Goal: Task Accomplishment & Management: Manage account settings

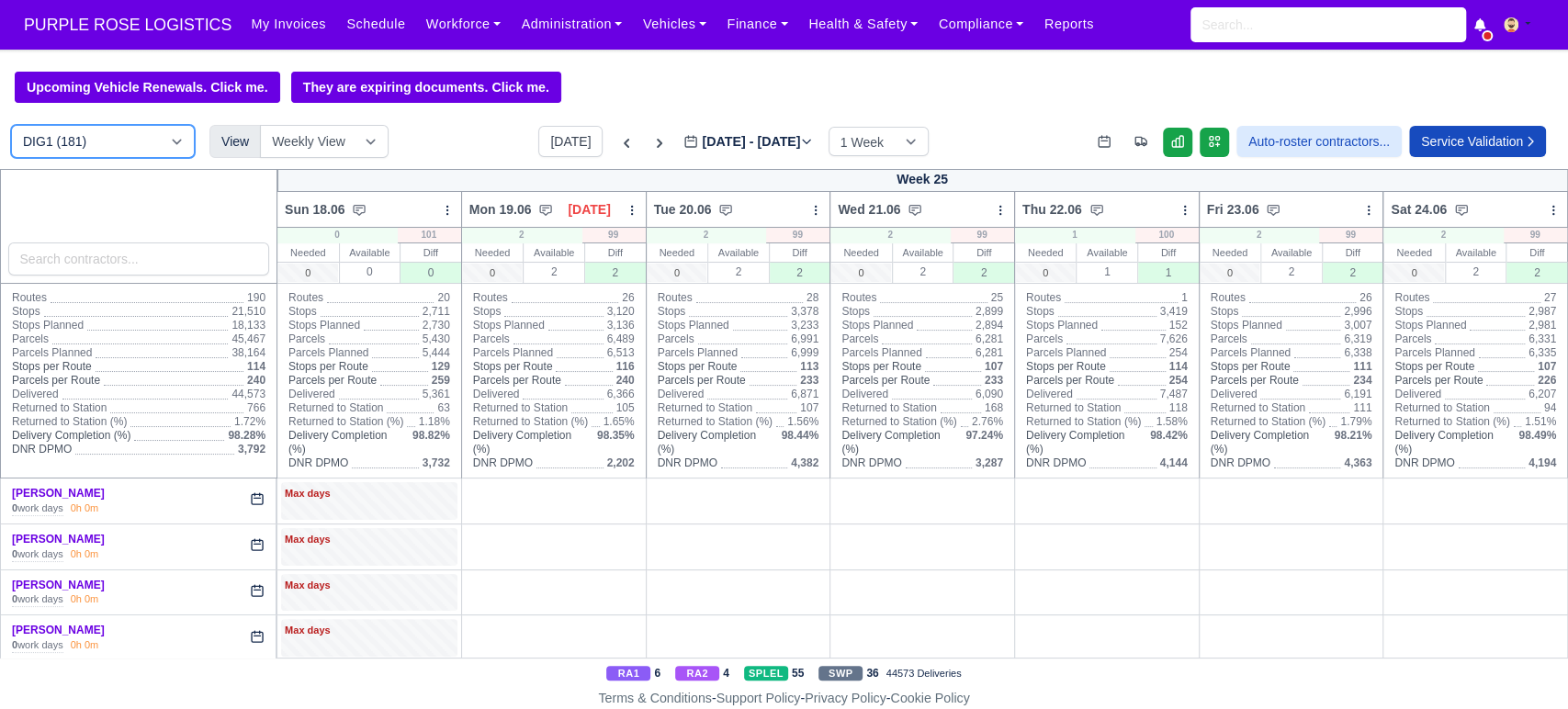
click at [169, 131] on select "DIG1 (181) DAK1 (1) GIMD (19)" at bounding box center [103, 141] width 184 height 33
select select "5"
click at [11, 126] on select "DIG1 (181) DAK1 (1) GIMD (19)" at bounding box center [103, 141] width 184 height 33
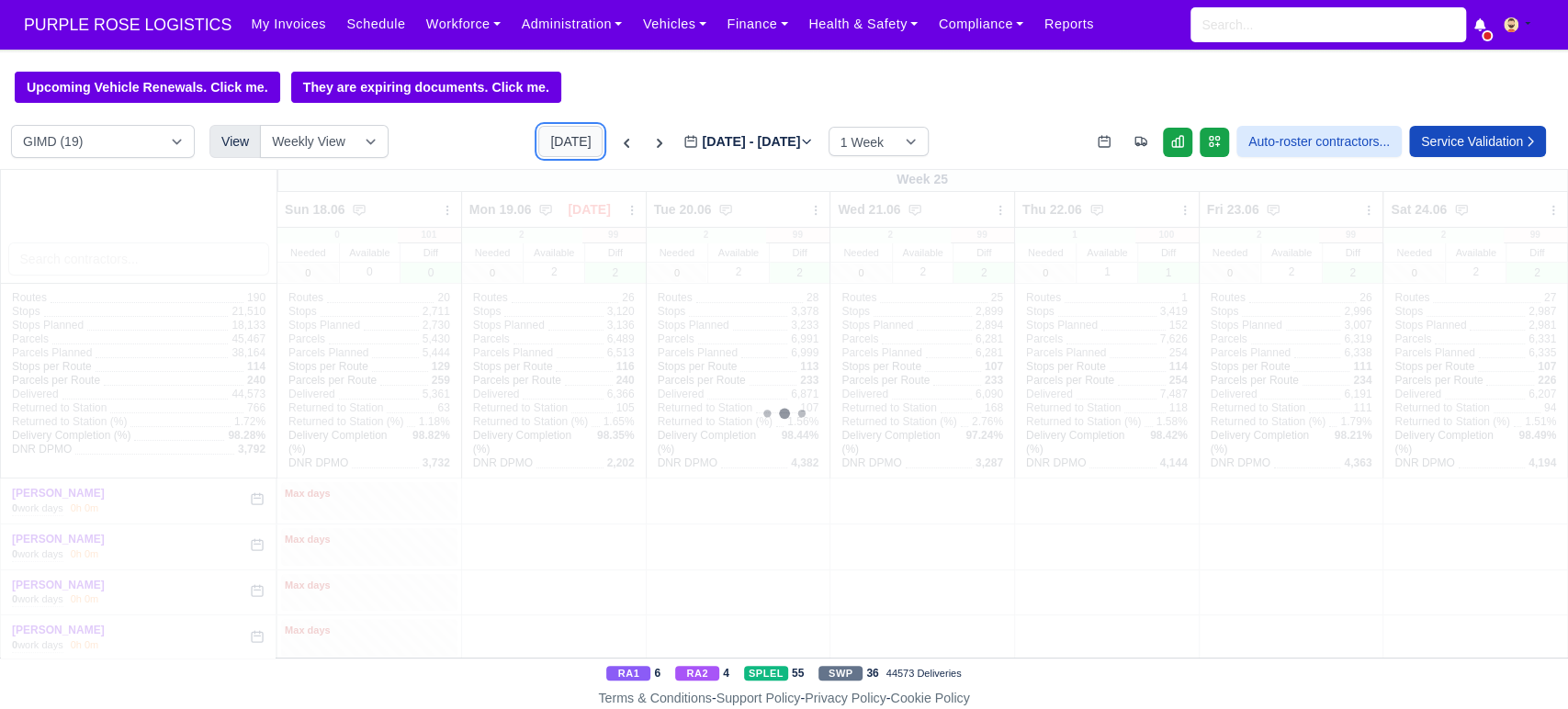
click at [541, 140] on button "[DATE]" at bounding box center [569, 141] width 64 height 32
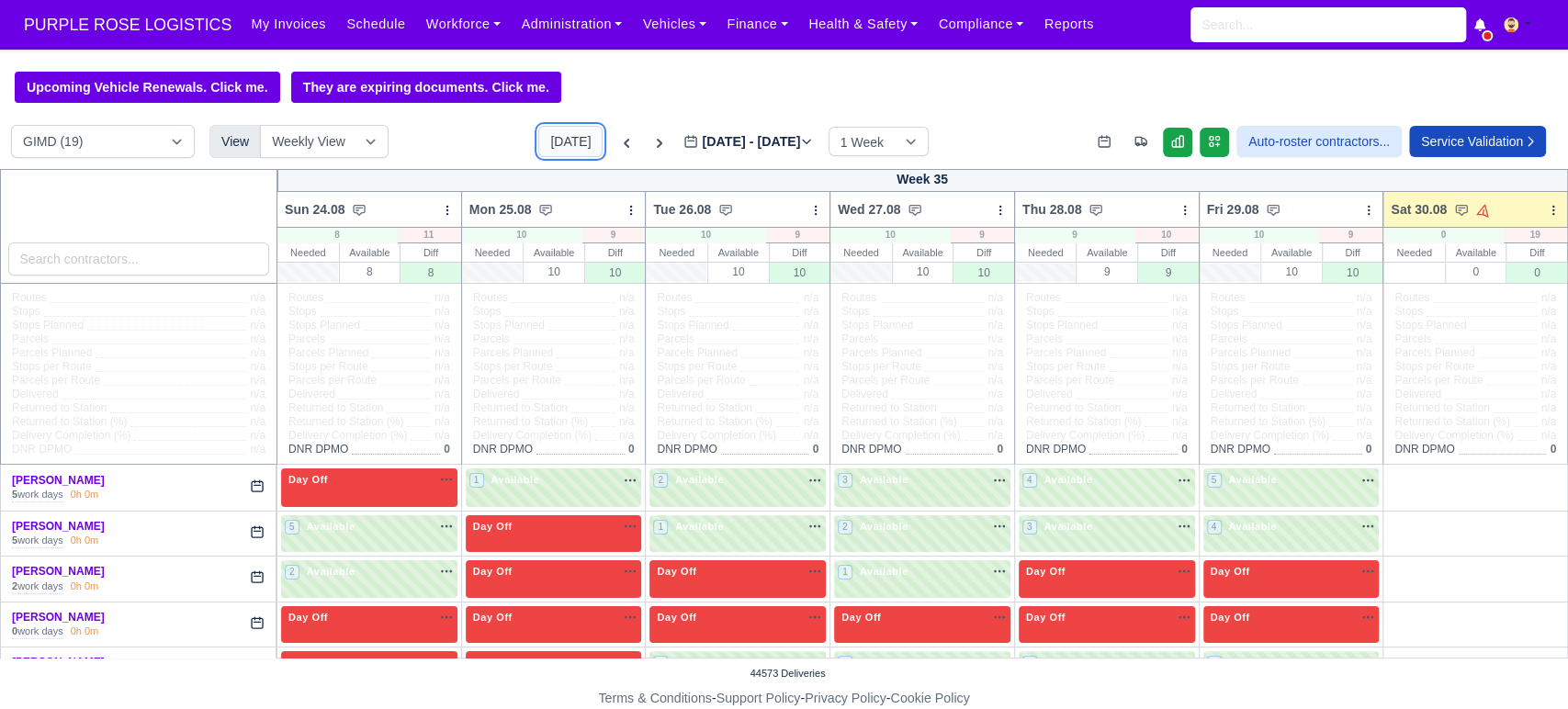
type input "[DATE]"
click at [541, 140] on button "[DATE]" at bounding box center [569, 141] width 64 height 32
click at [1547, 203] on div at bounding box center [1553, 209] width 12 height 18
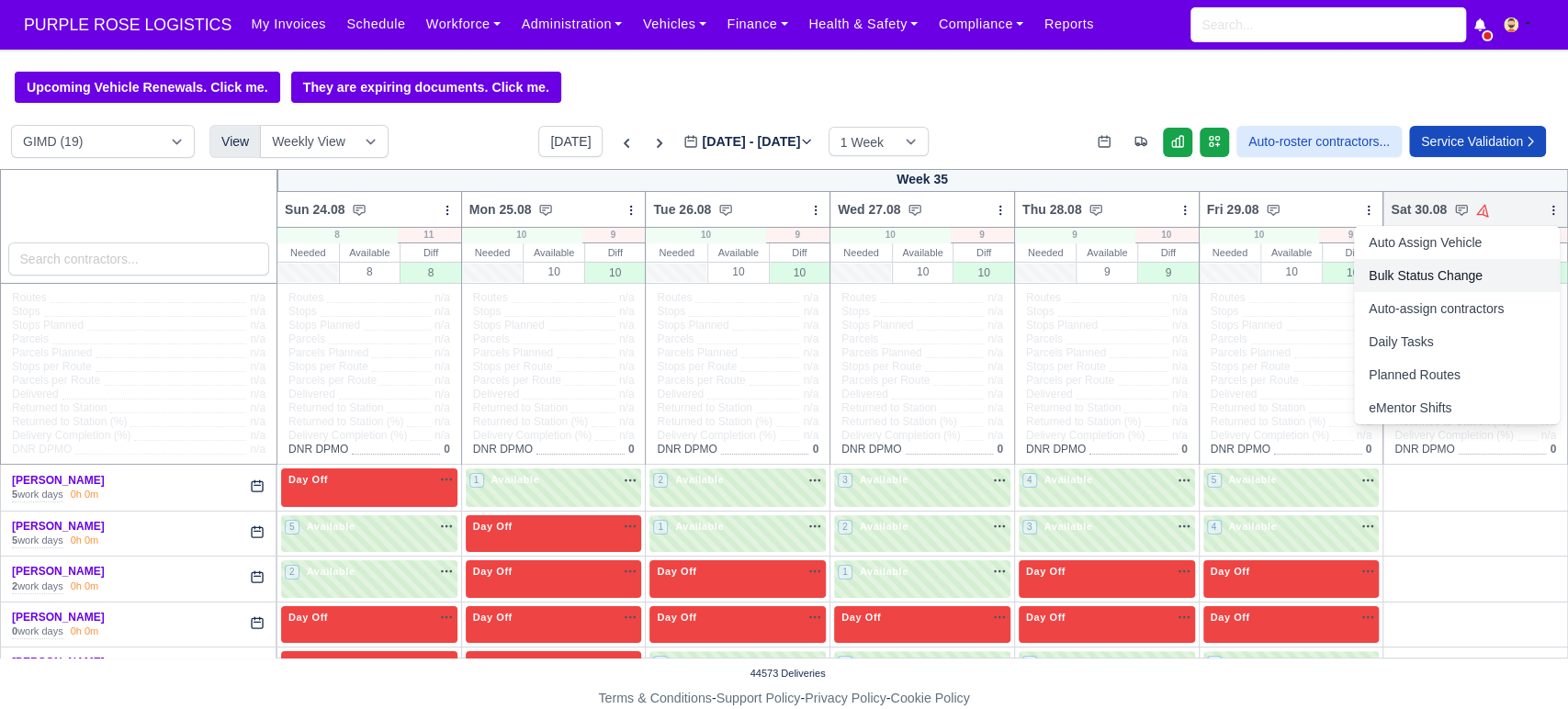
click at [1399, 266] on link "Bulk Status Change" at bounding box center [1456, 275] width 206 height 33
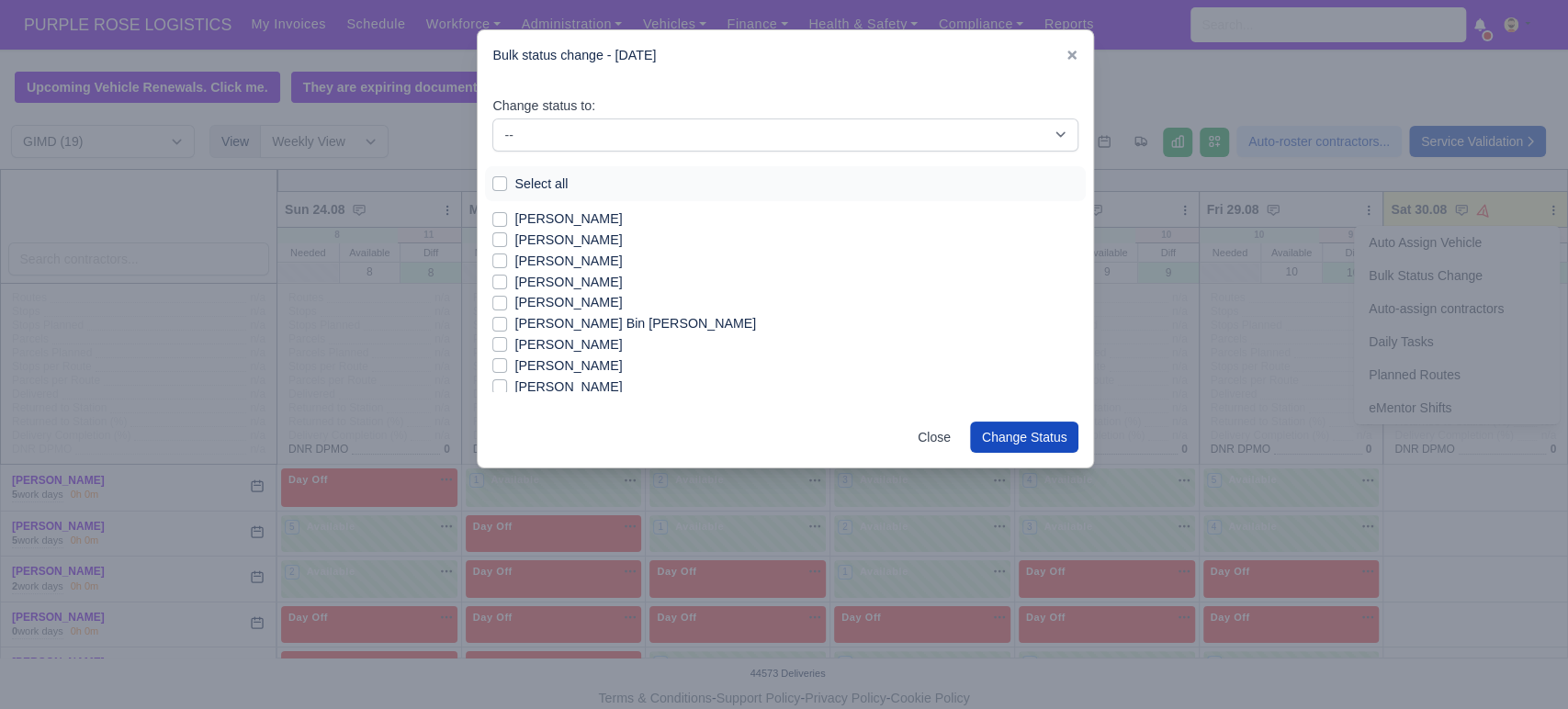
click at [515, 186] on label "Select all" at bounding box center [542, 184] width 54 height 21
click at [500, 186] on input "Select all" at bounding box center [499, 180] width 14 height 14
checkbox input "true"
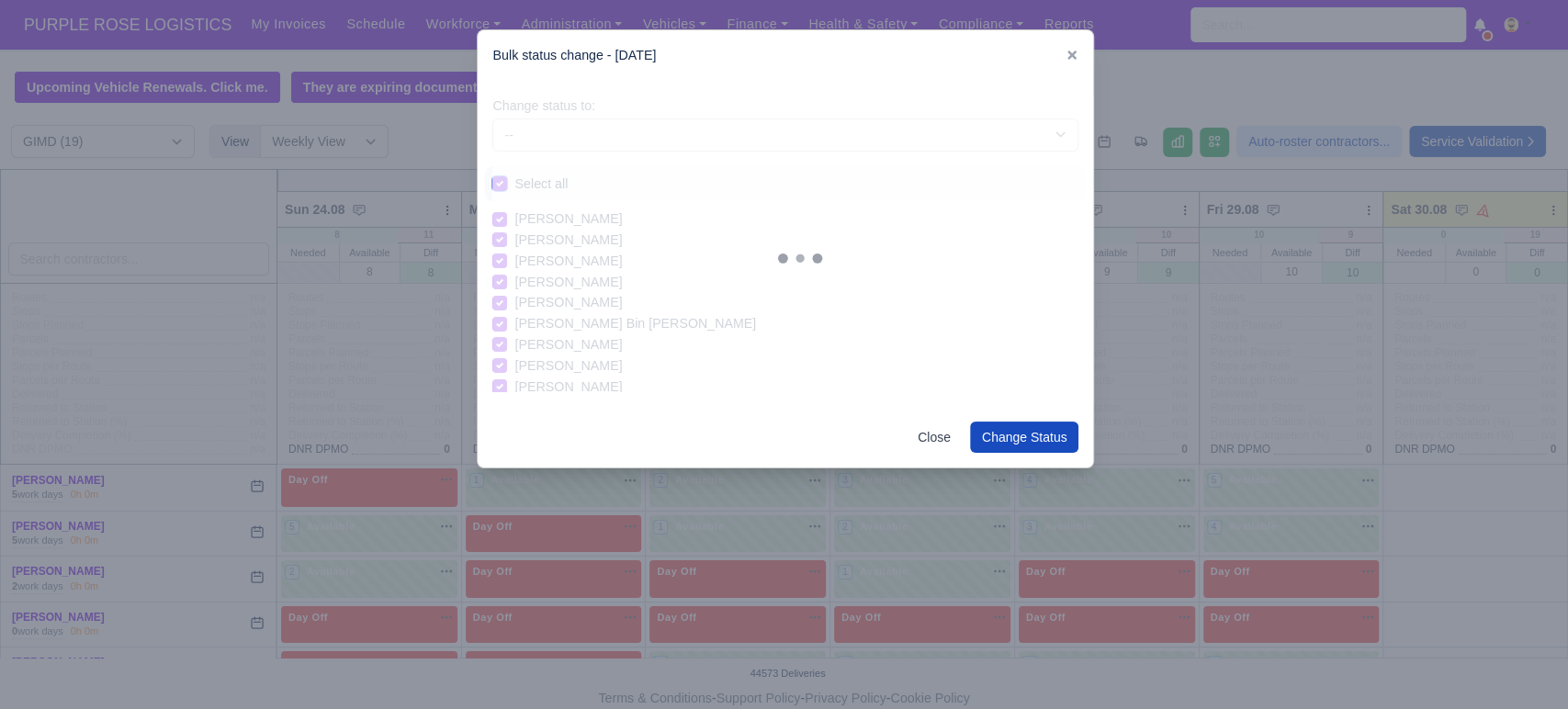
checkbox input "true"
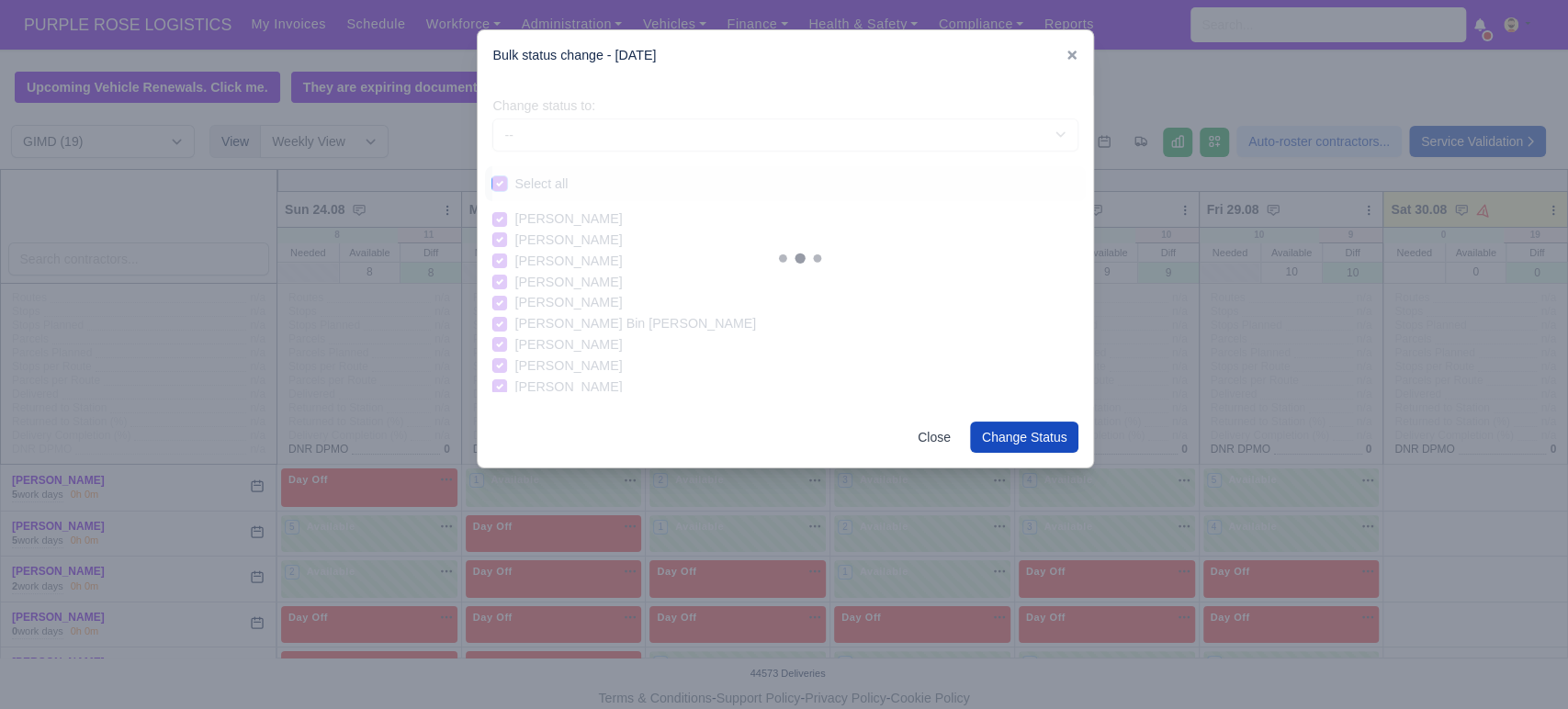
checkbox input "true"
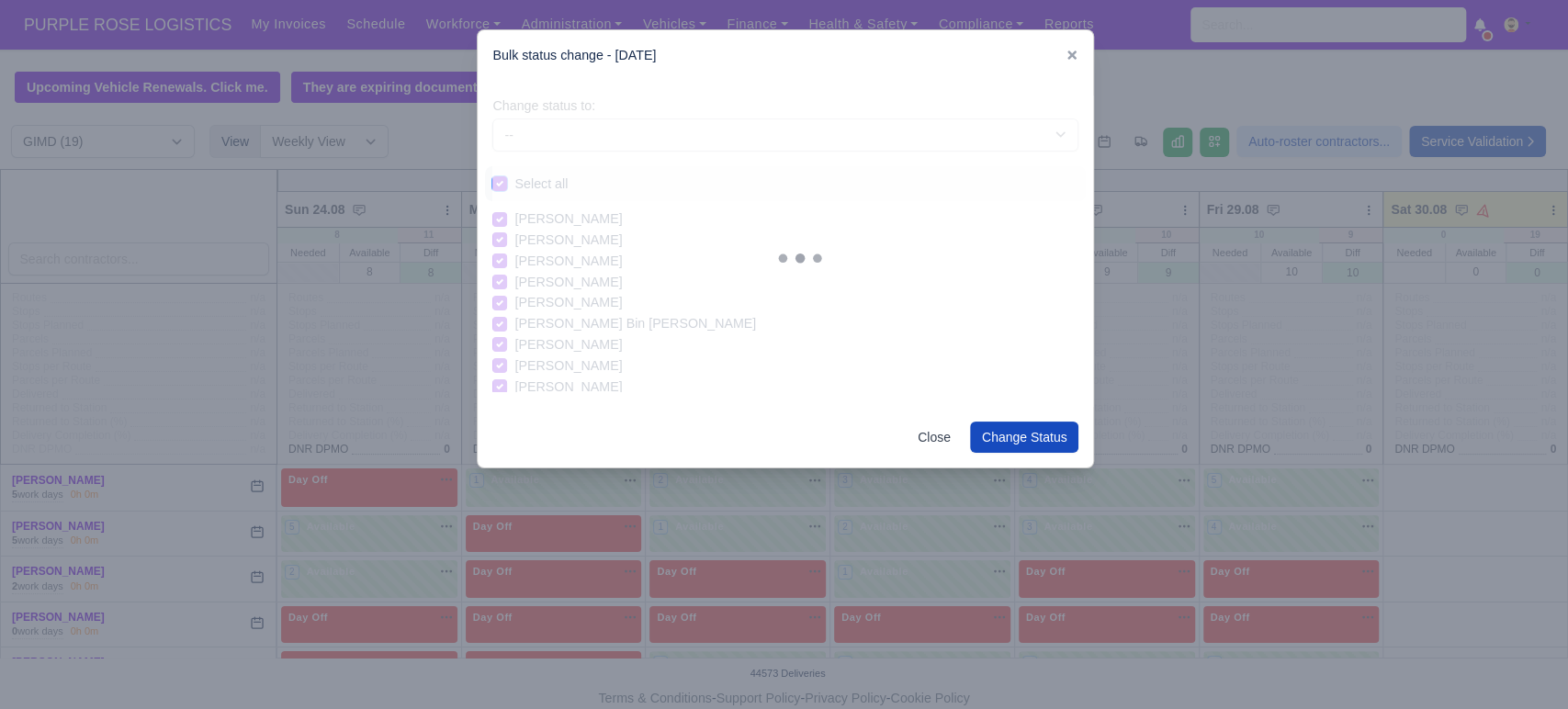
checkbox input "true"
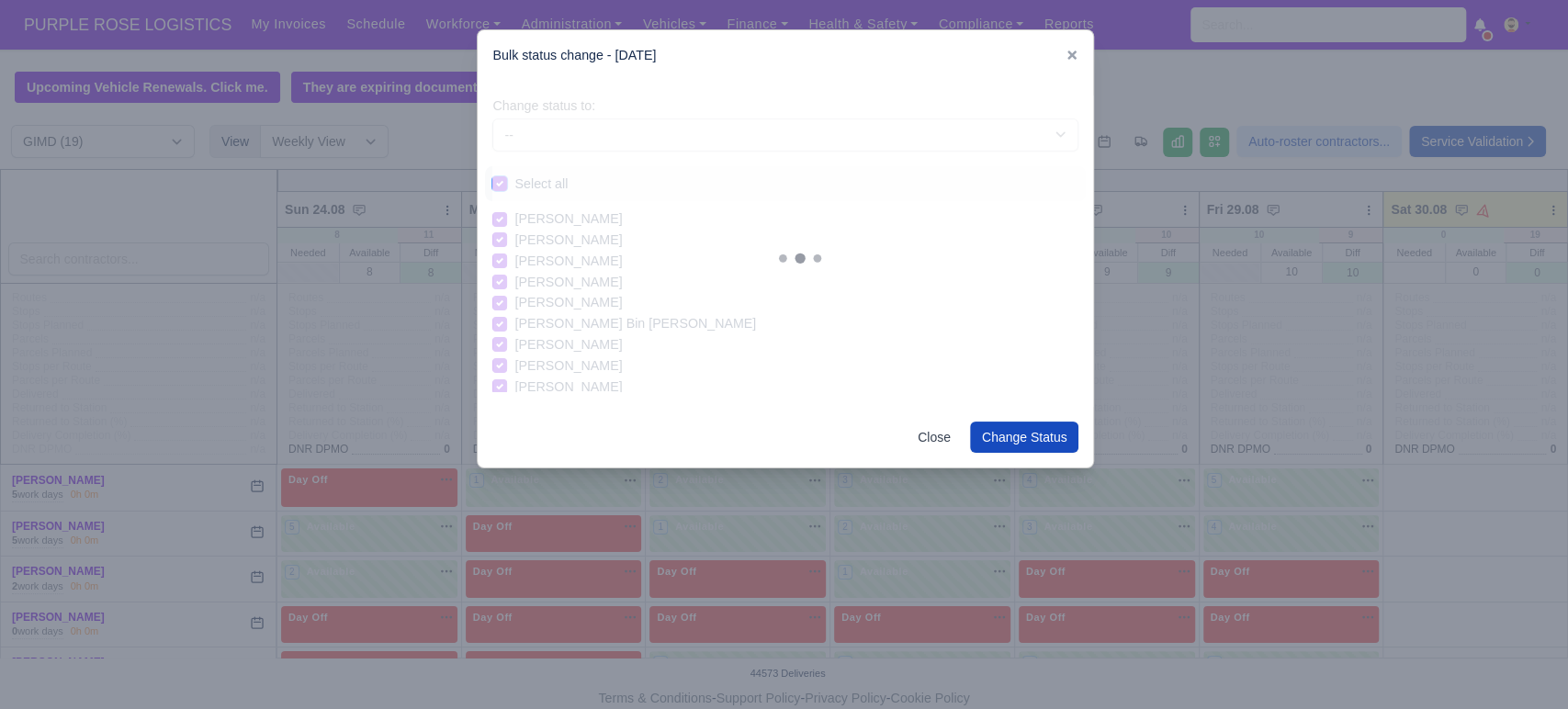
checkbox input "true"
click at [571, 129] on select "-- Available Day Off Stand By Holiday In Office OSM Ridealong Nursery 1 Nursery…" at bounding box center [785, 135] width 586 height 33
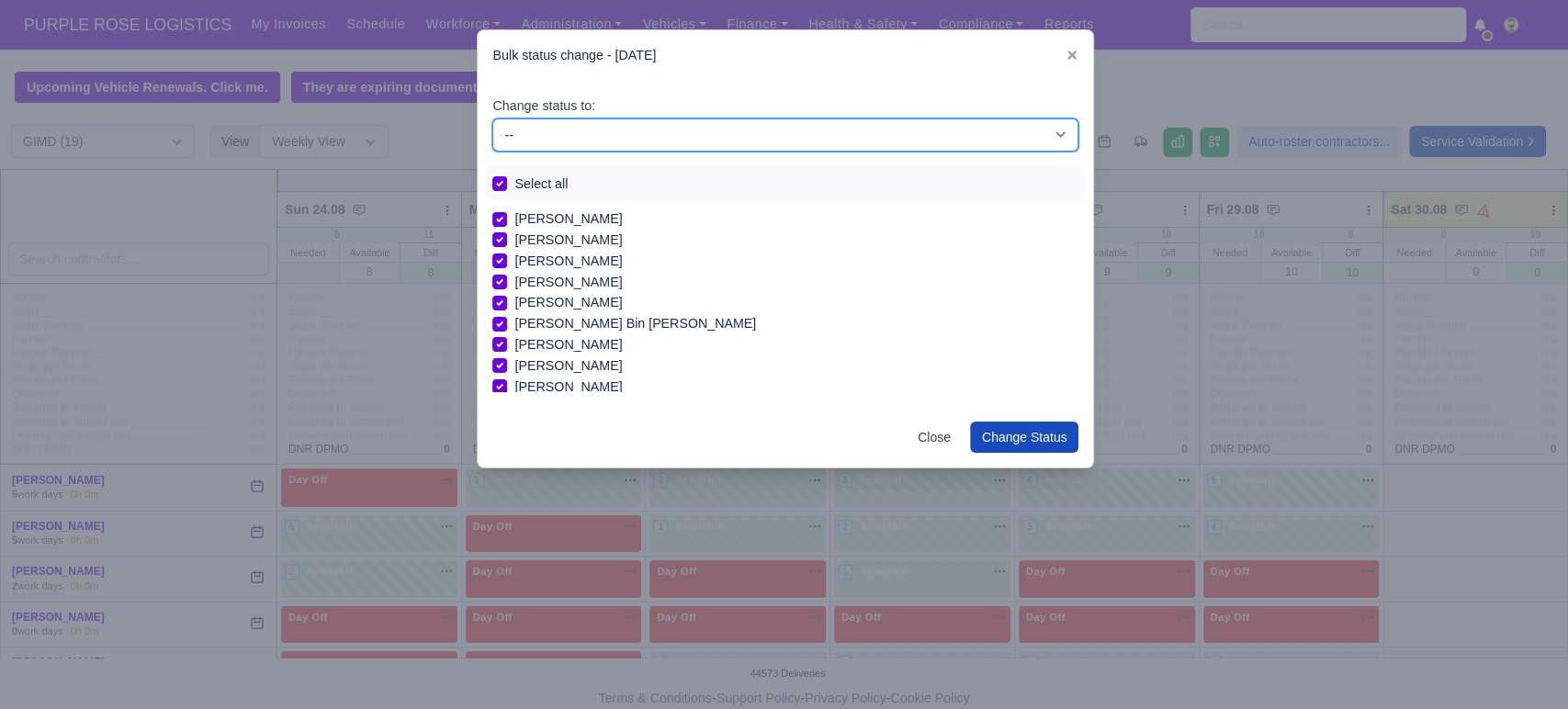
select select "Day Off"
click at [493, 119] on select "-- Available Day Off Stand By Holiday In Office OSM Ridealong Nursery 1 Nursery…" at bounding box center [785, 135] width 586 height 33
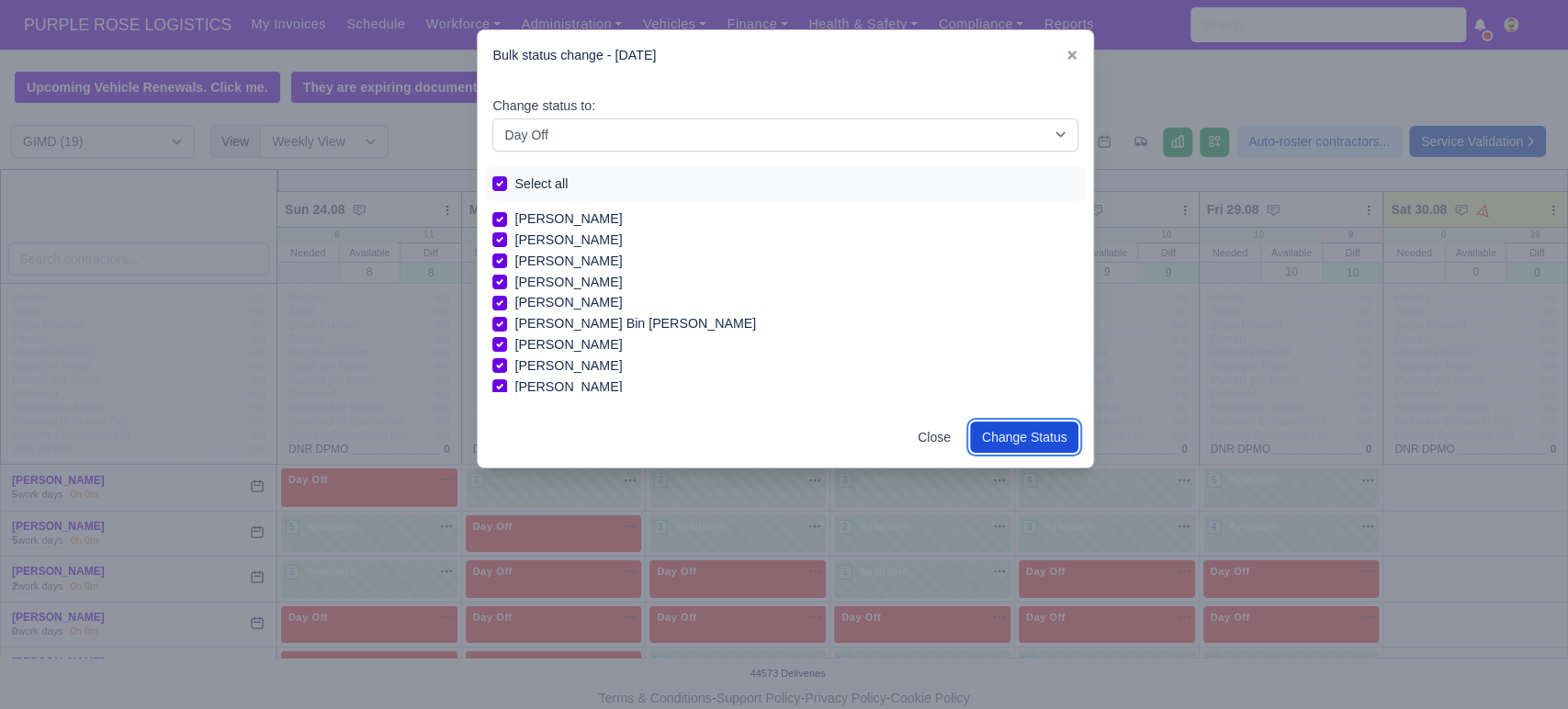
click at [1039, 431] on button "Change Status" at bounding box center [1025, 437] width 109 height 32
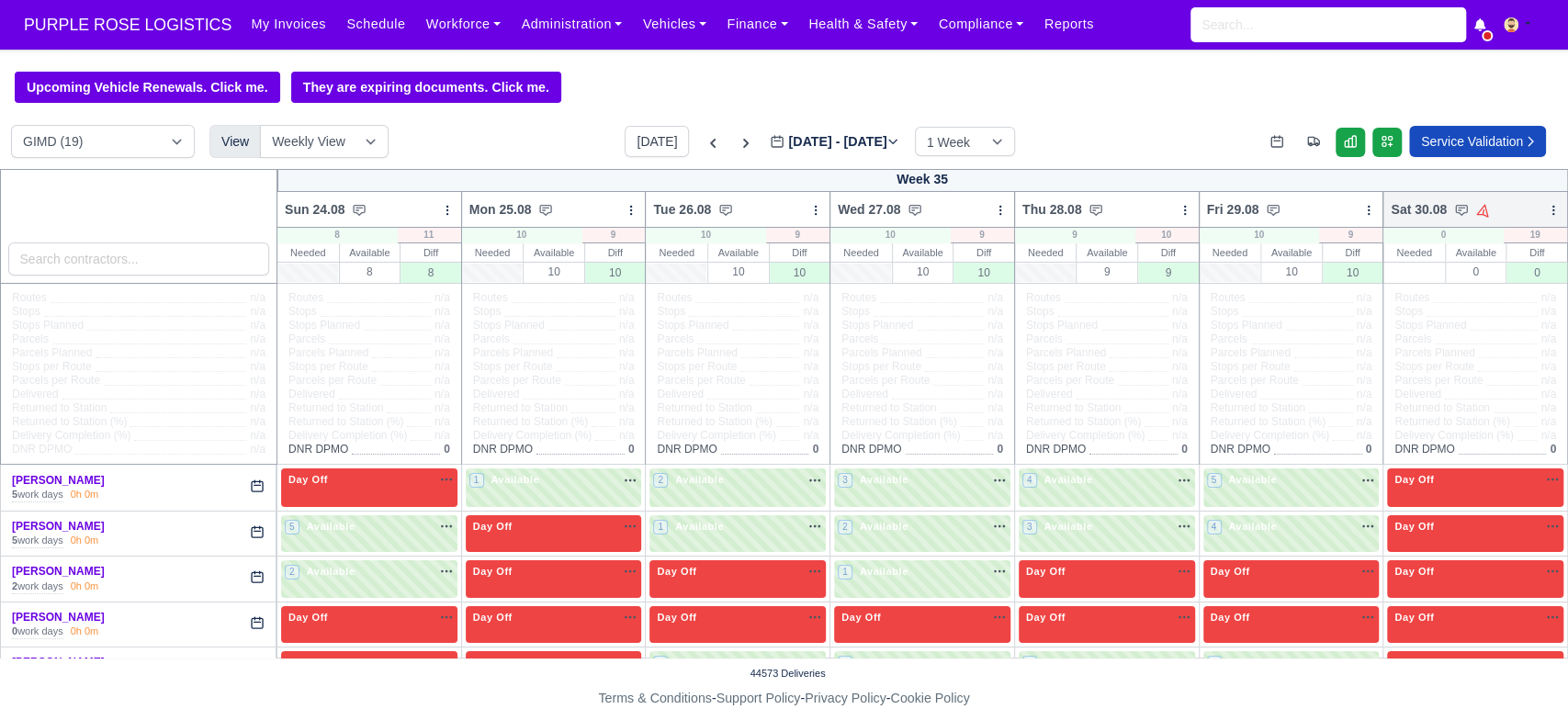
click at [1546, 210] on div "Sat 30.08 Auto Assign Vehicle Bulk Status Change Auto-assign contractors Daily …" at bounding box center [1475, 209] width 186 height 36
click at [1547, 216] on icon at bounding box center [1553, 210] width 12 height 12
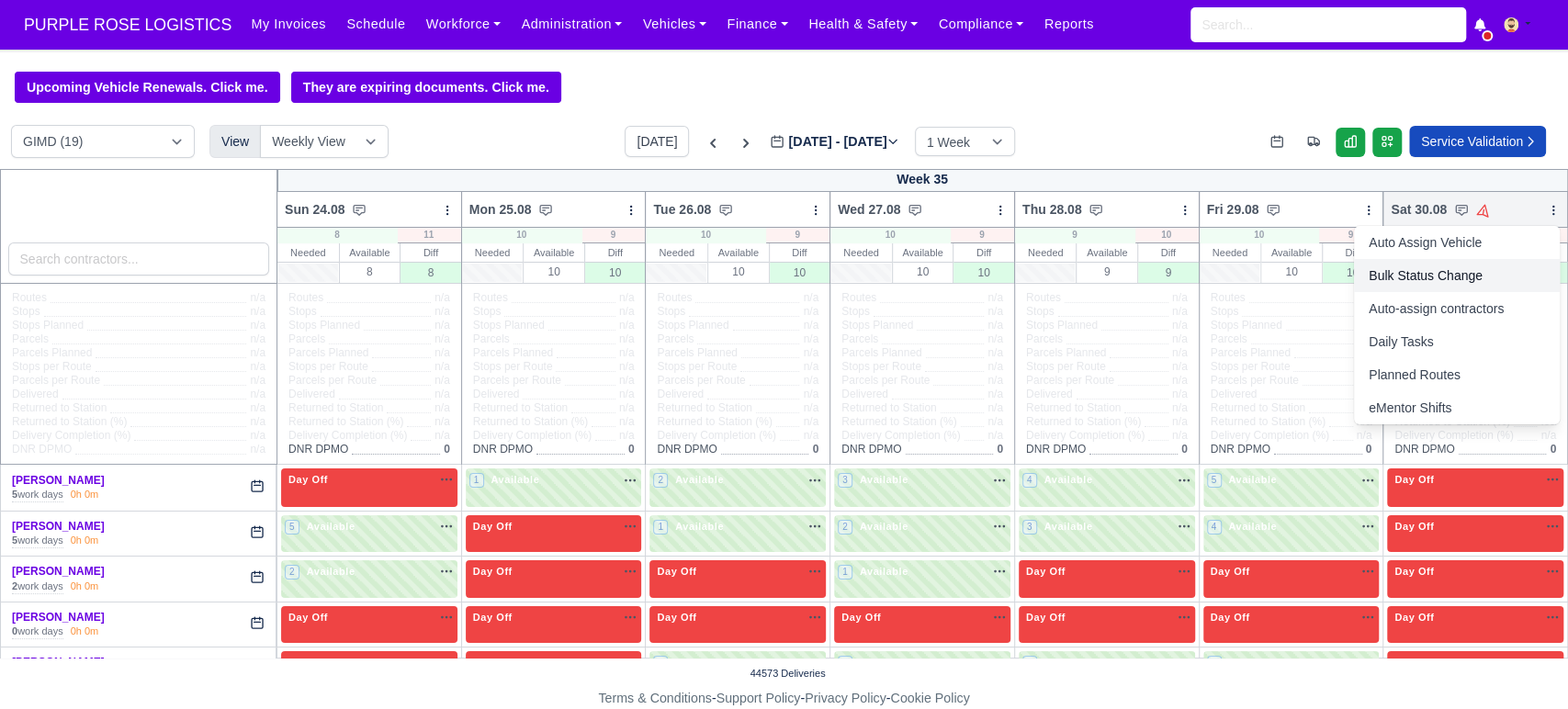
click at [1458, 288] on link "Bulk Status Change" at bounding box center [1456, 275] width 206 height 33
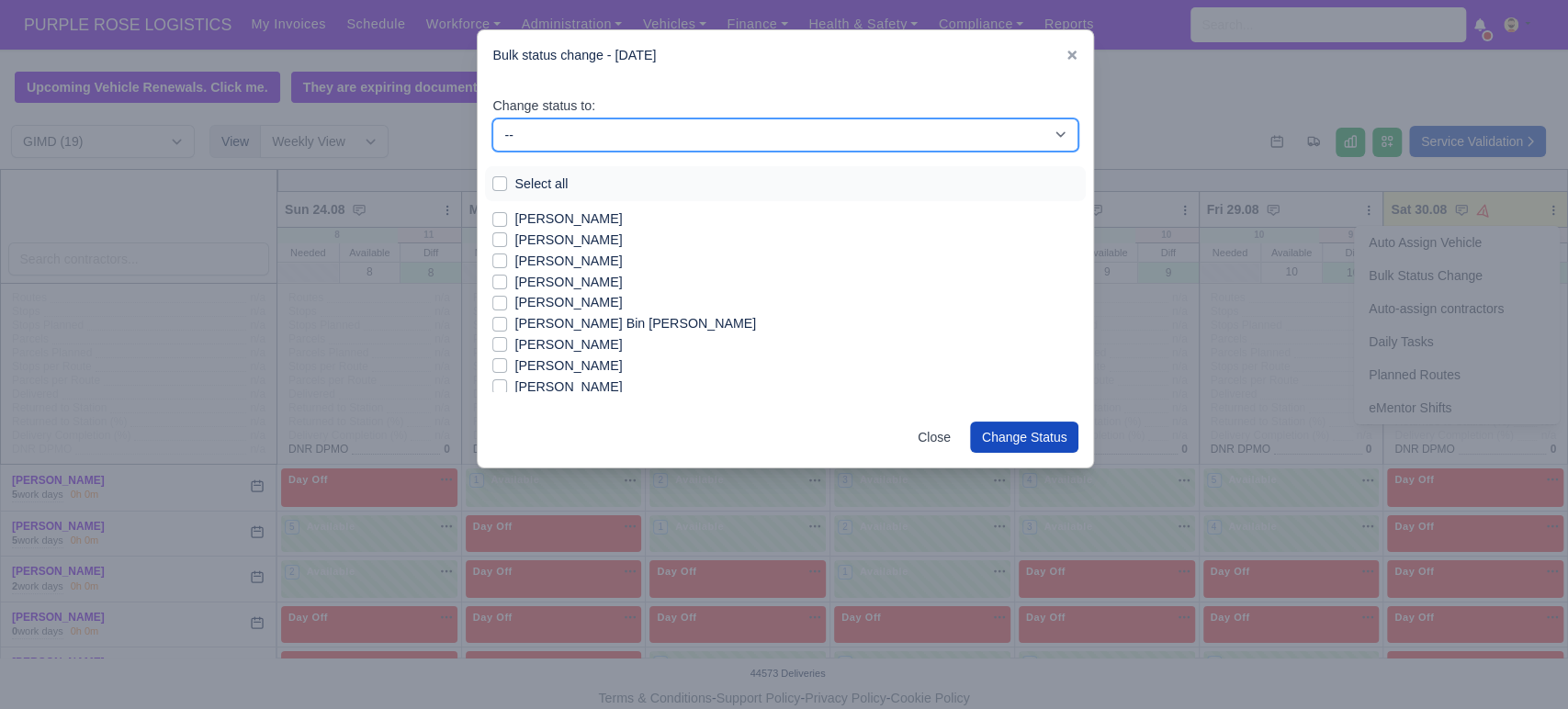
click at [614, 121] on select "-- Available Day Off Stand By Holiday In Office OSM Ridealong Nursery 1 Nursery…" at bounding box center [785, 135] width 586 height 33
select select "Available"
click at [493, 119] on select "-- Available Day Off Stand By Holiday In Office OSM Ridealong Nursery 1 Nursery…" at bounding box center [785, 135] width 586 height 33
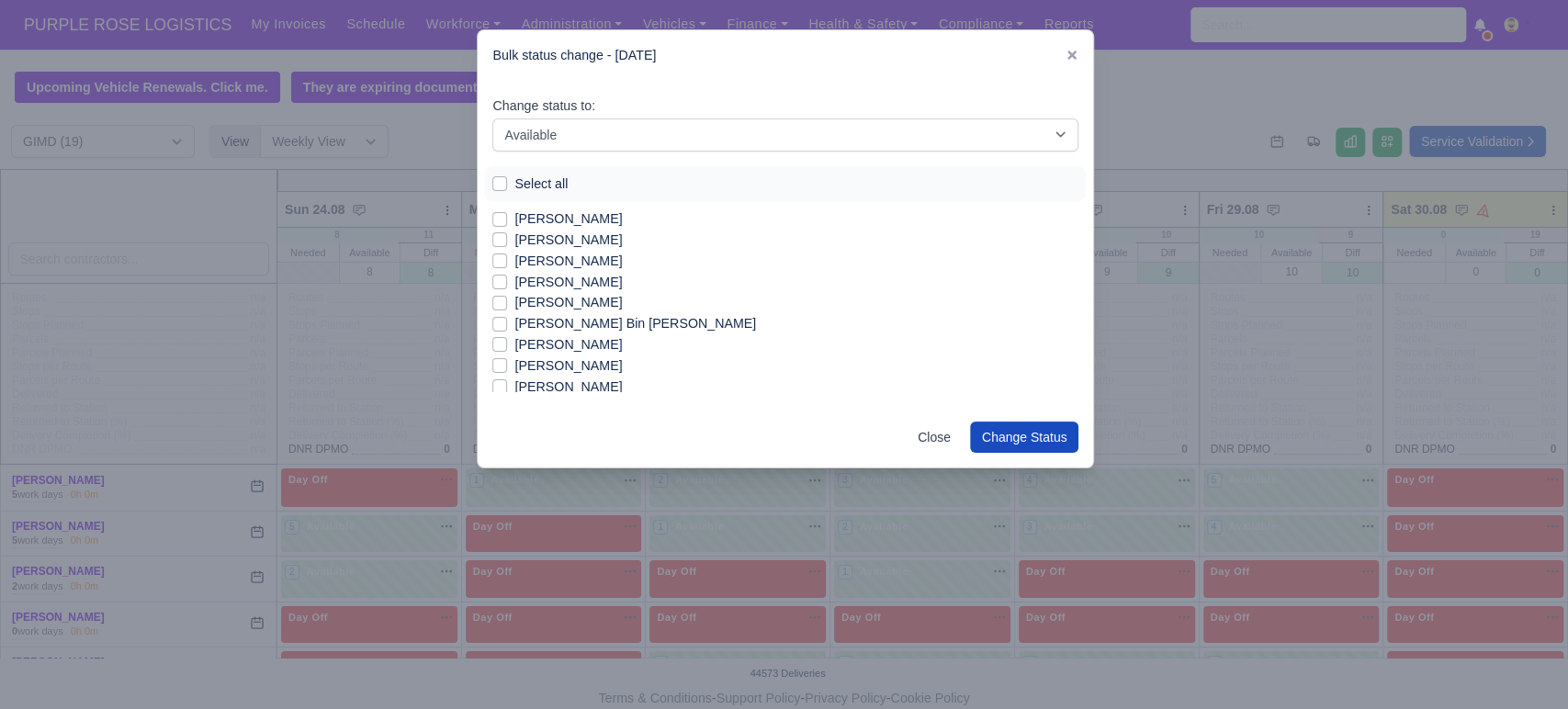
click at [515, 224] on label "[PERSON_NAME]" at bounding box center [568, 218] width 107 height 21
click at [507, 223] on input "[PERSON_NAME]" at bounding box center [499, 215] width 14 height 14
checkbox input "true"
click at [516, 241] on label "[PERSON_NAME]" at bounding box center [568, 240] width 107 height 21
click at [507, 241] on input "[PERSON_NAME]" at bounding box center [499, 237] width 14 height 14
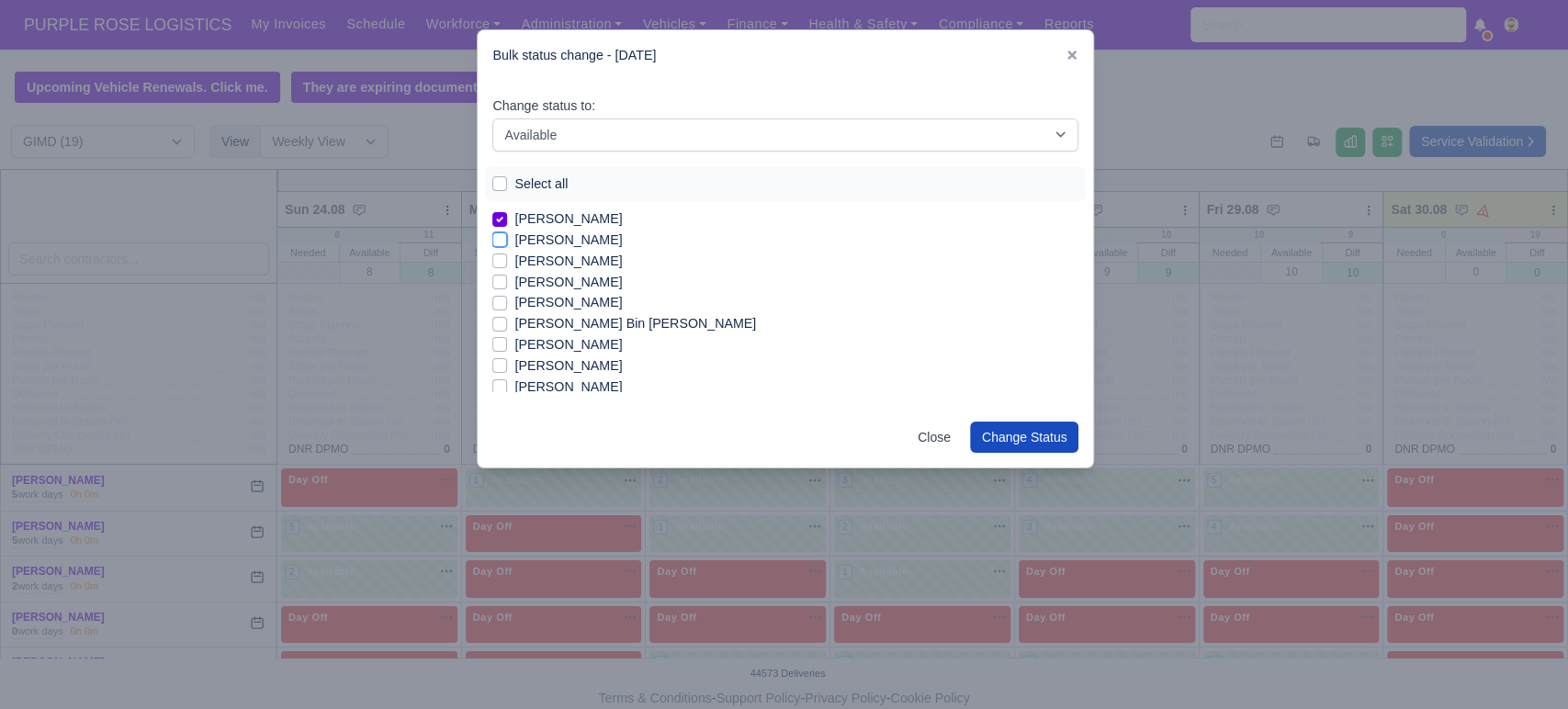
checkbox input "true"
click at [551, 287] on label "[PERSON_NAME] Bin [PERSON_NAME]" at bounding box center [635, 284] width 242 height 21
click at [507, 287] on input "[PERSON_NAME] Bin [PERSON_NAME]" at bounding box center [499, 280] width 14 height 14
click at [560, 273] on label "[PERSON_NAME] Bin [PERSON_NAME]" at bounding box center [635, 284] width 242 height 21
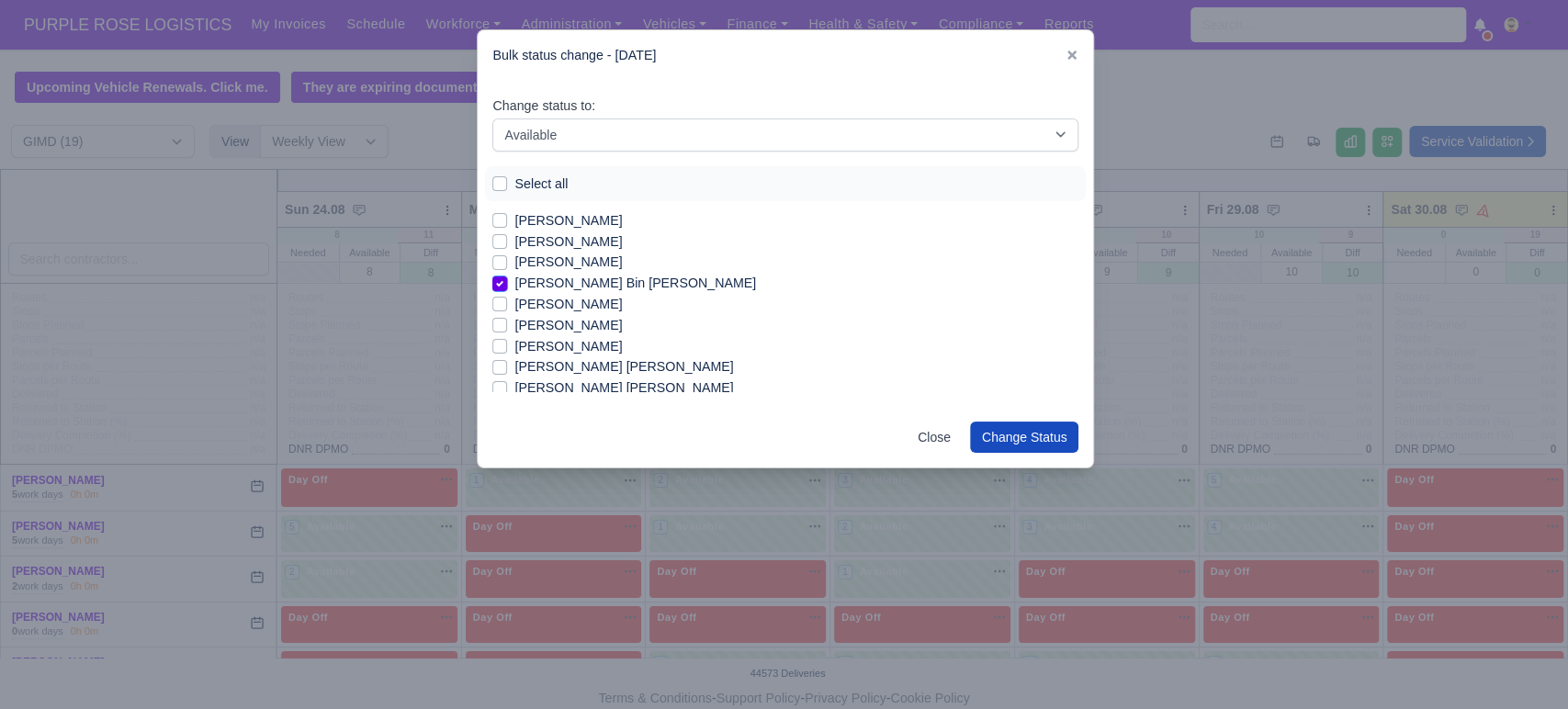
click at [507, 273] on input "[PERSON_NAME] Bin [PERSON_NAME]" at bounding box center [499, 280] width 14 height 14
checkbox input "false"
click at [560, 270] on label "[PERSON_NAME]" at bounding box center [568, 263] width 107 height 21
click at [507, 266] on input "[PERSON_NAME]" at bounding box center [499, 259] width 14 height 14
checkbox input "true"
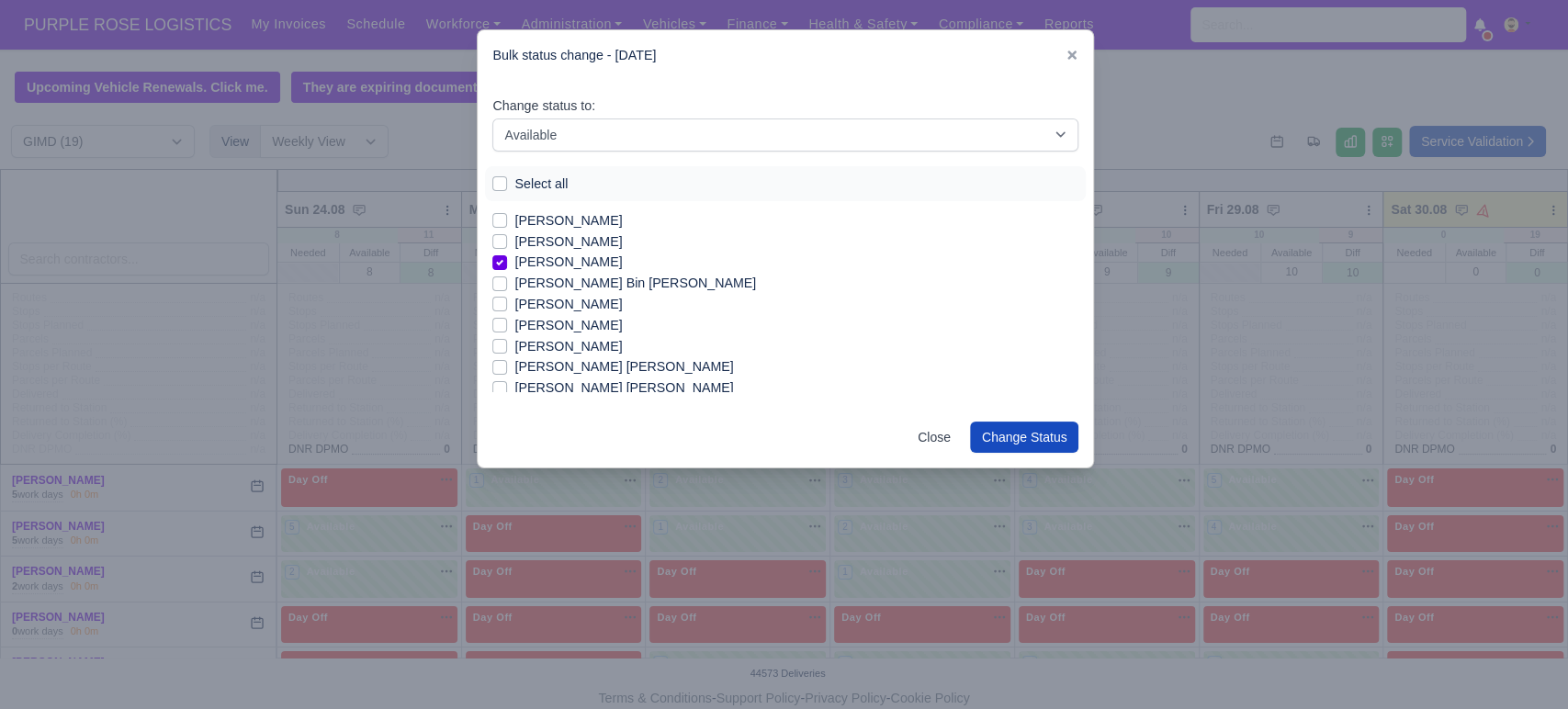
click at [539, 282] on label "[PERSON_NAME] Bin [PERSON_NAME]" at bounding box center [635, 284] width 242 height 21
click at [507, 282] on input "[PERSON_NAME] Bin [PERSON_NAME]" at bounding box center [499, 280] width 14 height 14
checkbox input "true"
click at [565, 344] on label "[PERSON_NAME]" at bounding box center [568, 348] width 107 height 21
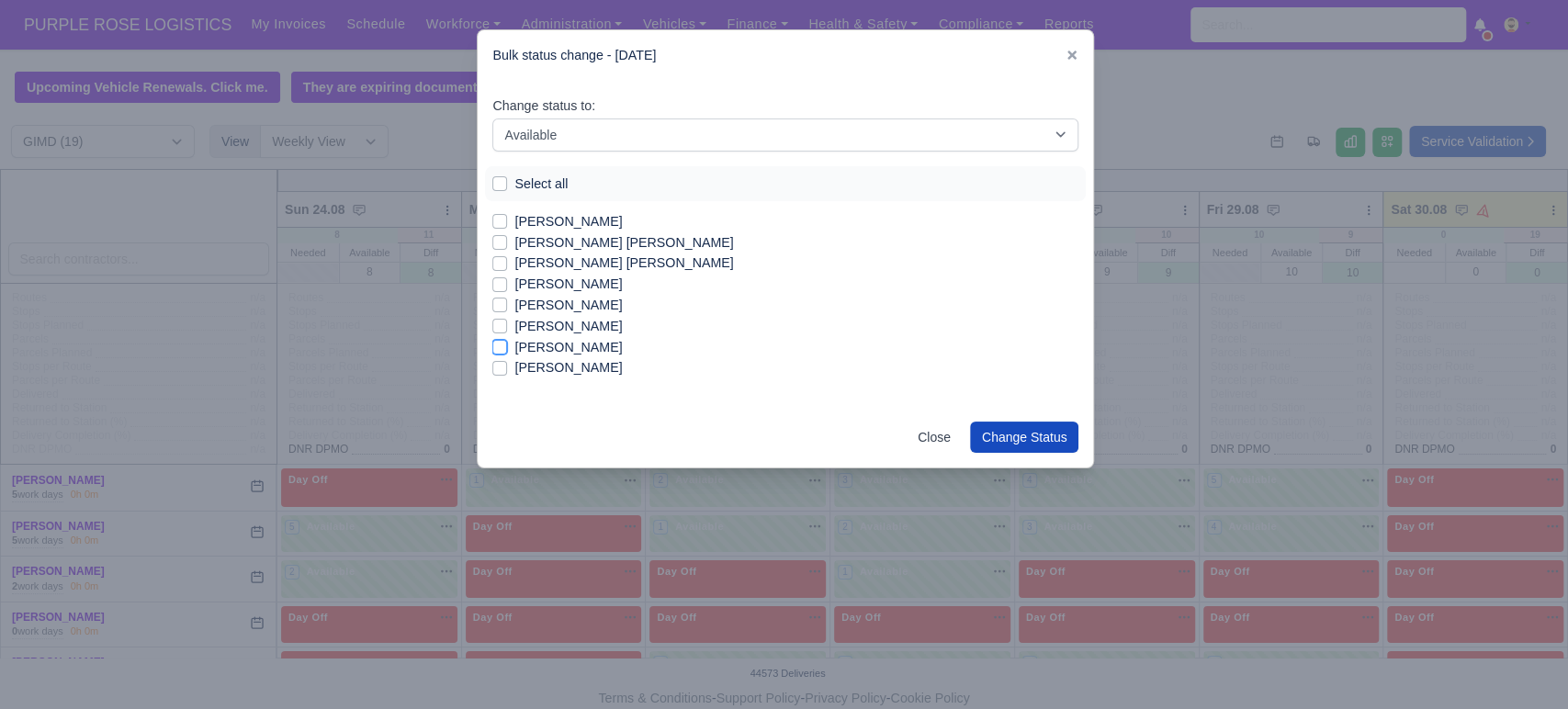
click at [507, 344] on input "[PERSON_NAME]" at bounding box center [499, 344] width 14 height 14
checkbox input "true"
click at [546, 369] on label "[PERSON_NAME]" at bounding box center [568, 368] width 107 height 21
click at [507, 369] on input "[PERSON_NAME]" at bounding box center [499, 364] width 14 height 14
checkbox input "true"
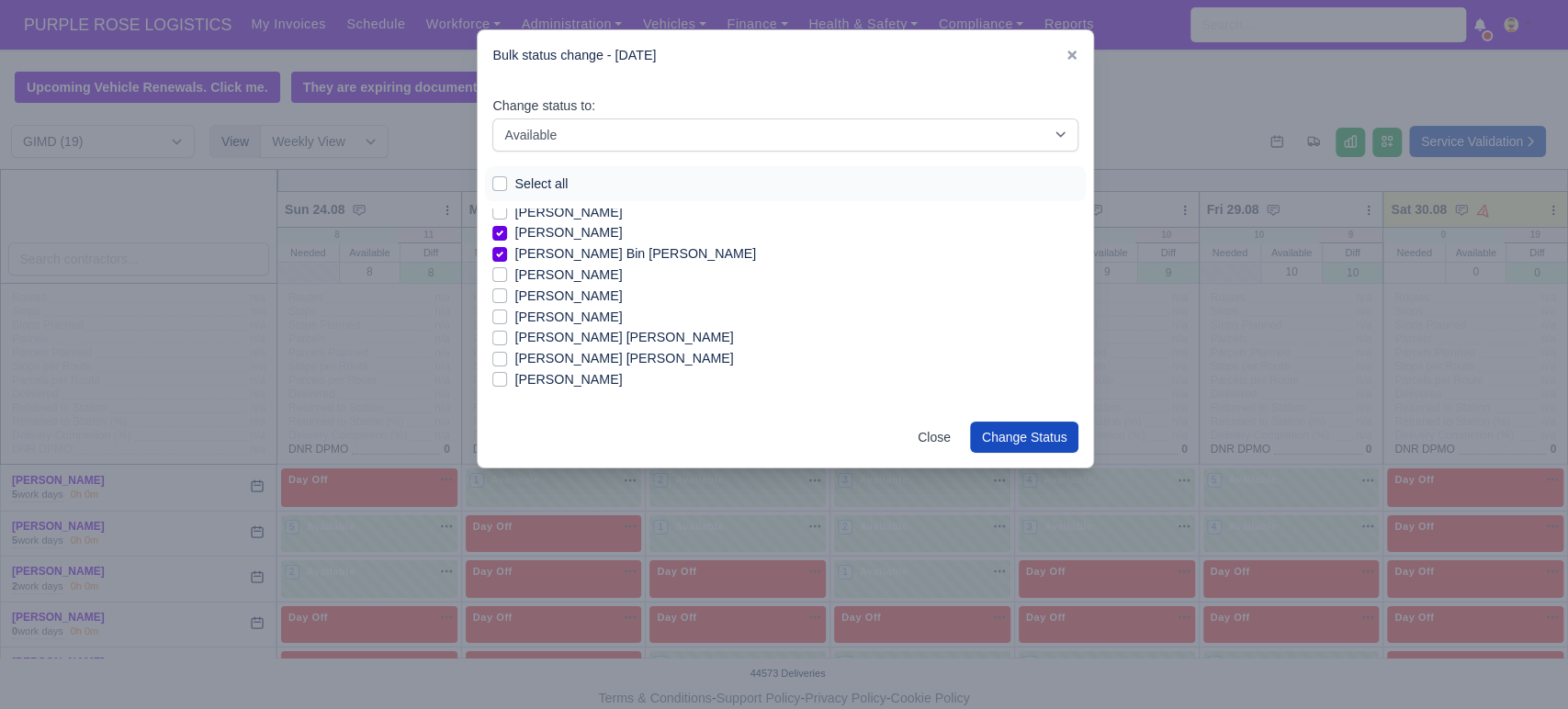
scroll to position [68, 0]
click at [603, 332] on label "[PERSON_NAME] [PERSON_NAME]" at bounding box center [624, 339] width 219 height 21
click at [507, 332] on input "[PERSON_NAME] [PERSON_NAME]" at bounding box center [499, 335] width 14 height 14
checkbox input "true"
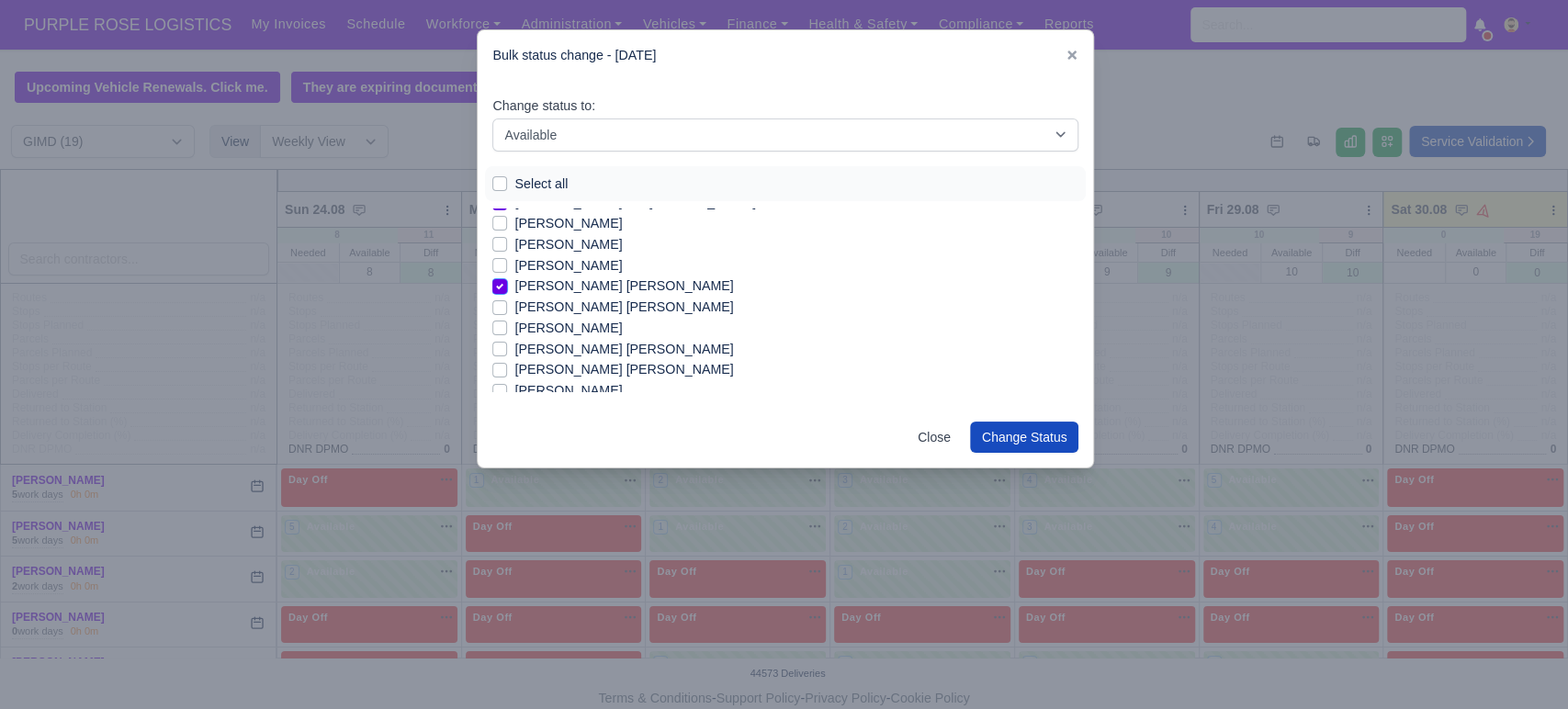
scroll to position [126, 0]
click at [585, 323] on label "[PERSON_NAME]" at bounding box center [568, 324] width 107 height 21
click at [507, 323] on input "[PERSON_NAME]" at bounding box center [499, 320] width 14 height 14
checkbox input "true"
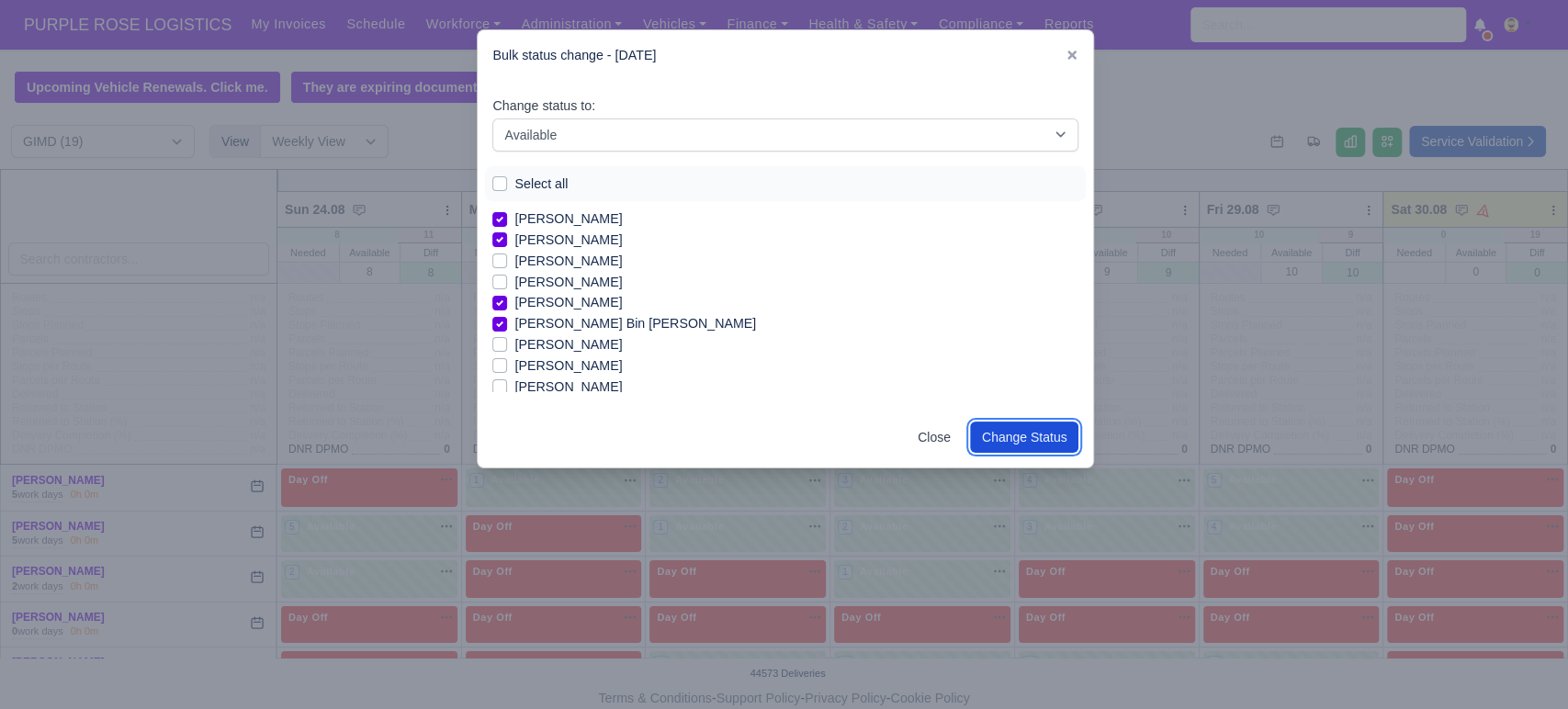
click at [1066, 429] on button "Change Status" at bounding box center [1025, 437] width 109 height 32
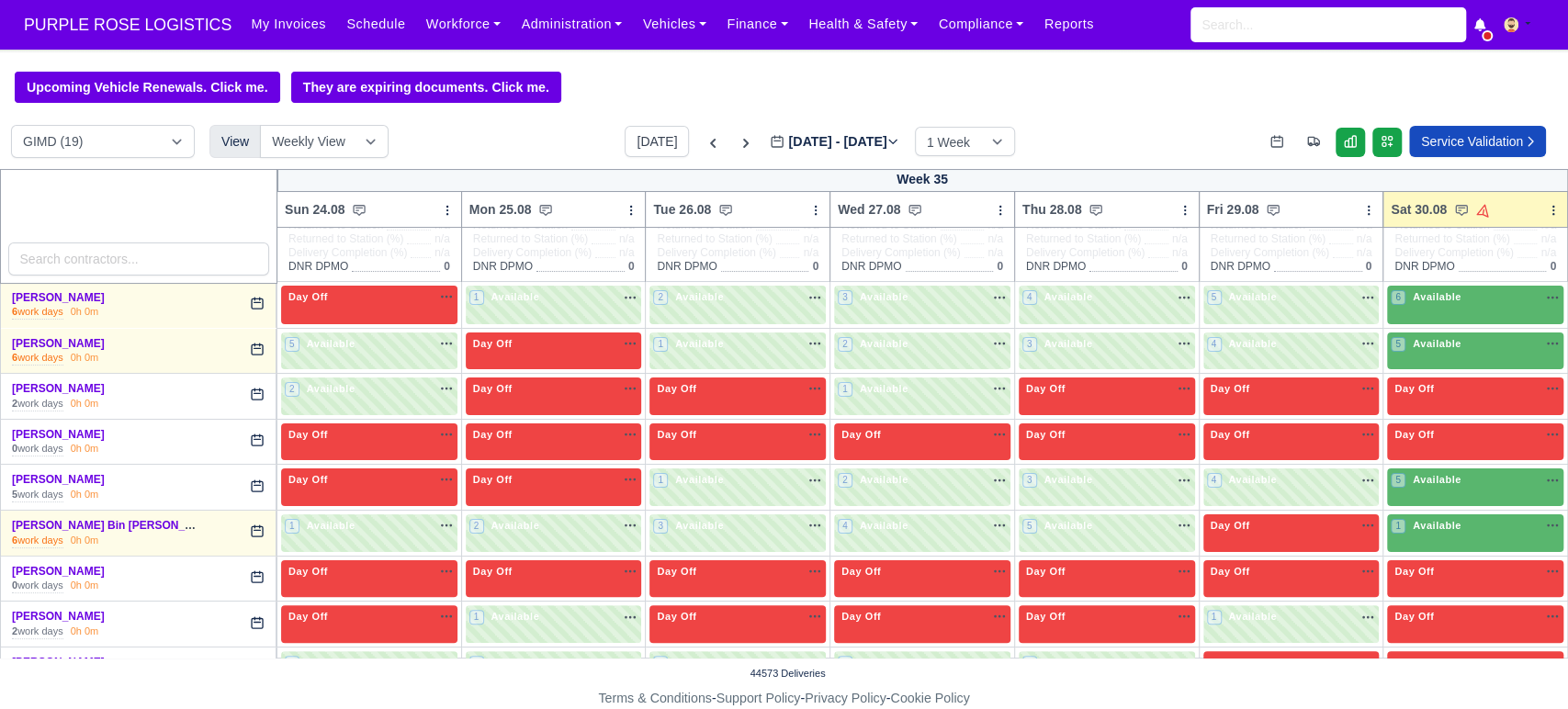
scroll to position [184, 0]
click at [1491, 308] on div "6 Available na" at bounding box center [1475, 298] width 169 height 19
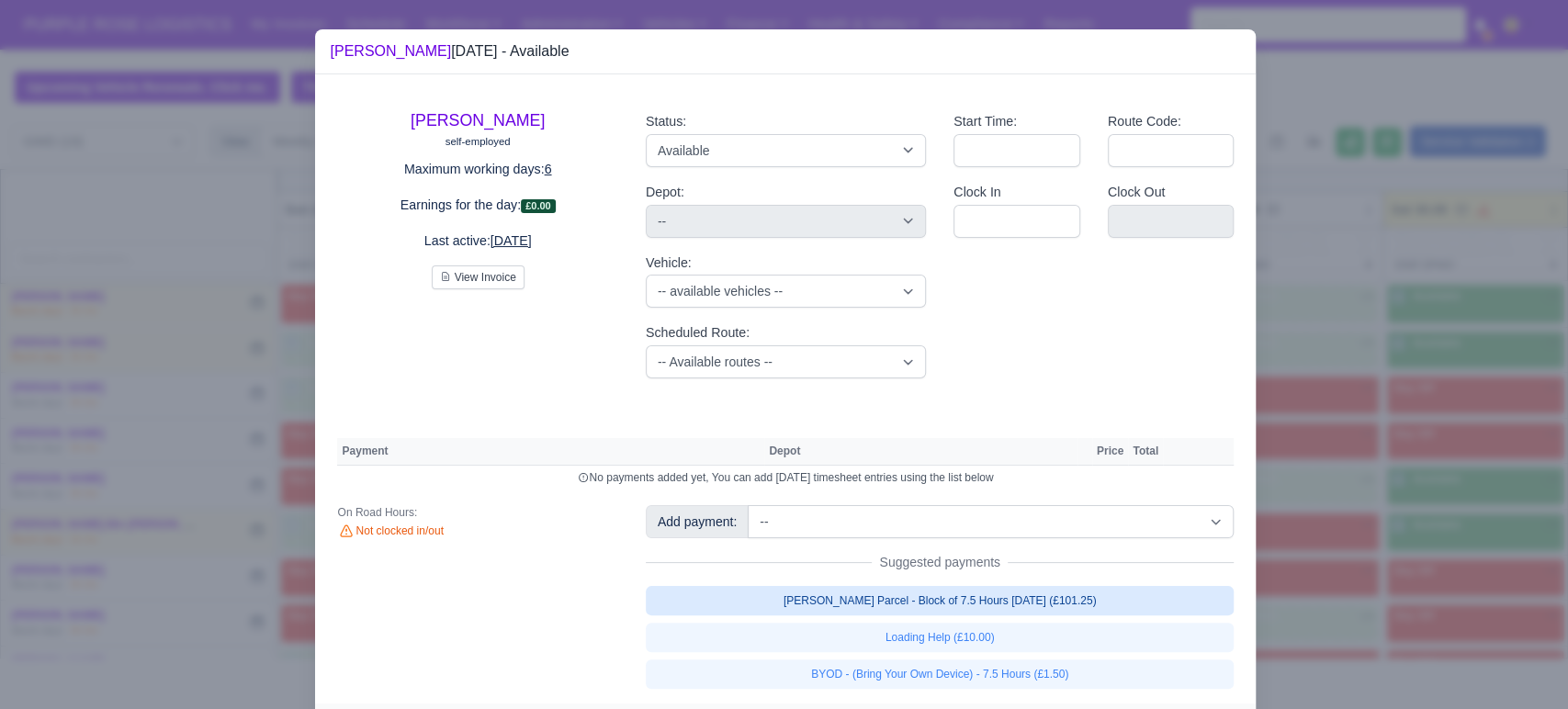
click at [793, 590] on link "[PERSON_NAME] Parcel - Block of 7.5 Hours [DATE] (£101.25)" at bounding box center [940, 600] width 588 height 30
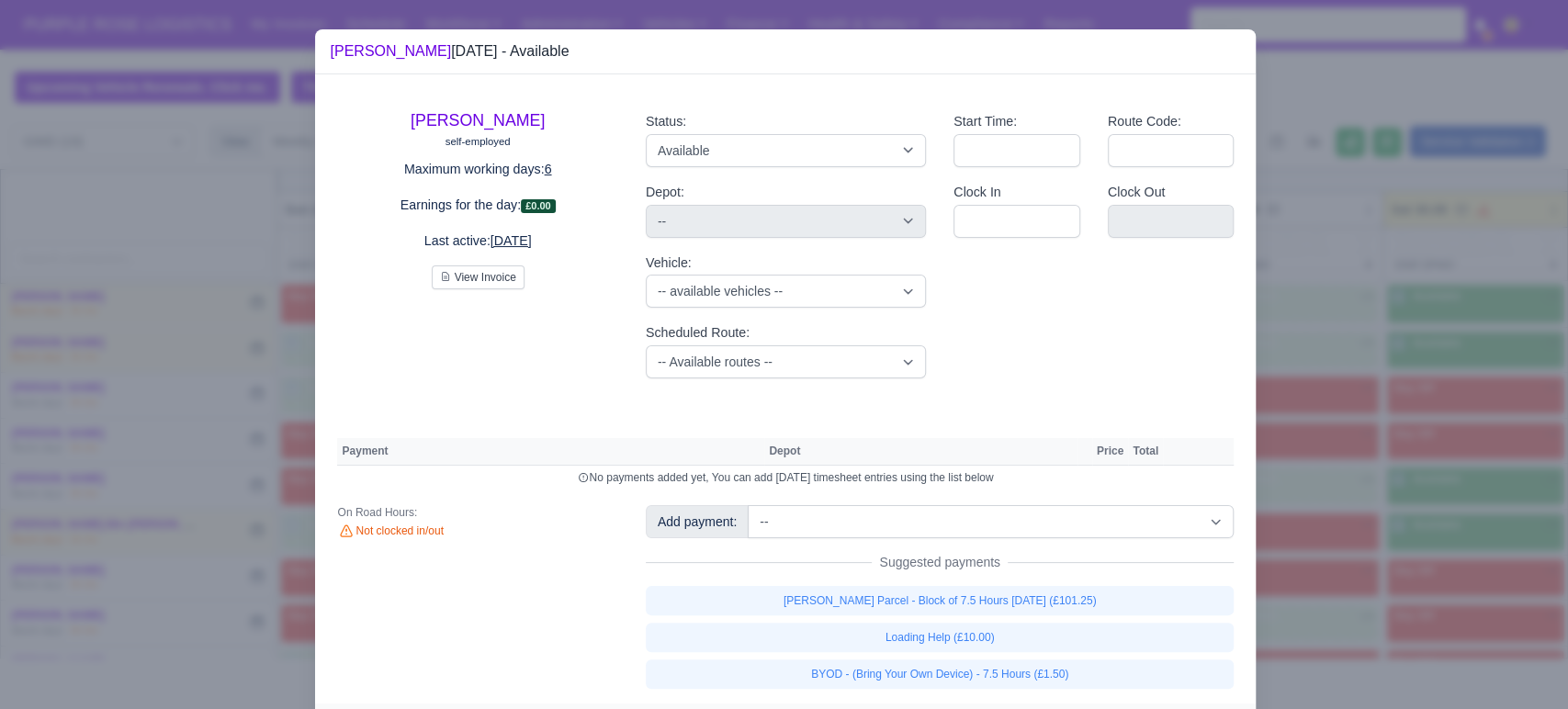
select select "5"
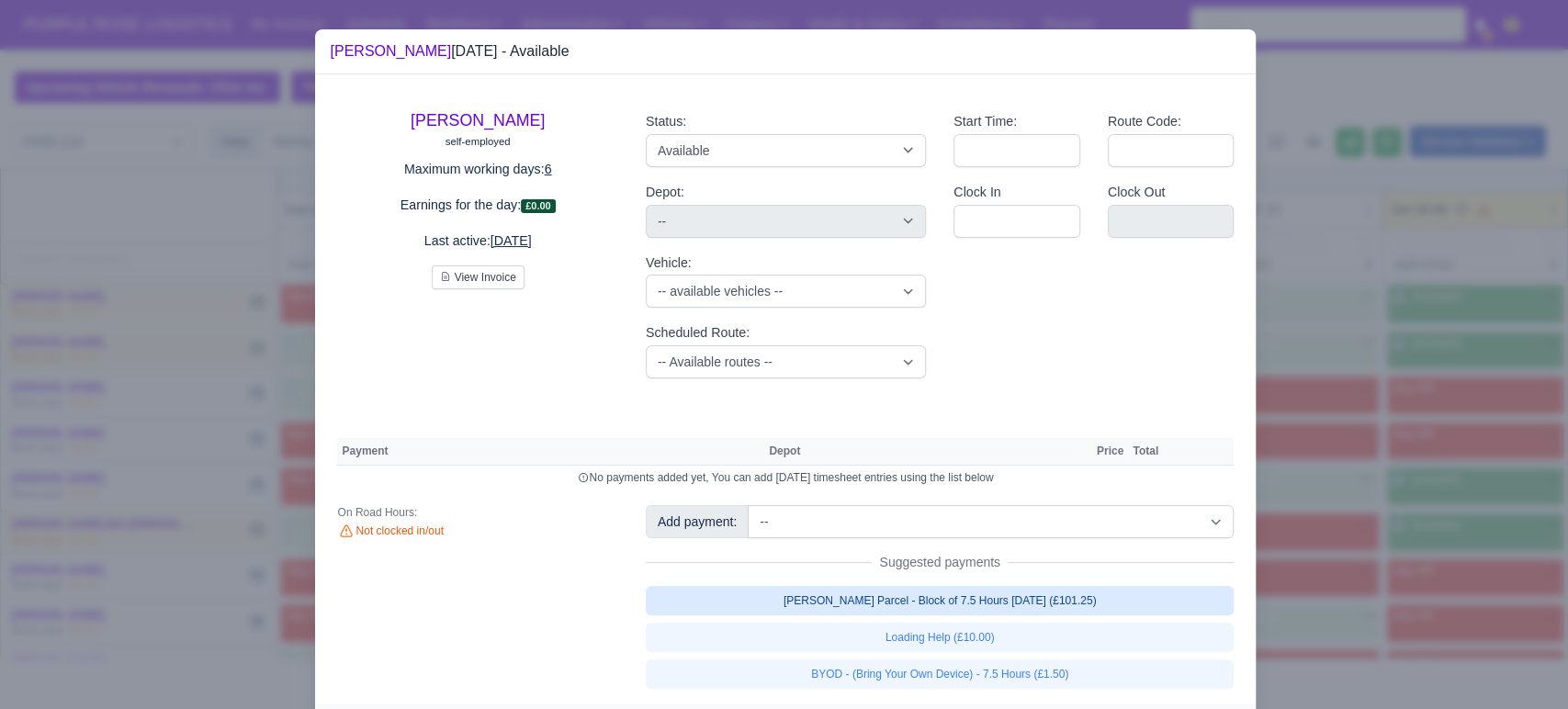
select select "5"
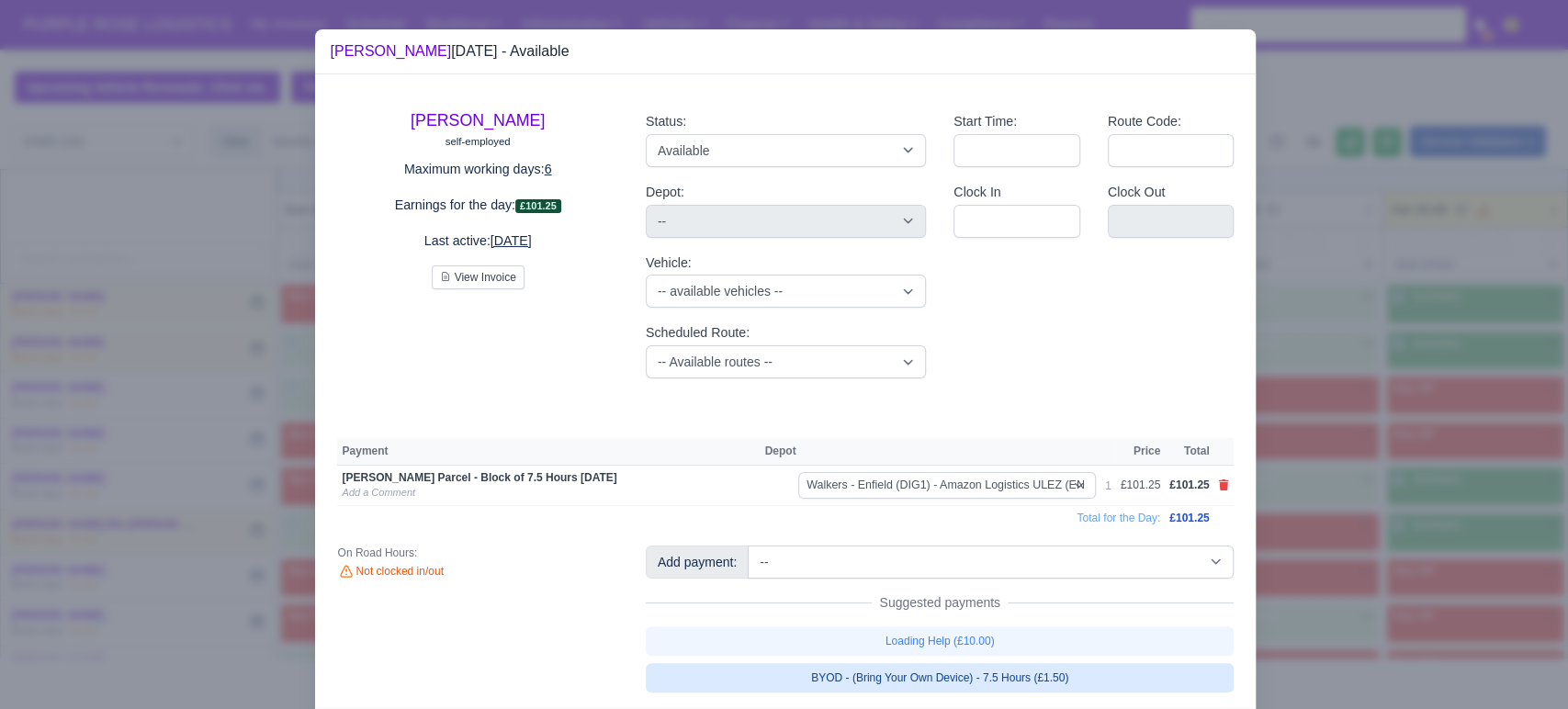
click at [848, 683] on link "BYOD - (Bring Your Own Device) - 7.5 Hours (£1.50)" at bounding box center [940, 677] width 588 height 30
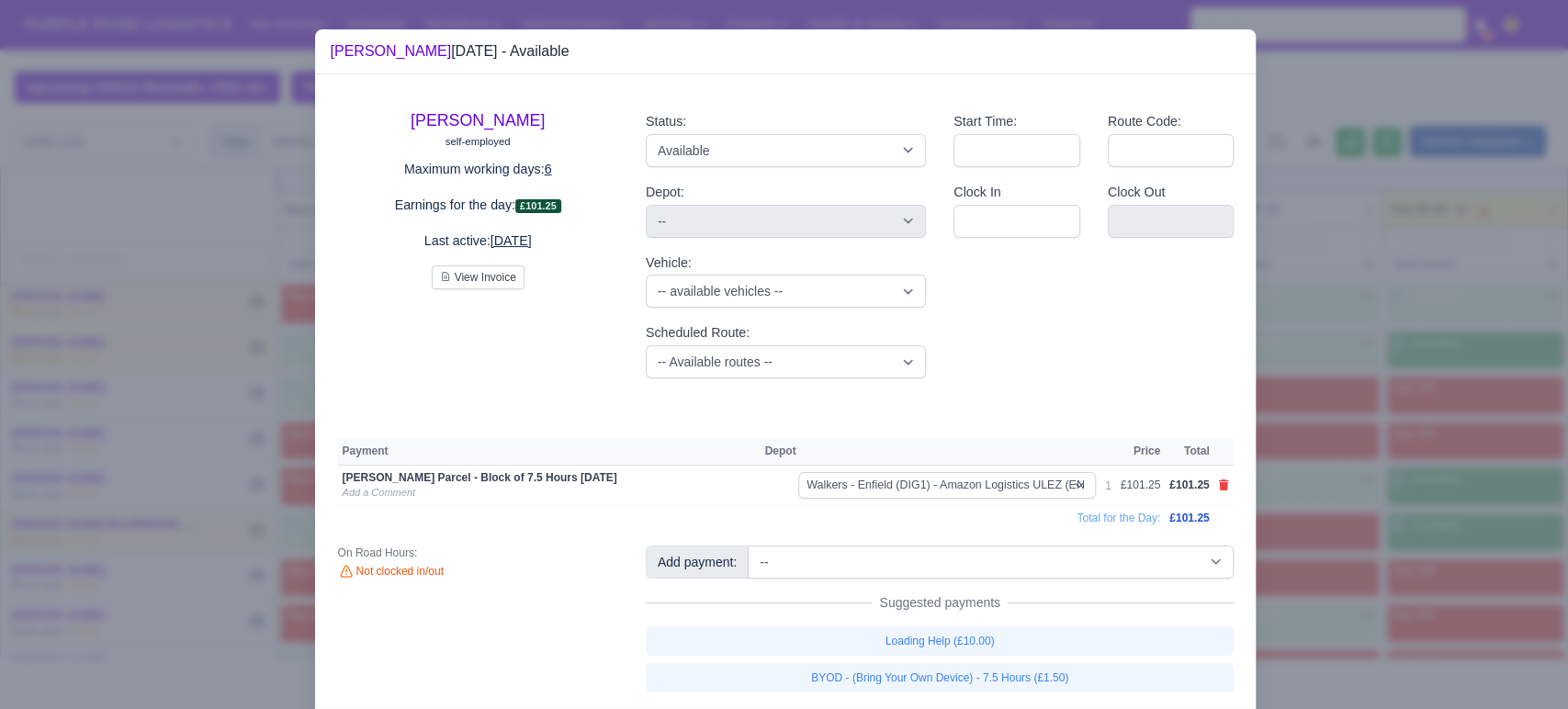
select select "5"
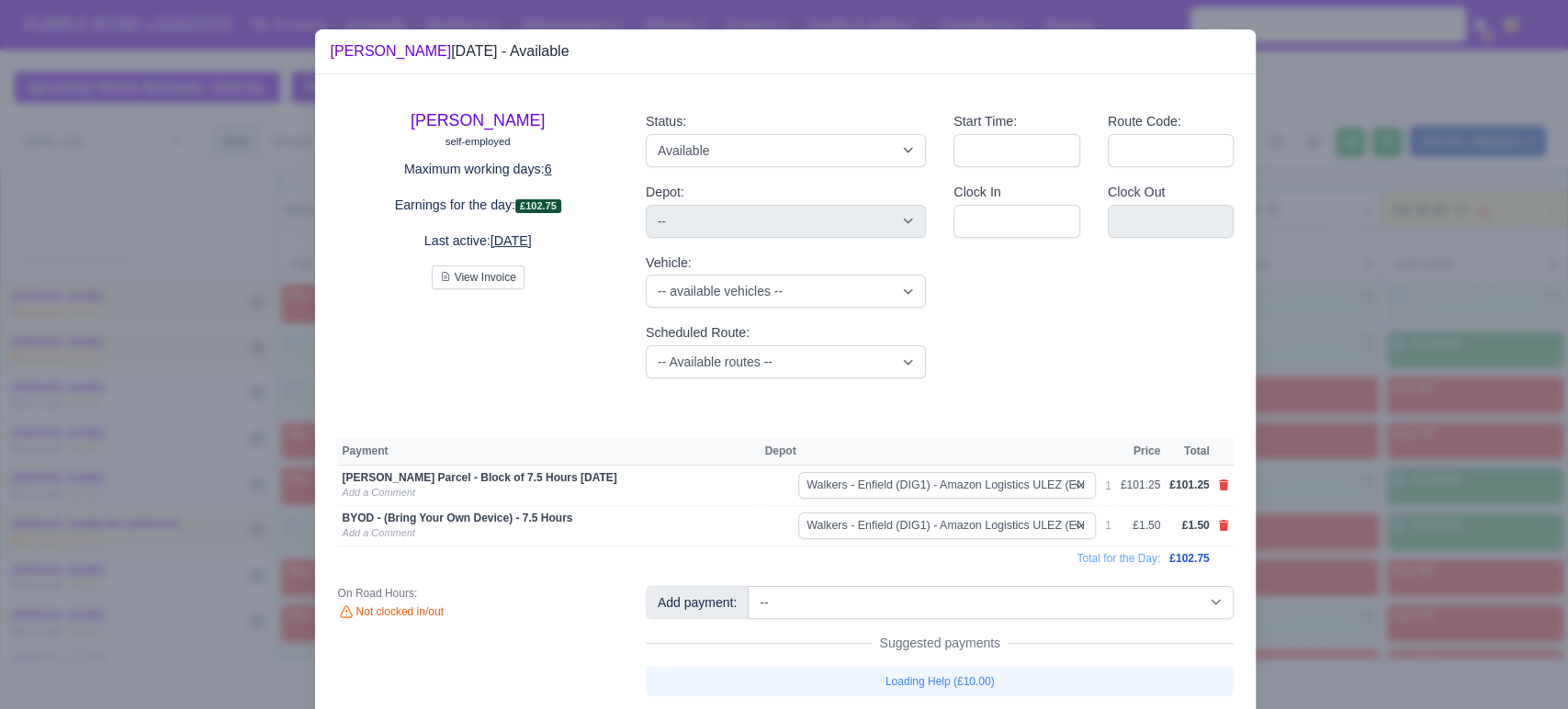
click at [1478, 596] on div at bounding box center [784, 354] width 1568 height 709
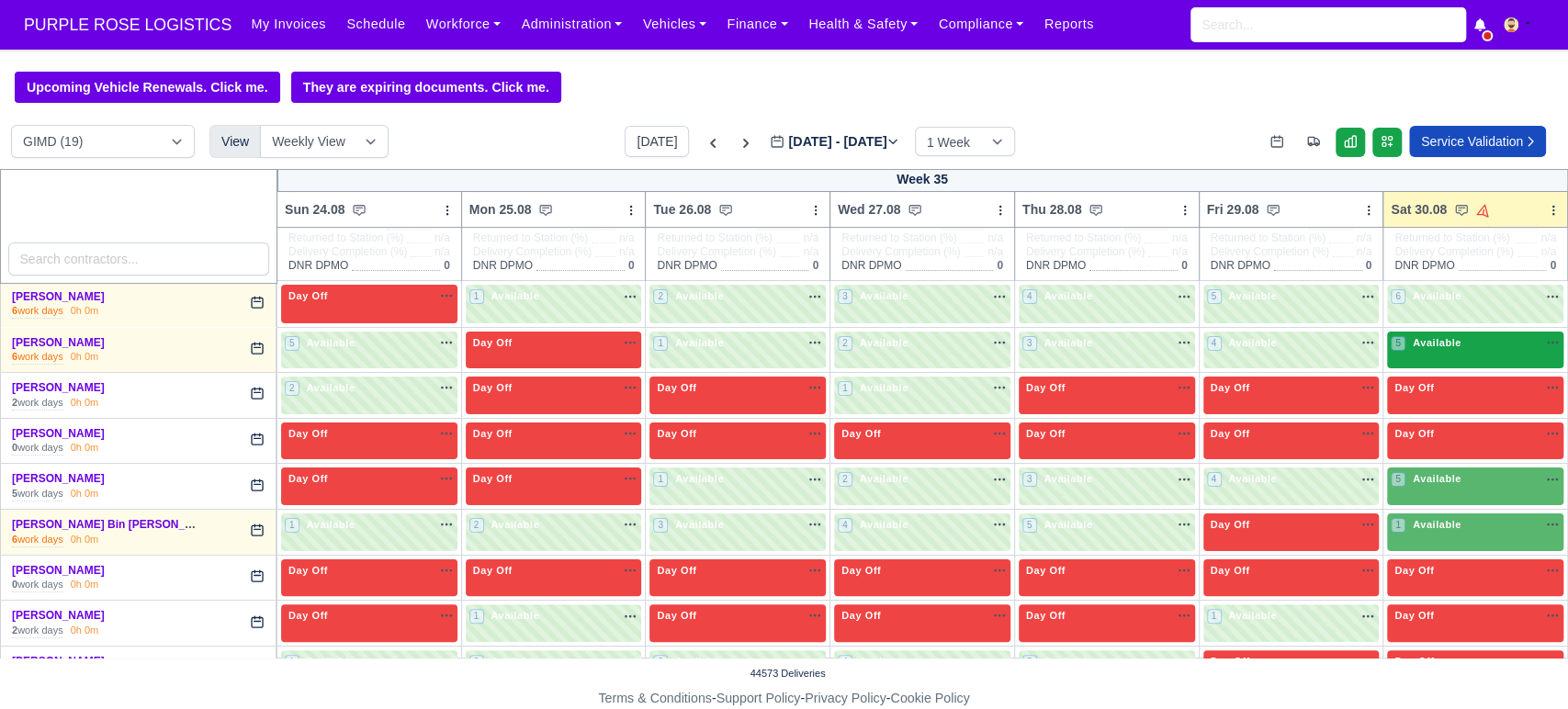
click at [1436, 336] on div "5 Available" at bounding box center [1427, 343] width 74 height 15
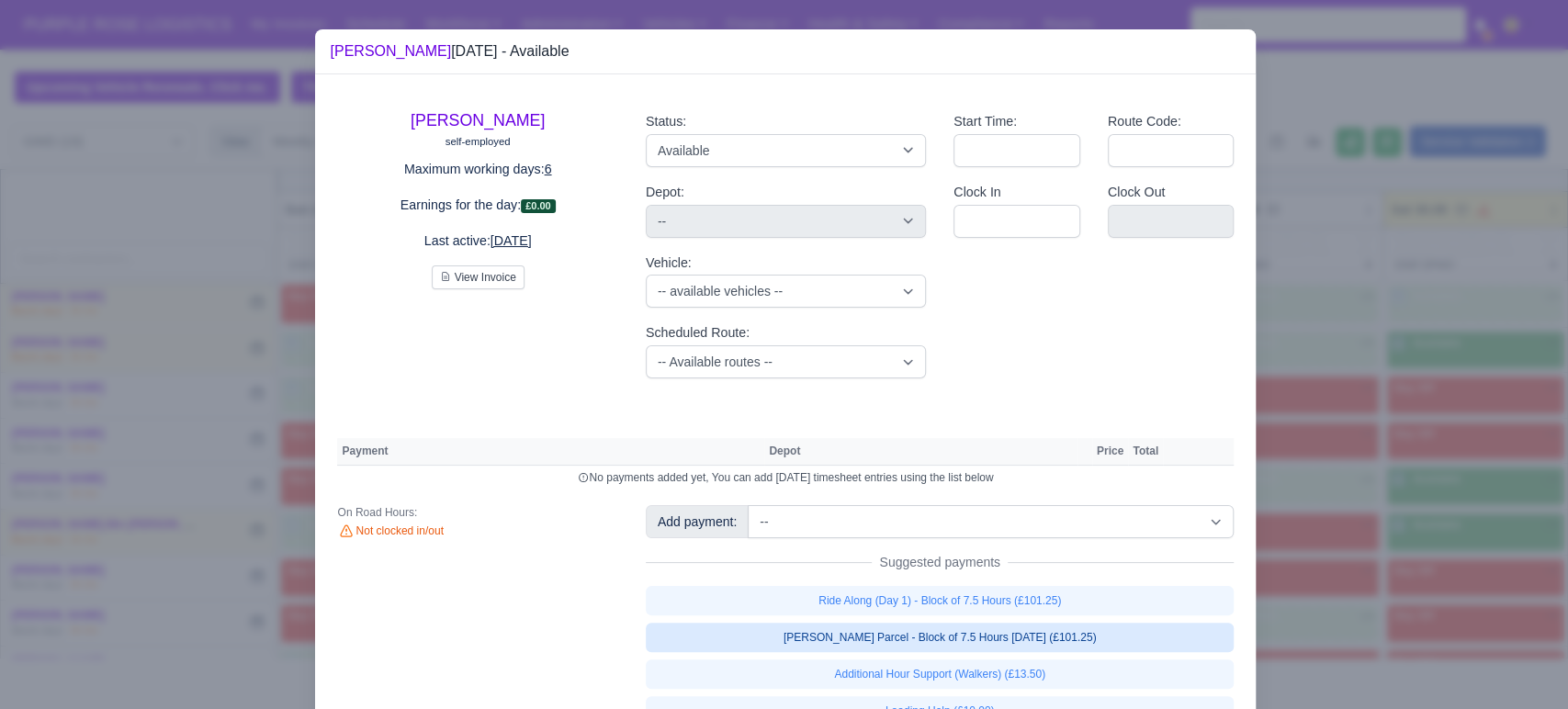
click at [1073, 636] on link "[PERSON_NAME] Parcel - Block of 7.5 Hours [DATE] (£101.25)" at bounding box center [940, 637] width 588 height 30
select select "5"
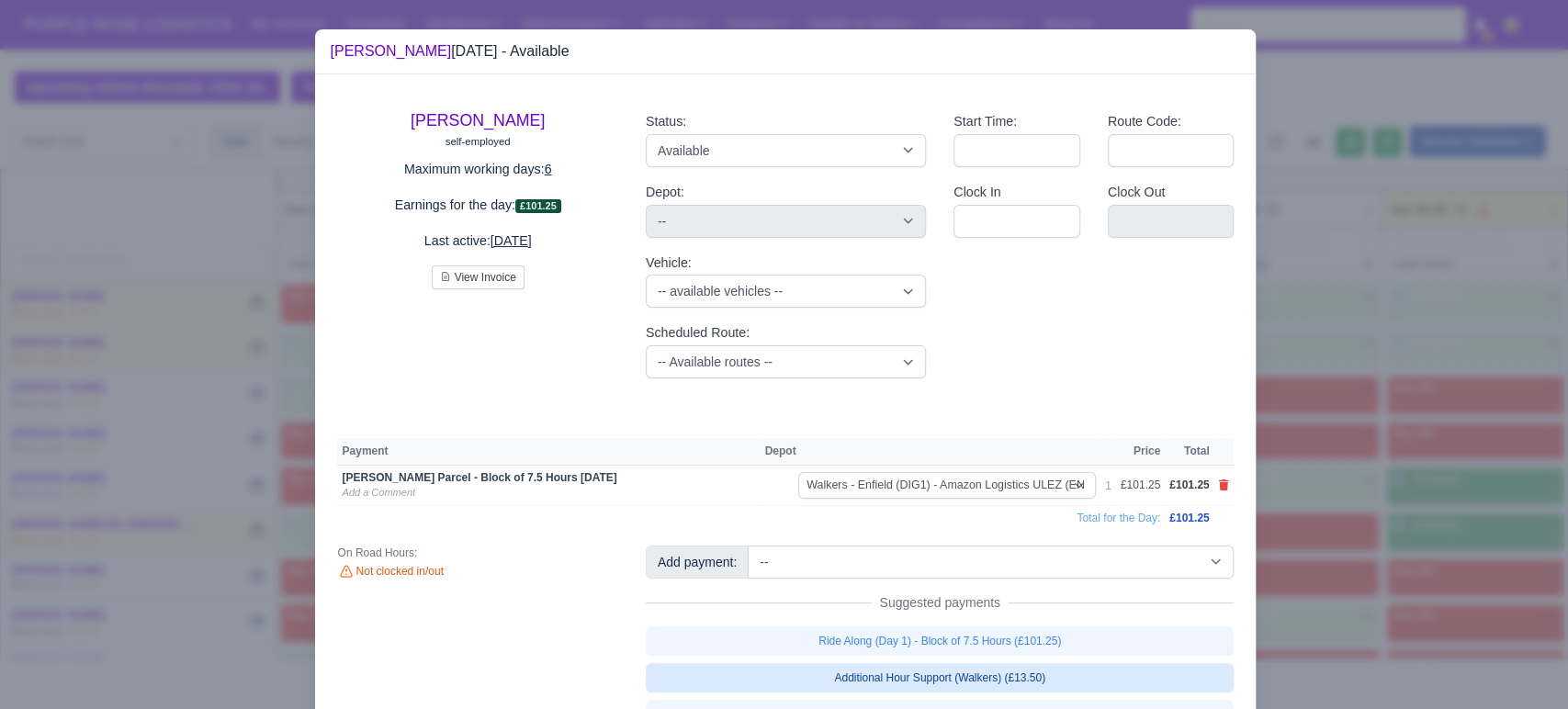
scroll to position [122, 0]
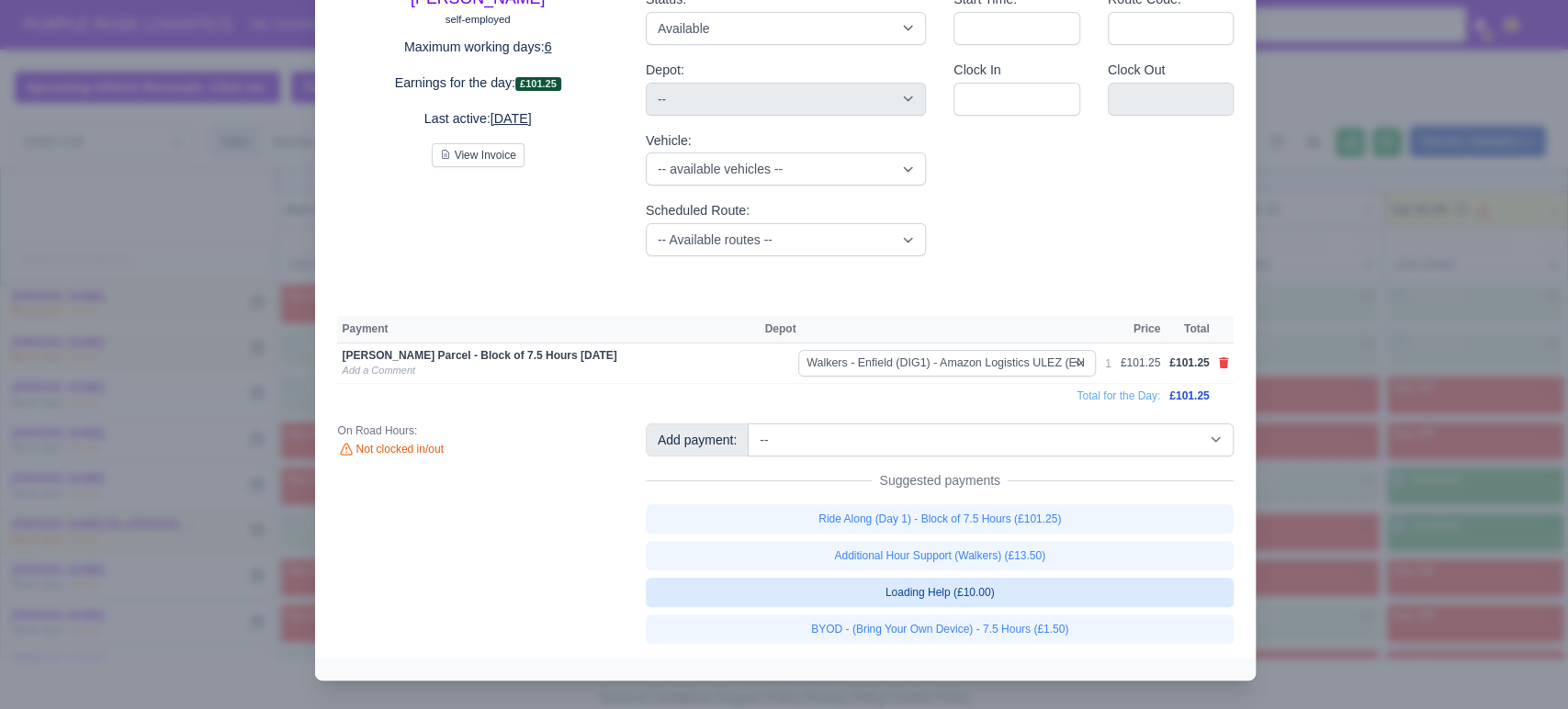
click at [953, 598] on link "Loading Help (£10.00)" at bounding box center [940, 592] width 588 height 30
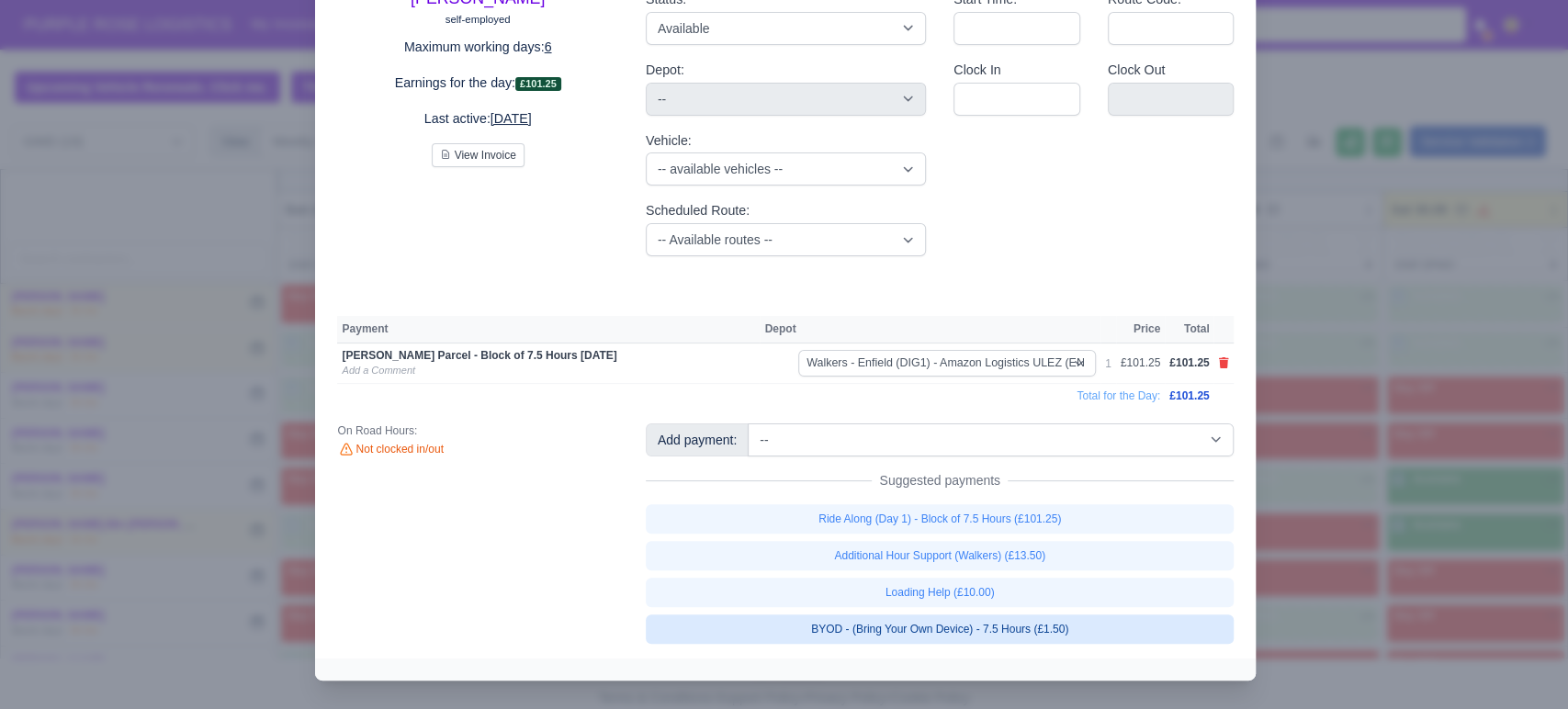
select select "5"
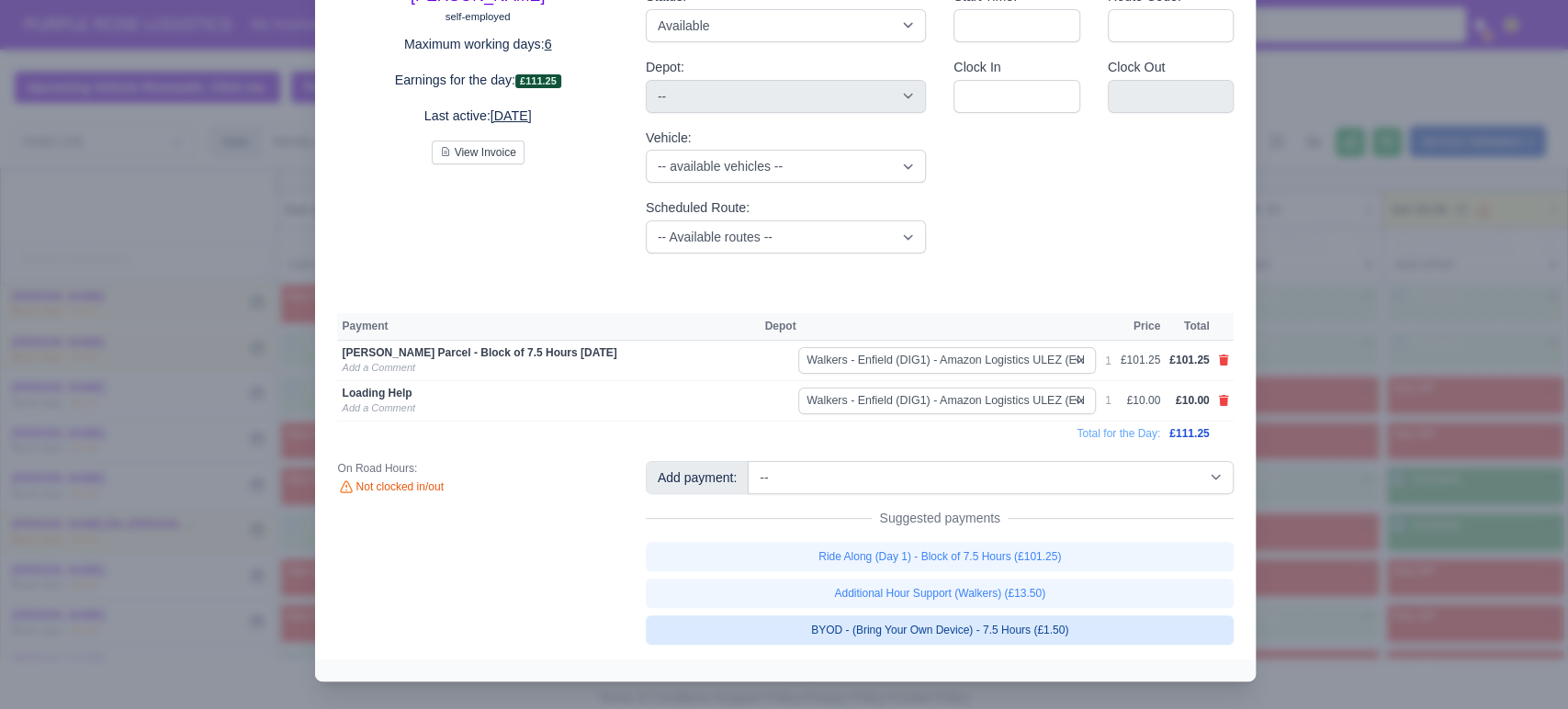
click at [1098, 644] on link "BYOD - (Bring Your Own Device) - 7.5 Hours (£1.50)" at bounding box center [940, 629] width 588 height 30
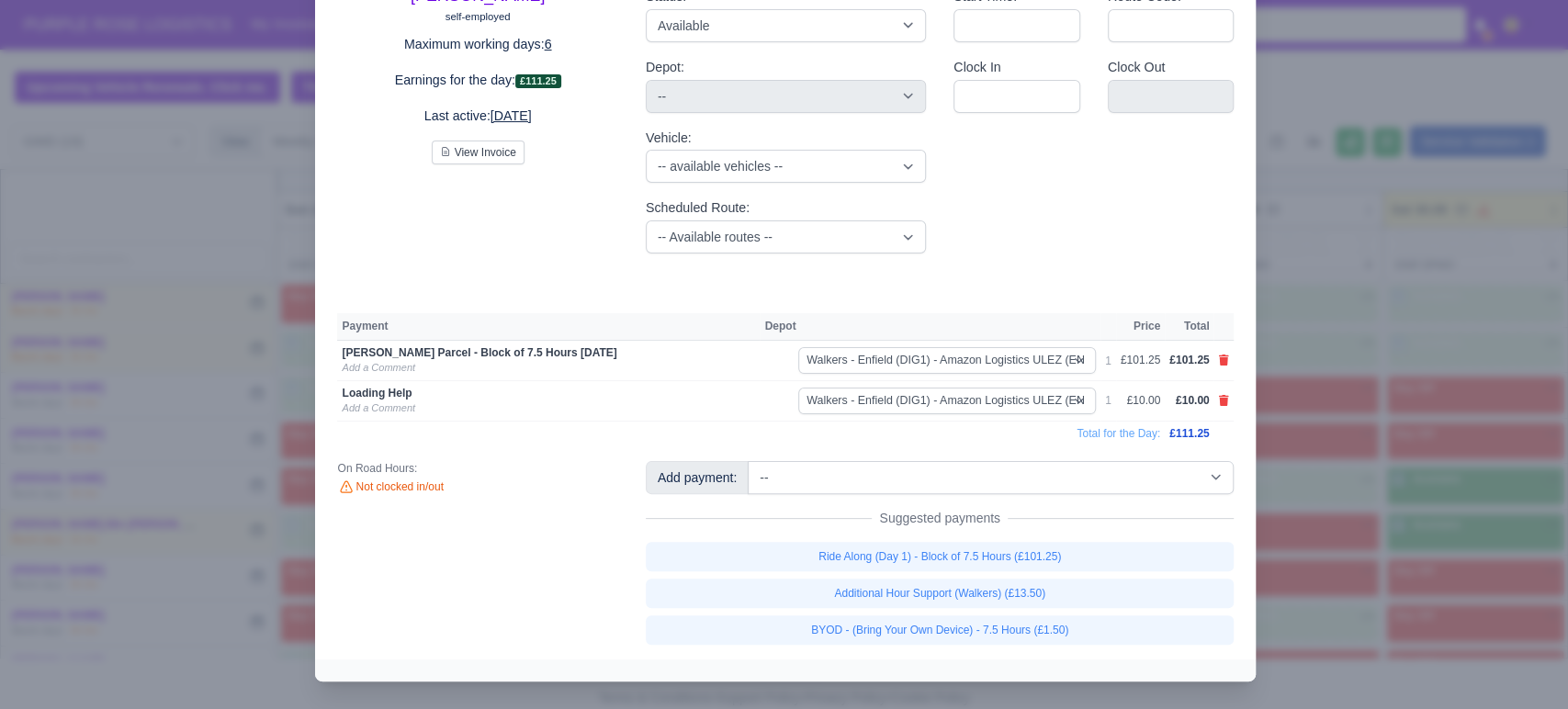
select select "5"
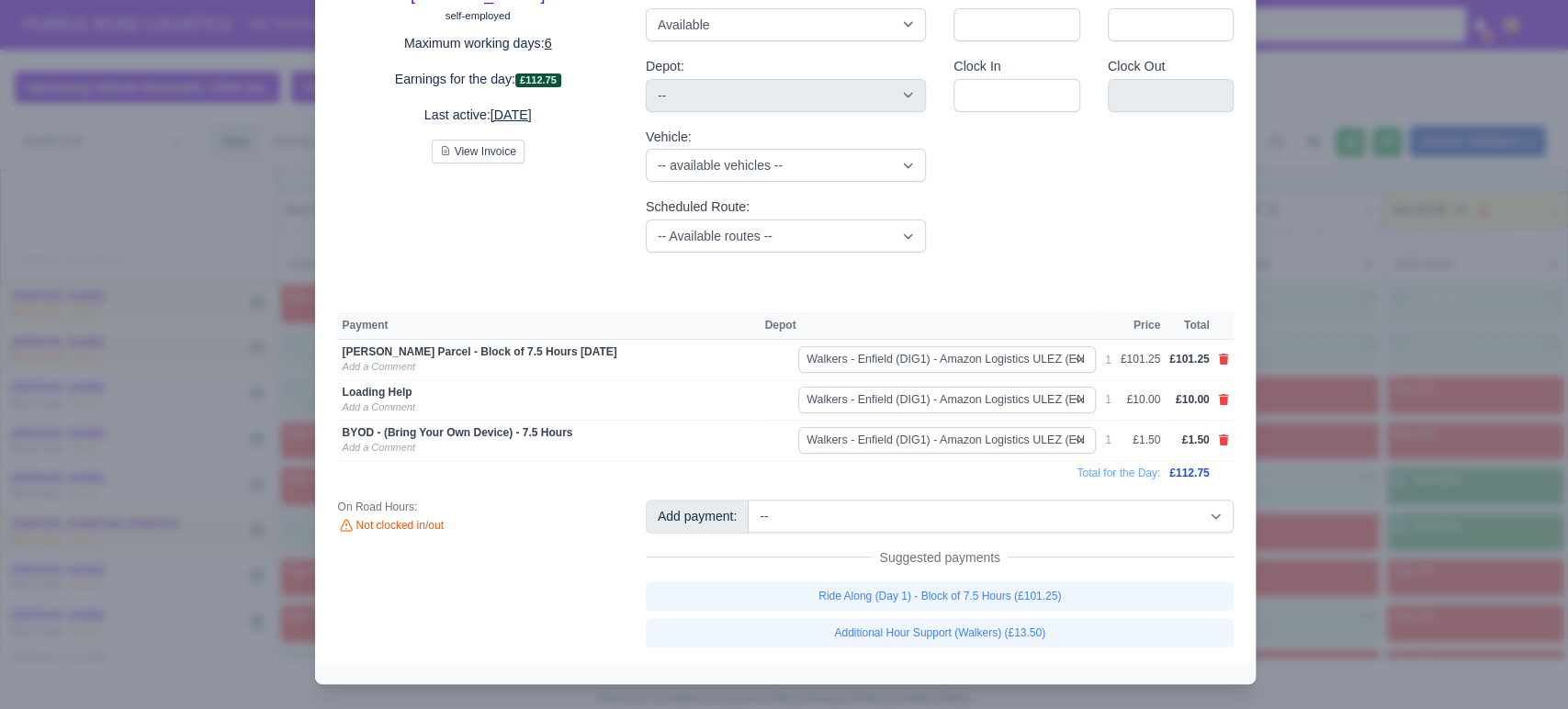
click at [1349, 511] on div at bounding box center [784, 354] width 1568 height 709
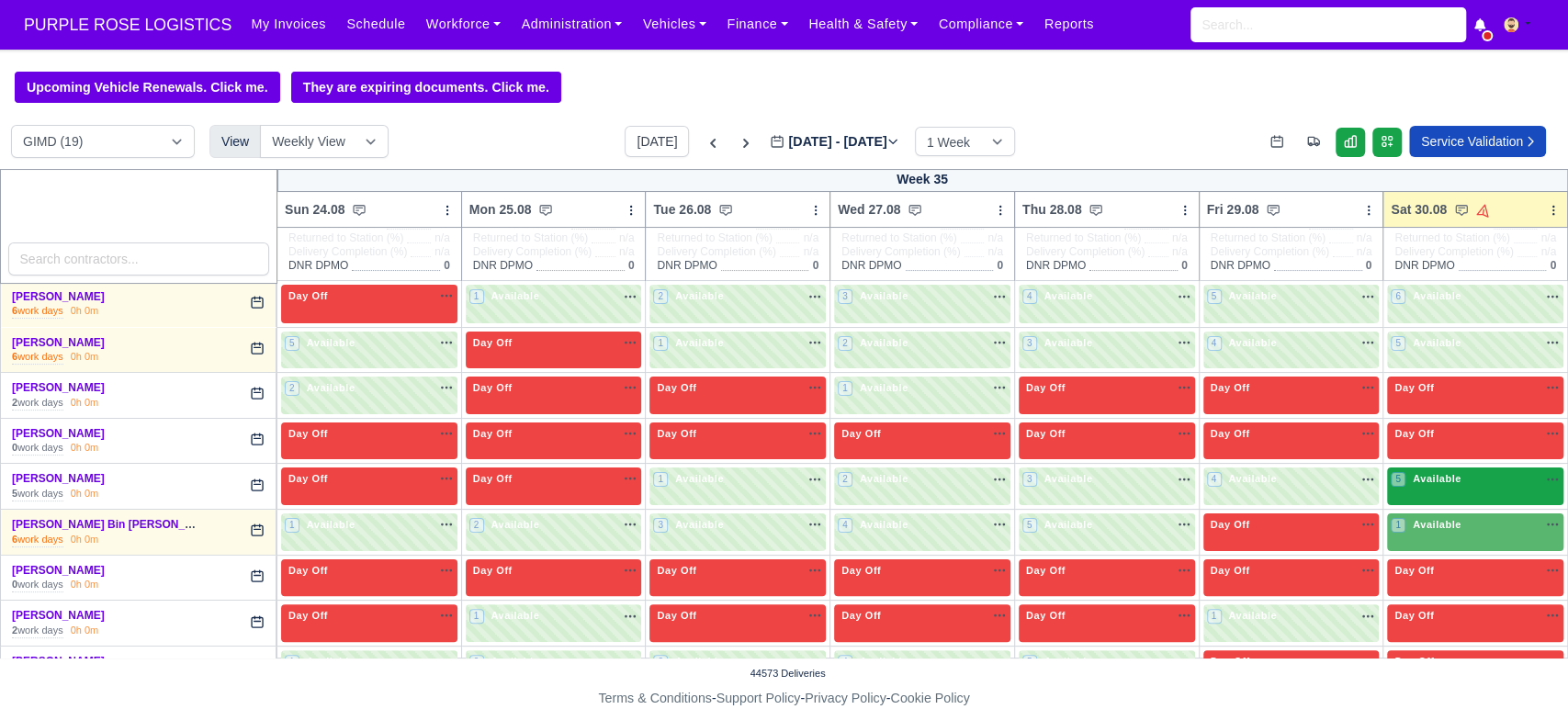
click at [1465, 472] on div "5 Available na" at bounding box center [1475, 479] width 169 height 15
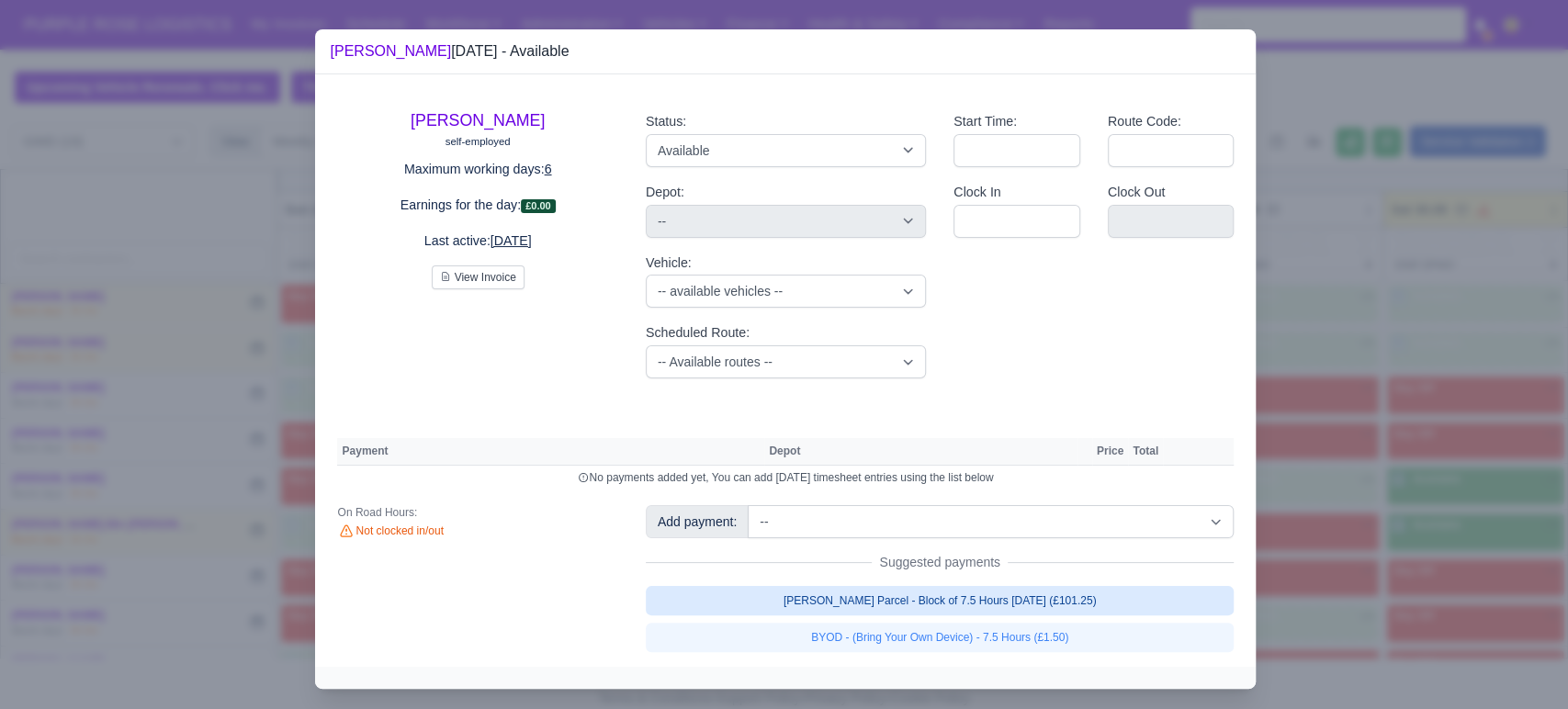
click at [962, 601] on link "[PERSON_NAME] Parcel - Block of 7.5 Hours [DATE] (£101.25)" at bounding box center [940, 600] width 588 height 30
select select "5"
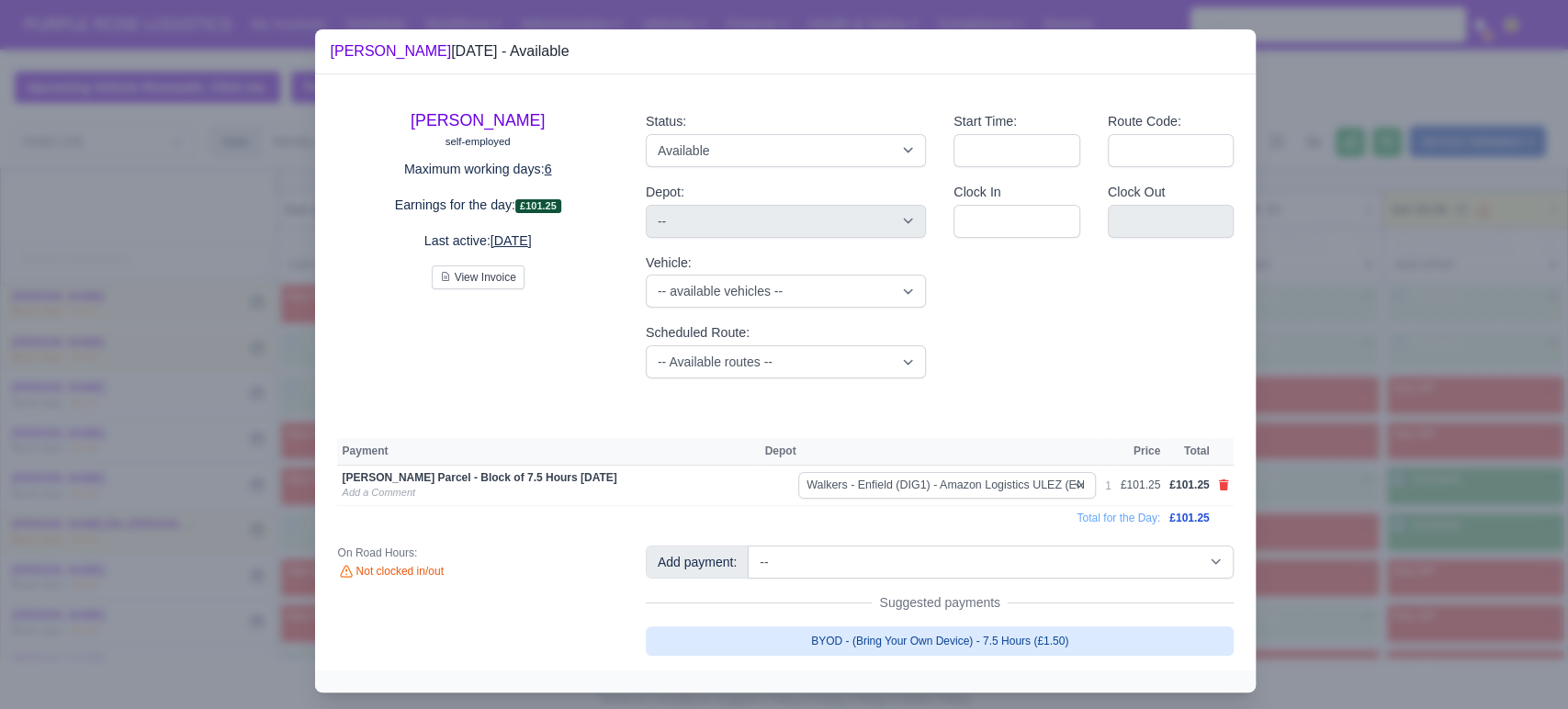
click at [961, 630] on link "BYOD - (Bring Your Own Device) - 7.5 Hours (£1.50)" at bounding box center [940, 640] width 588 height 30
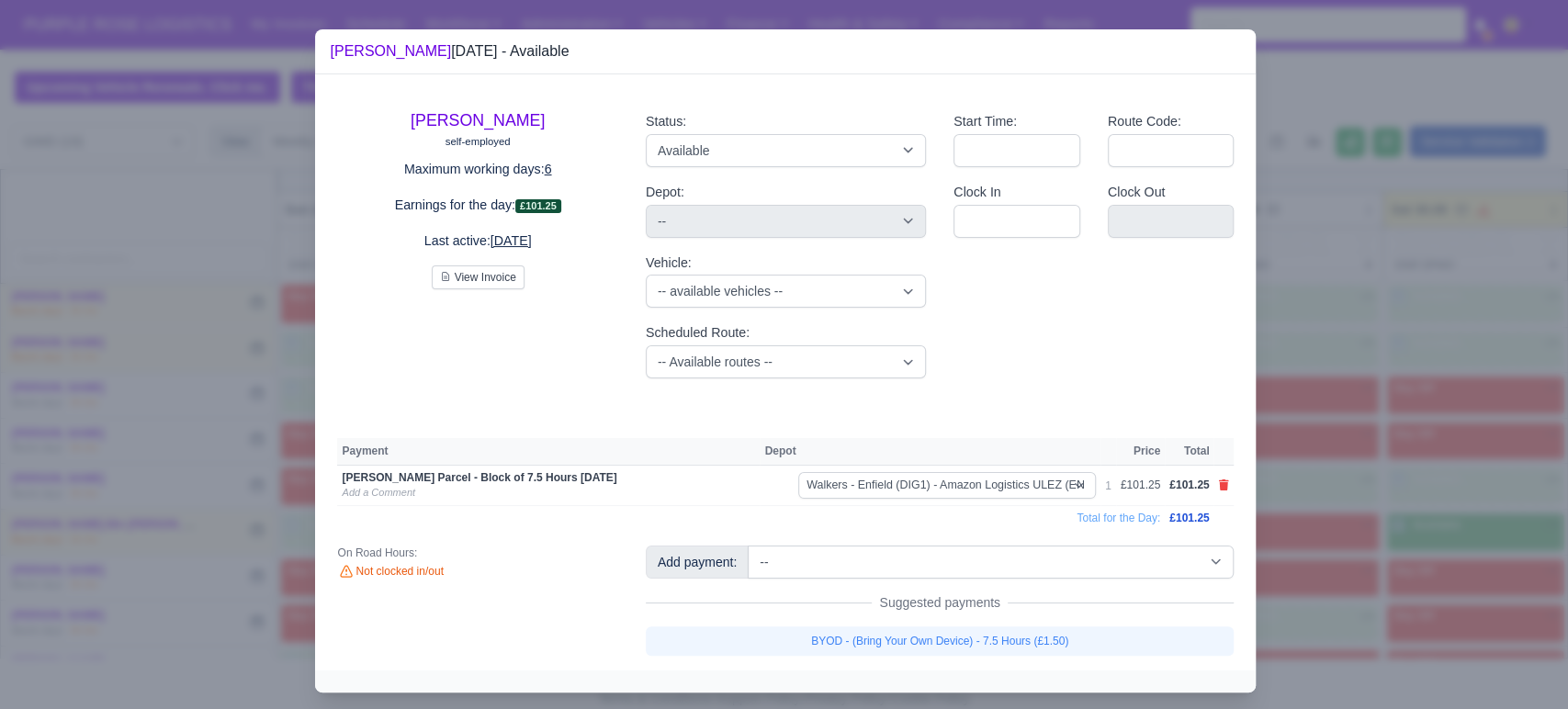
select select "5"
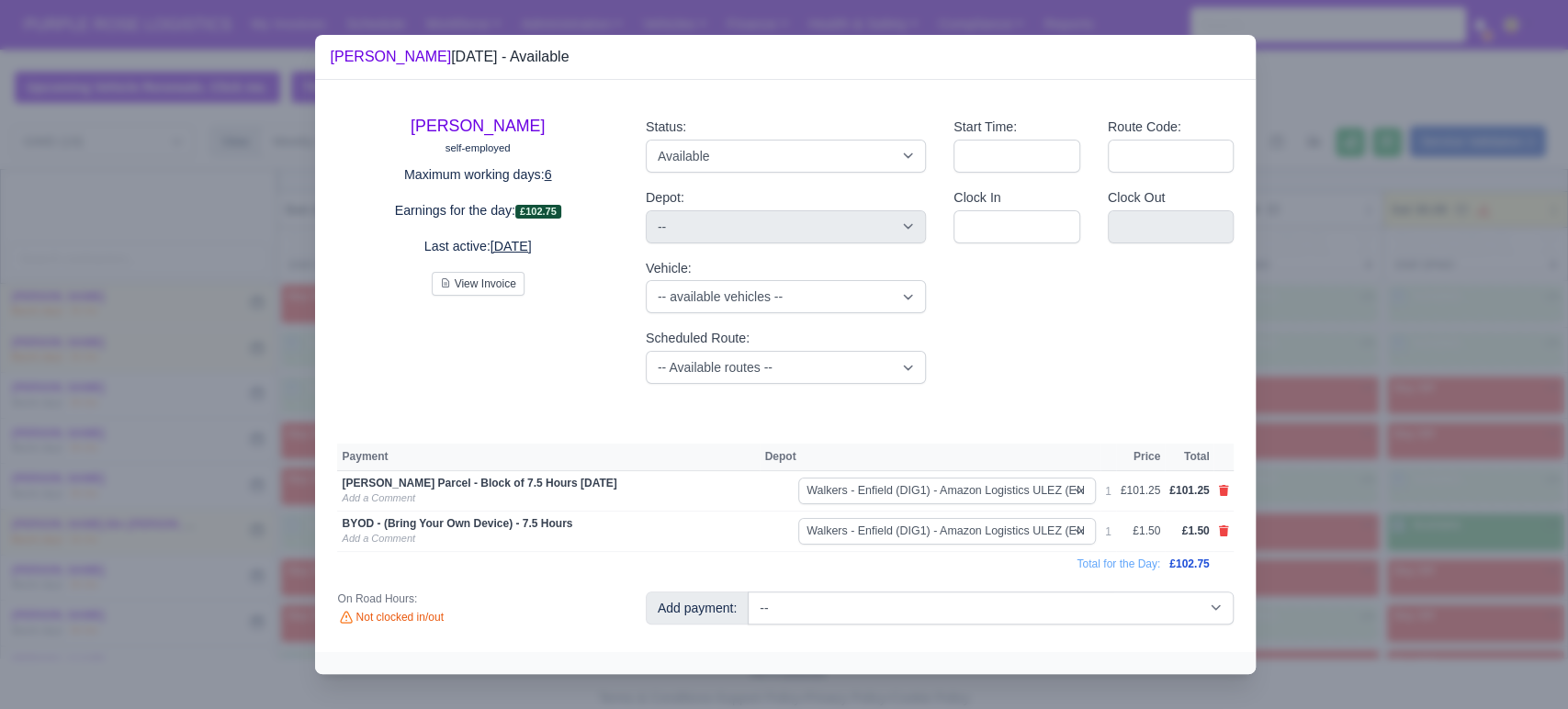
click at [1351, 589] on div at bounding box center [784, 354] width 1568 height 709
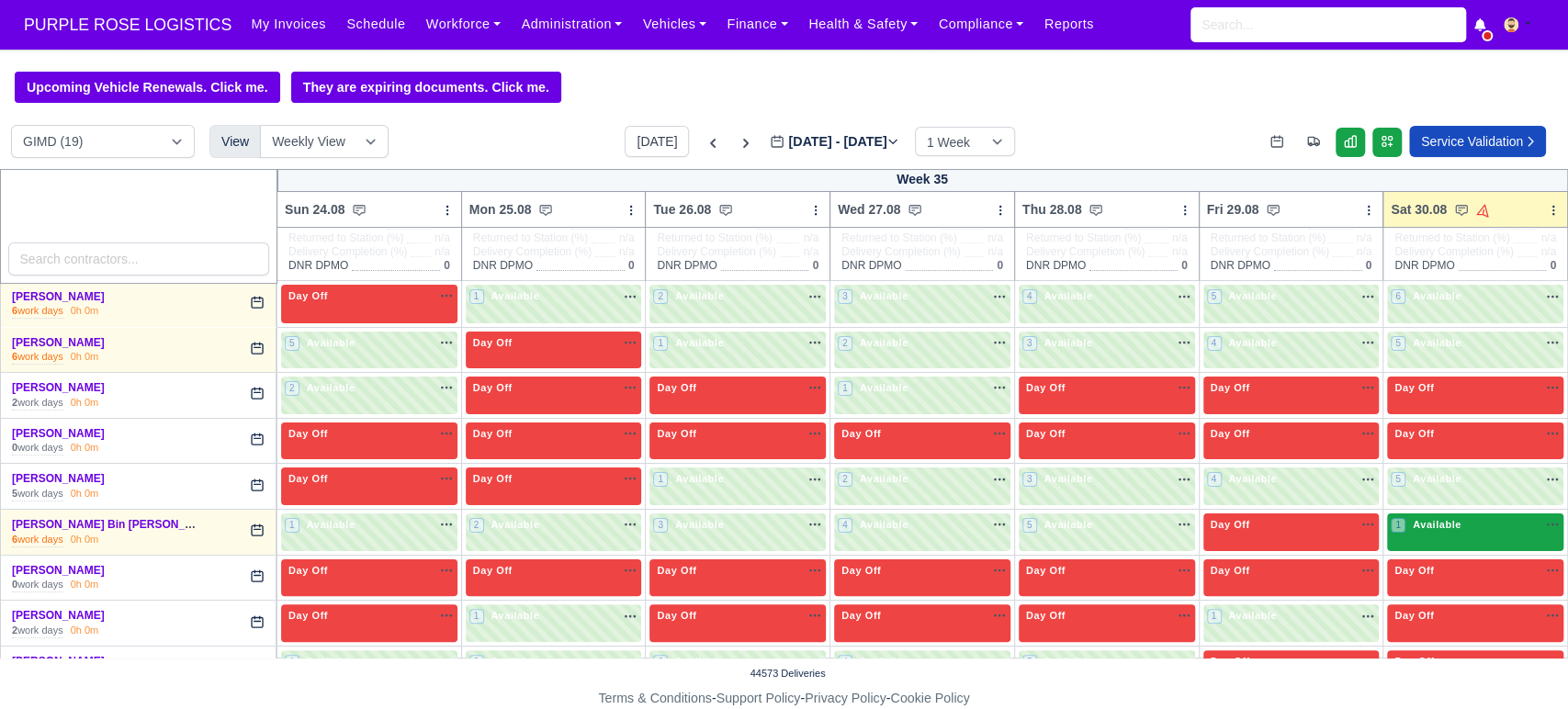
click at [1414, 531] on span "Available" at bounding box center [1437, 523] width 56 height 12
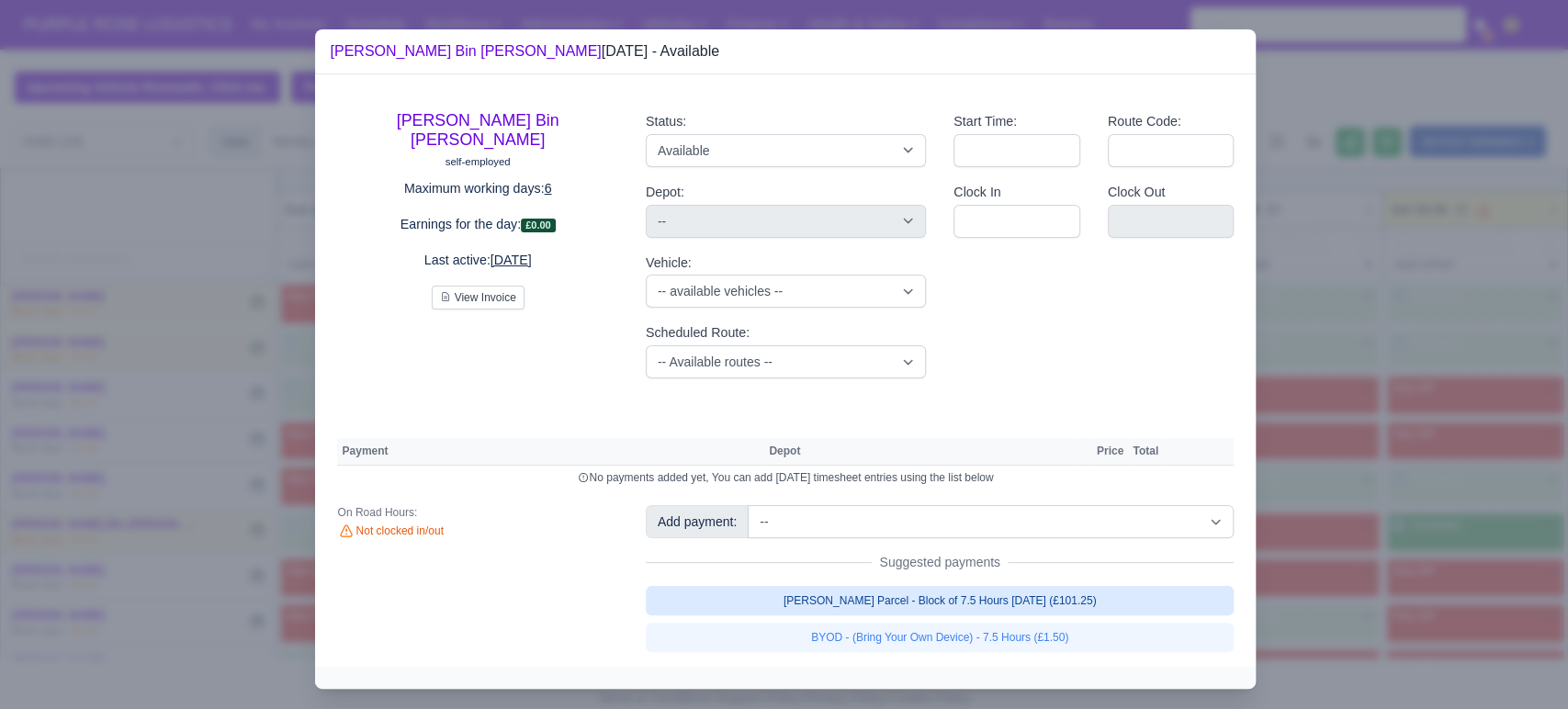
click at [1081, 597] on link "[PERSON_NAME] Parcel - Block of 7.5 Hours [DATE] (£101.25)" at bounding box center [940, 600] width 588 height 30
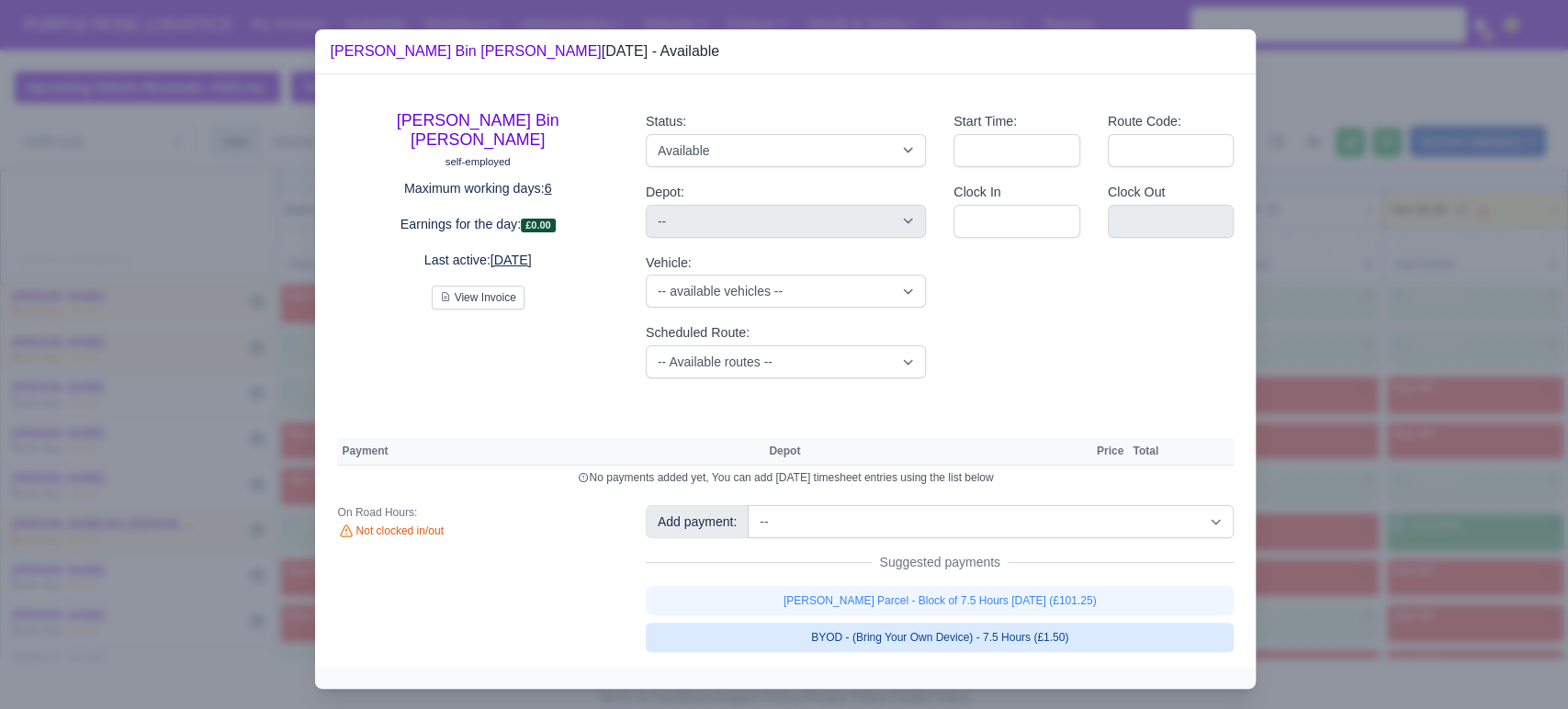
click at [1027, 637] on link "BYOD - (Bring Your Own Device) - 7.5 Hours (£1.50)" at bounding box center [940, 637] width 588 height 30
select select "5"
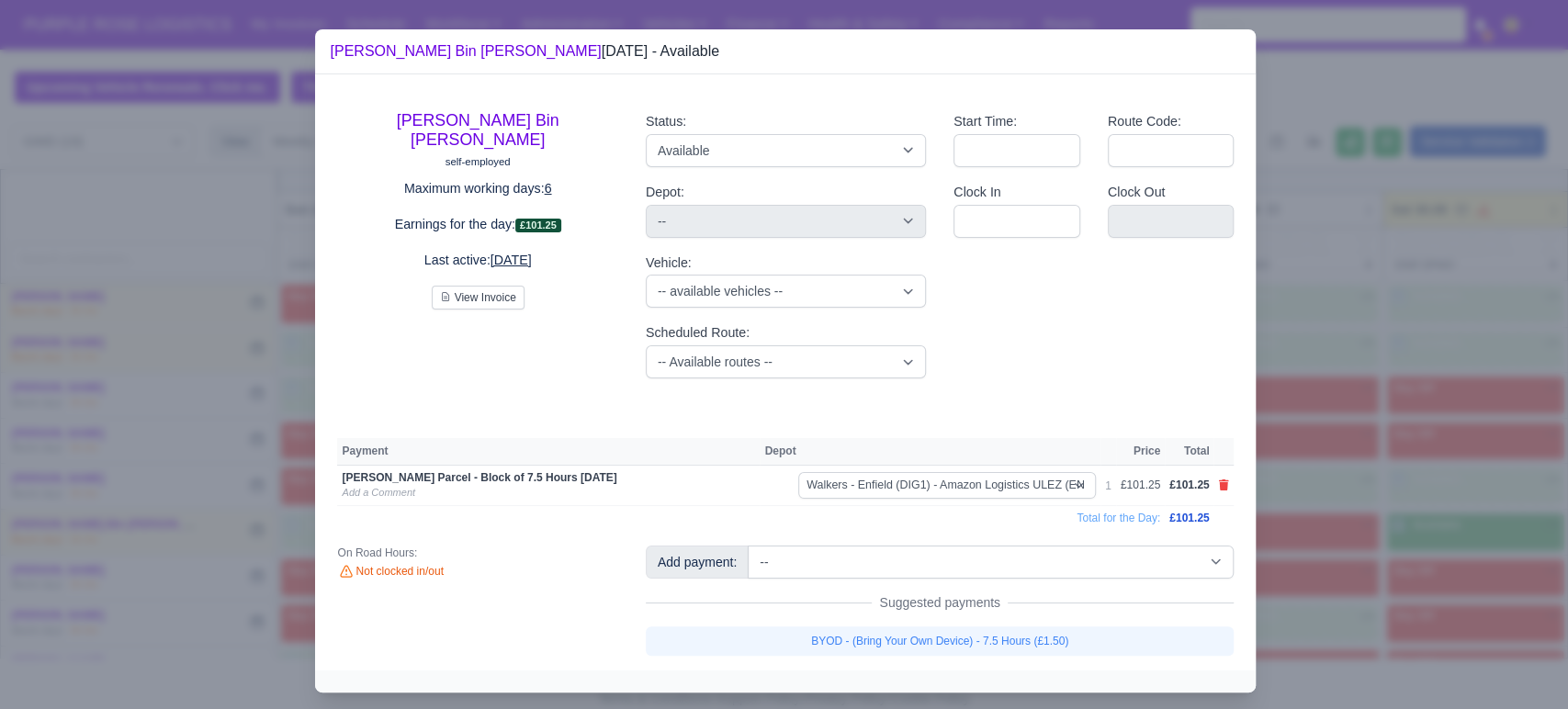
select select "5"
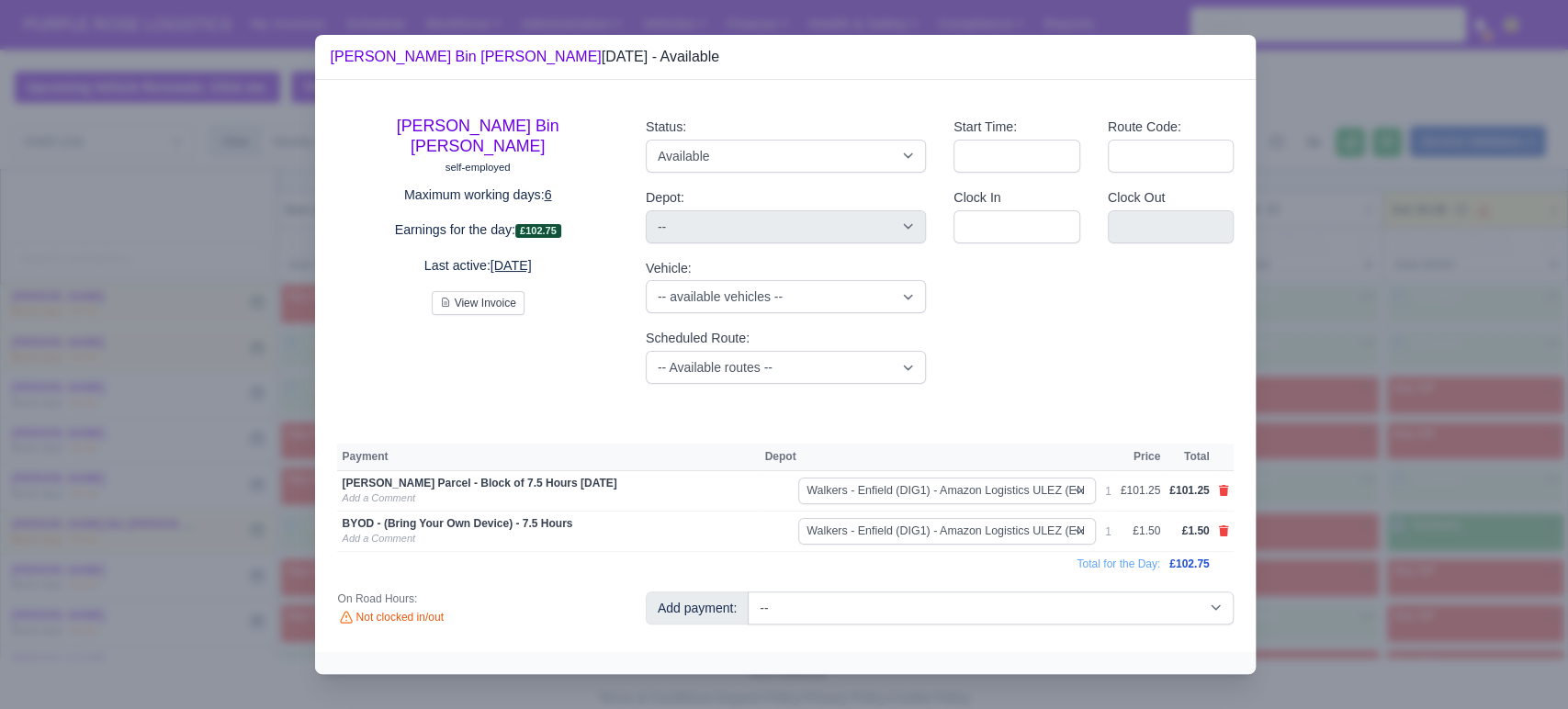
click at [1415, 563] on div at bounding box center [784, 354] width 1568 height 709
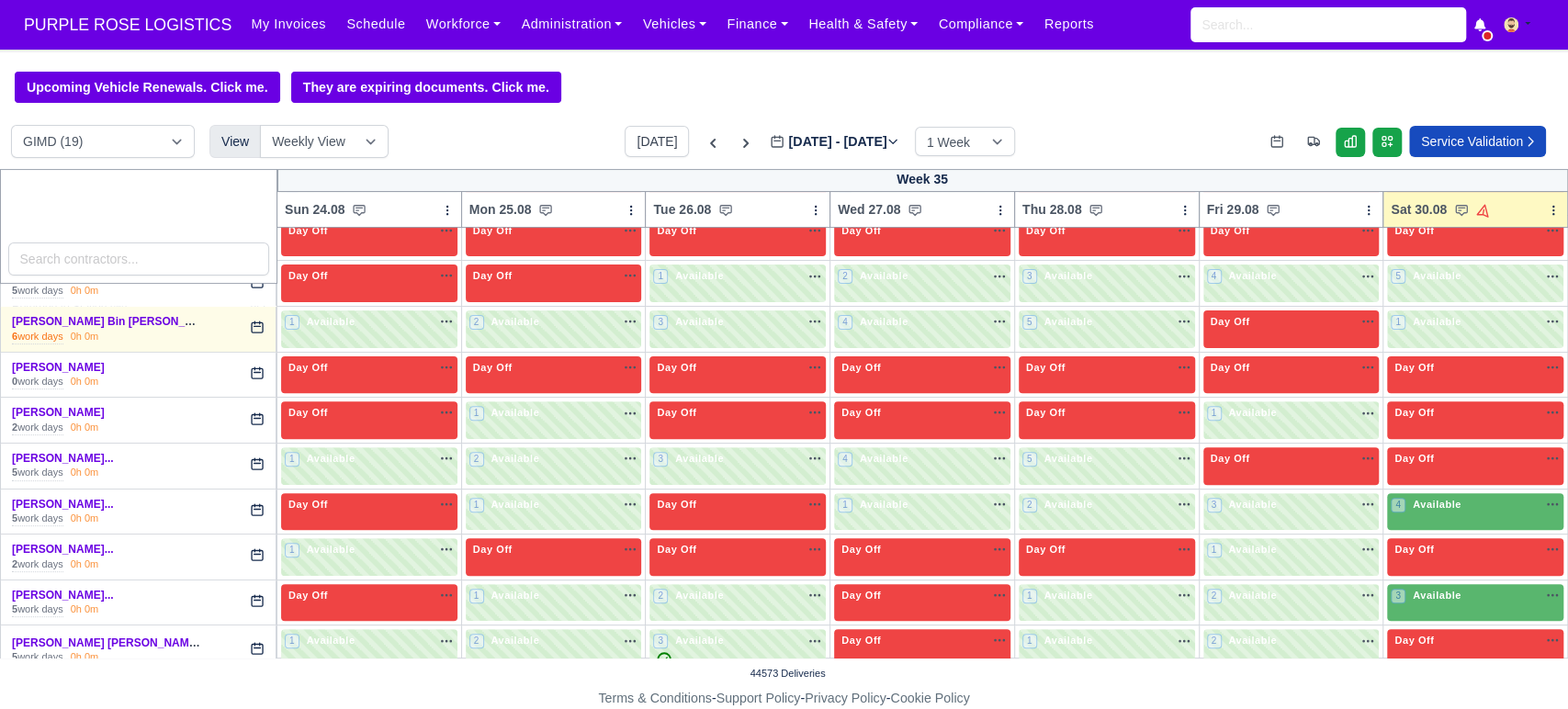
scroll to position [387, 0]
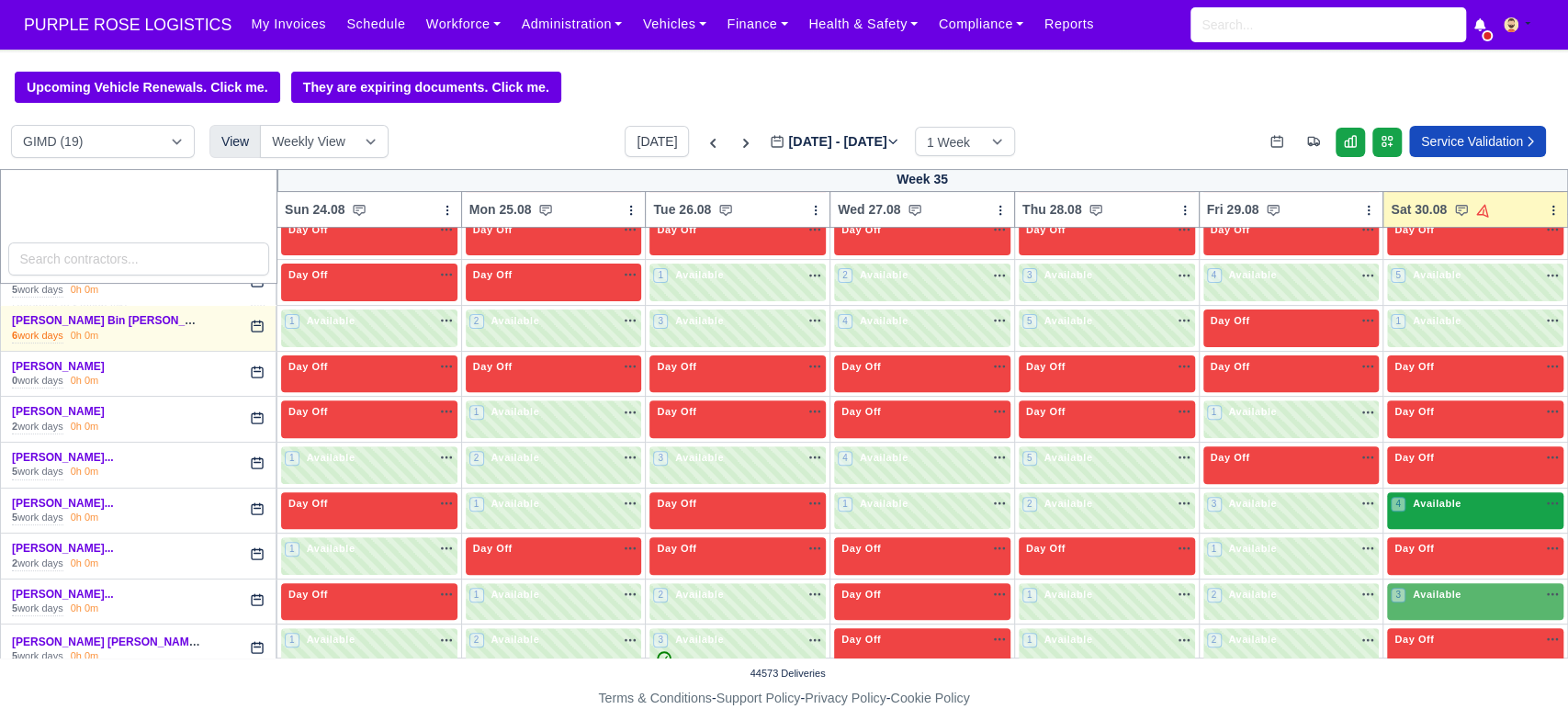
click at [1455, 493] on div "4 Available" at bounding box center [1475, 511] width 176 height 37
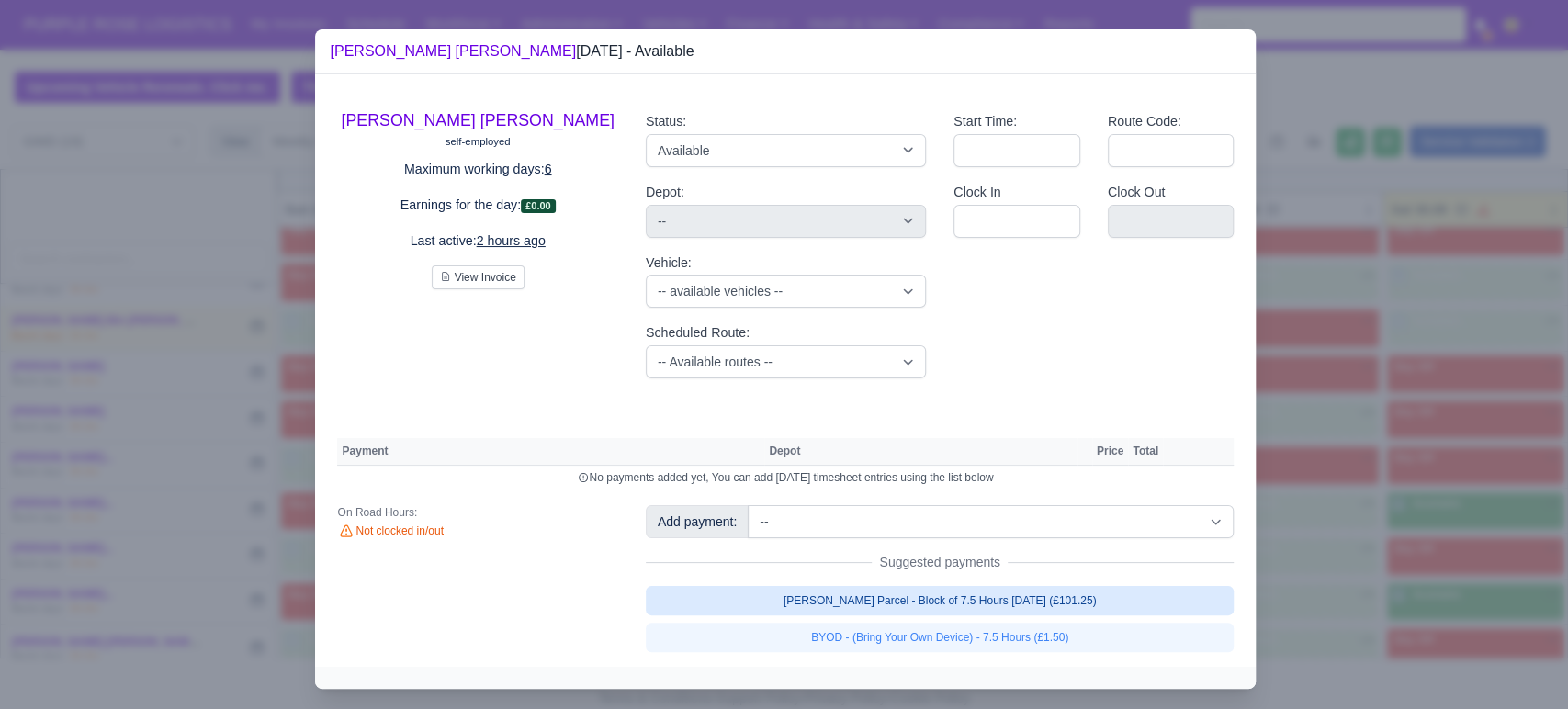
click at [1120, 589] on link "[PERSON_NAME] Parcel - Block of 7.5 Hours [DATE] (£101.25)" at bounding box center [940, 600] width 588 height 30
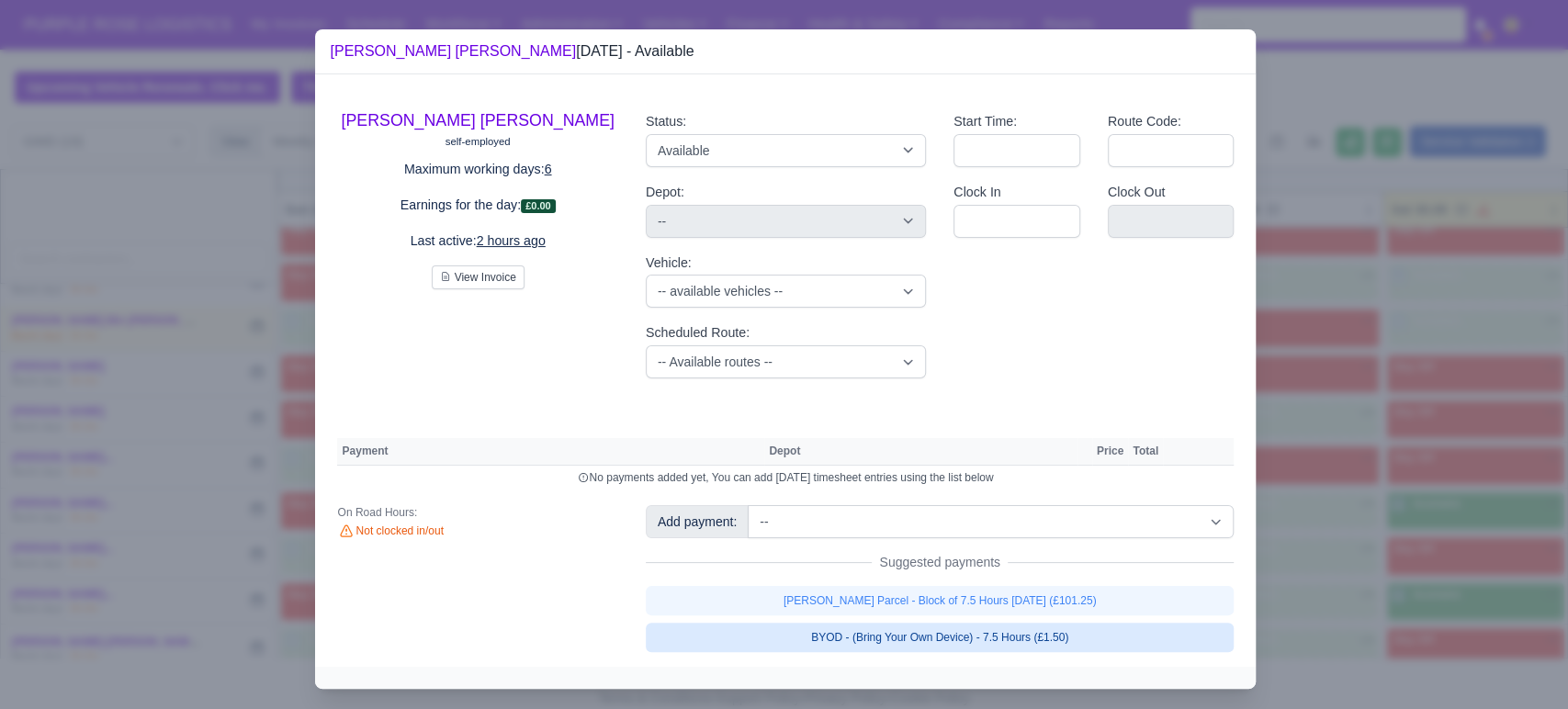
select select "5"
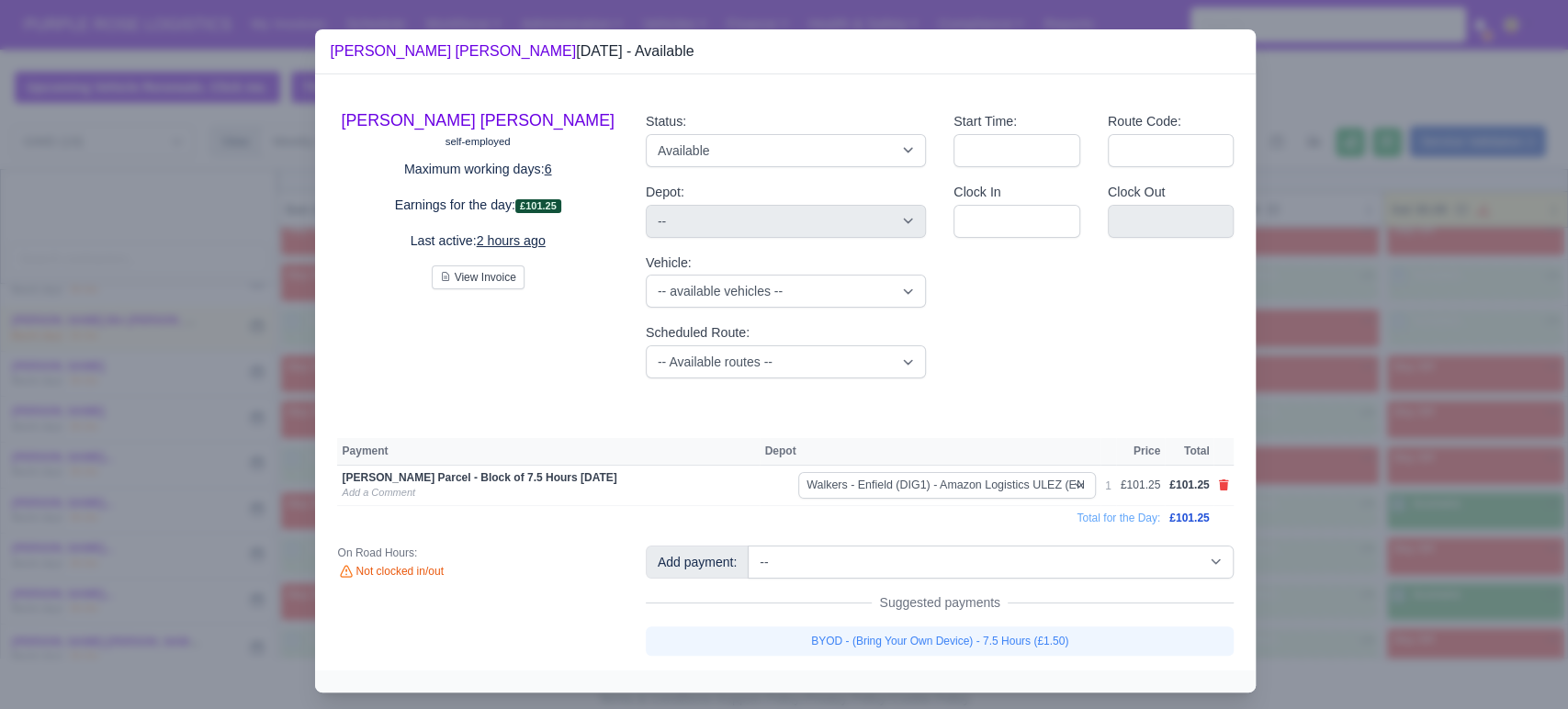
click at [1049, 637] on link "BYOD - (Bring Your Own Device) - 7.5 Hours (£1.50)" at bounding box center [940, 640] width 588 height 30
select select "5"
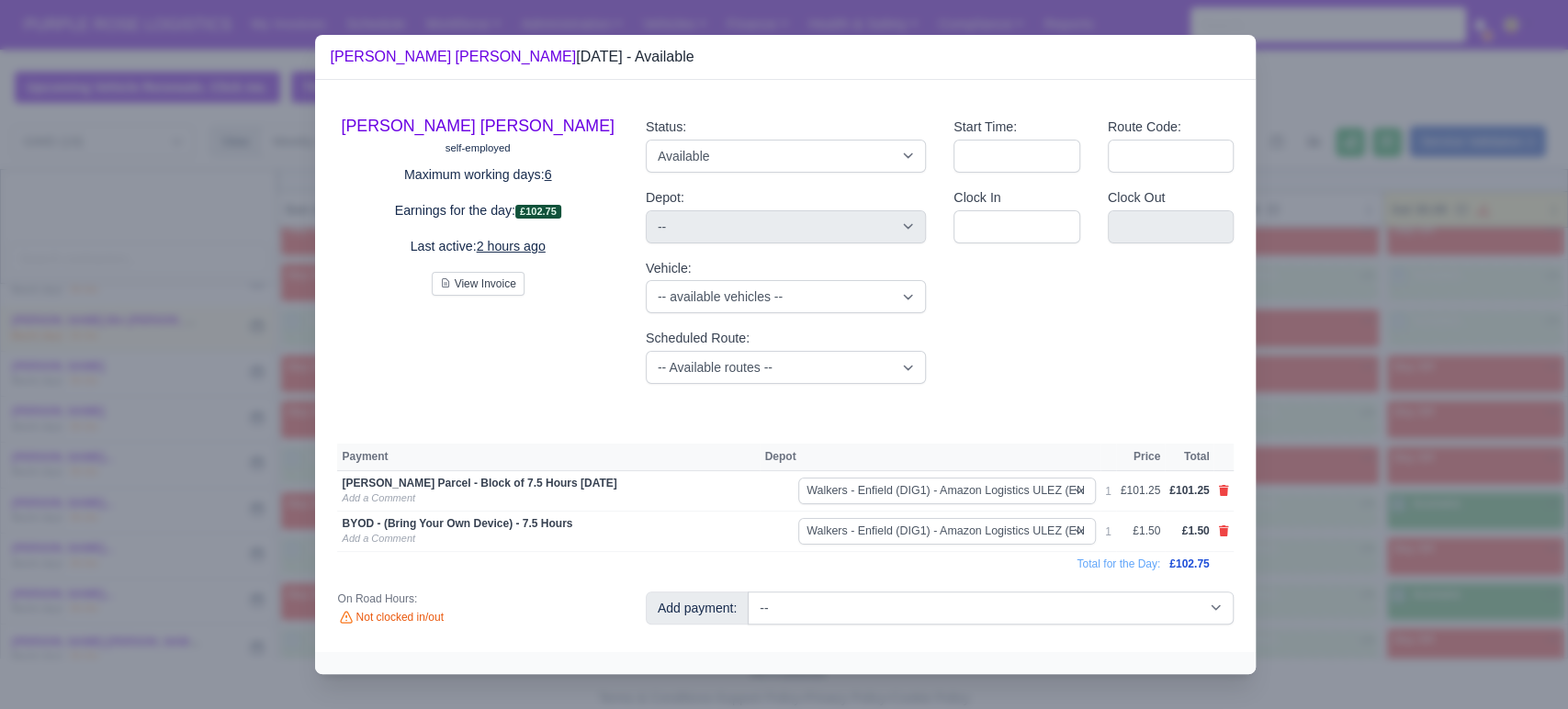
click at [1389, 577] on div at bounding box center [784, 354] width 1568 height 709
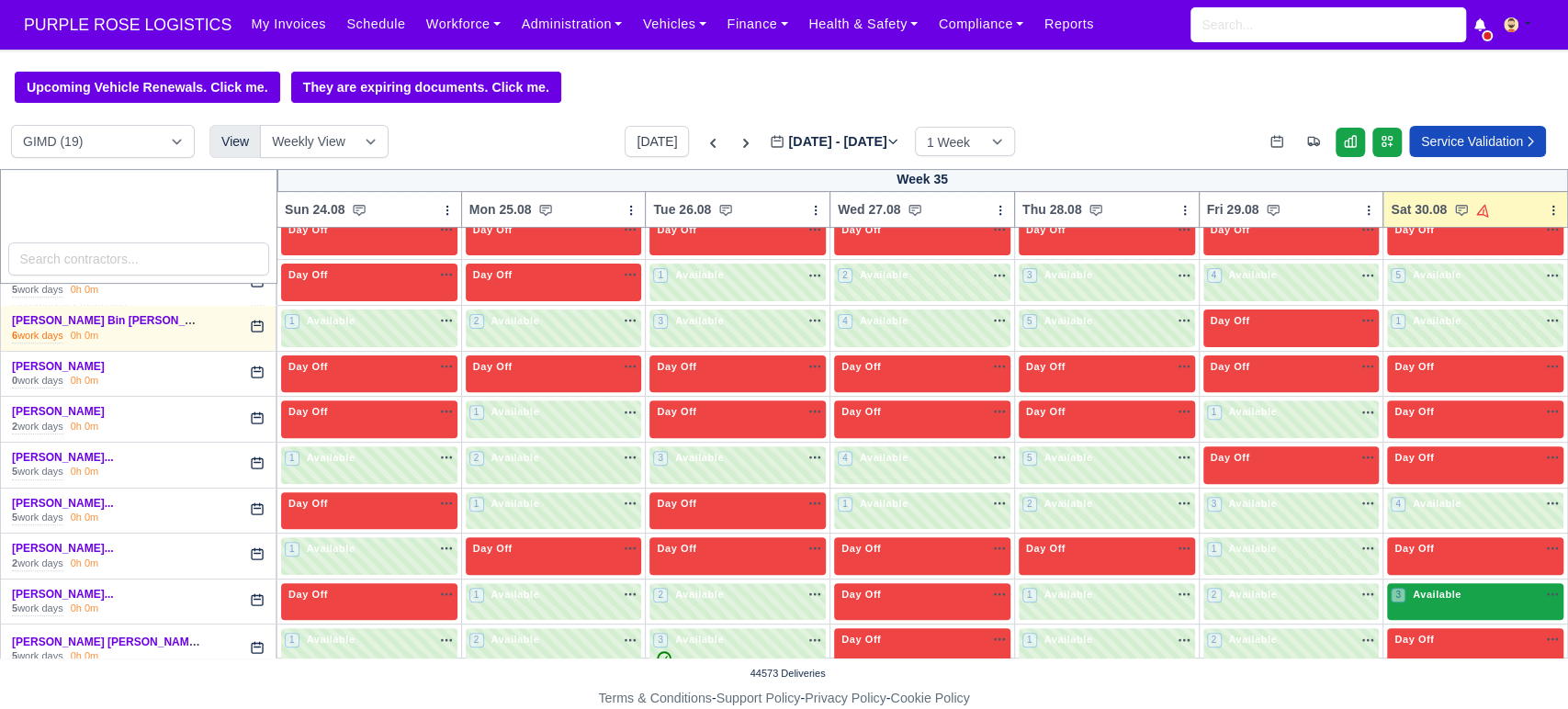
click at [1407, 605] on div "3 Available na" at bounding box center [1475, 596] width 169 height 19
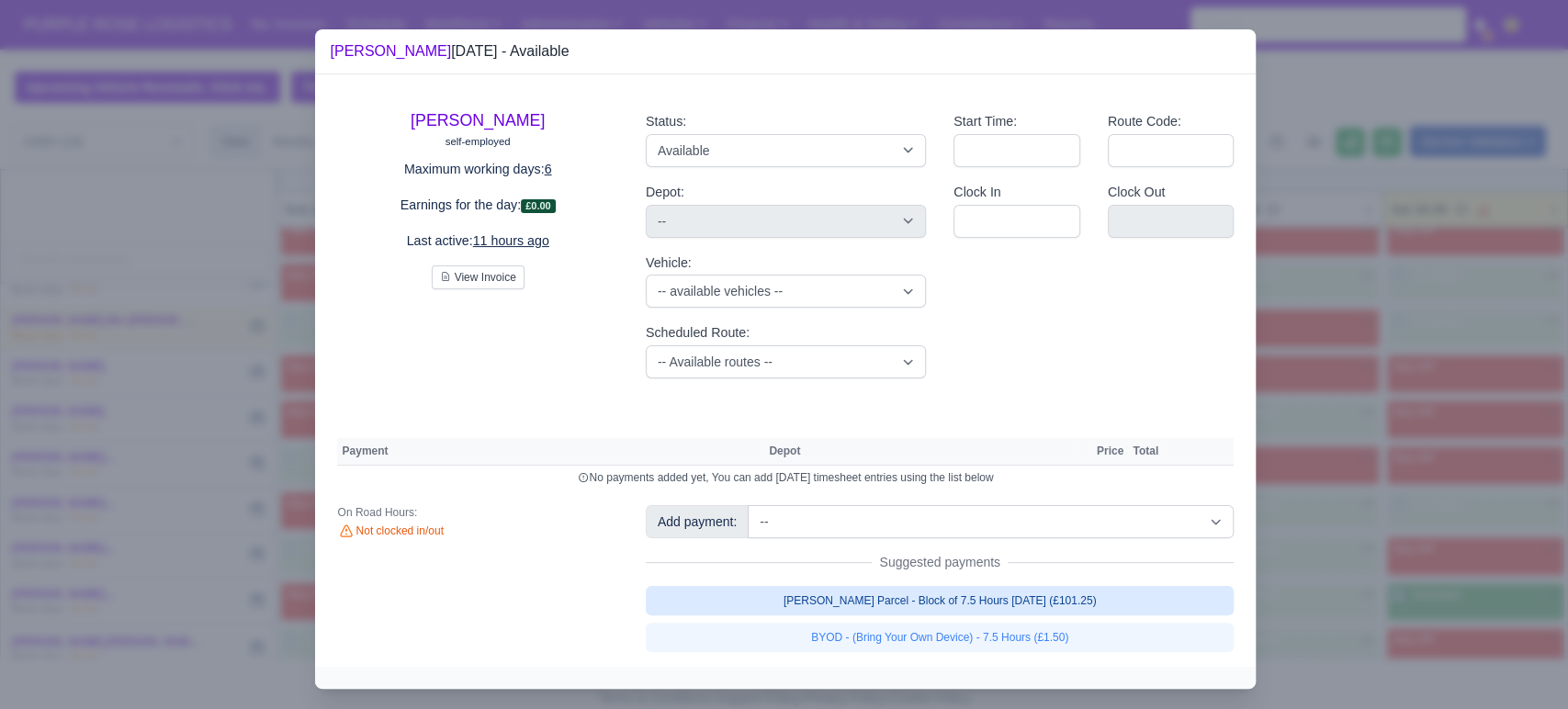
click at [1055, 592] on link "[PERSON_NAME] Parcel - Block of 7.5 Hours [DATE] (£101.25)" at bounding box center [940, 600] width 588 height 30
select select "5"
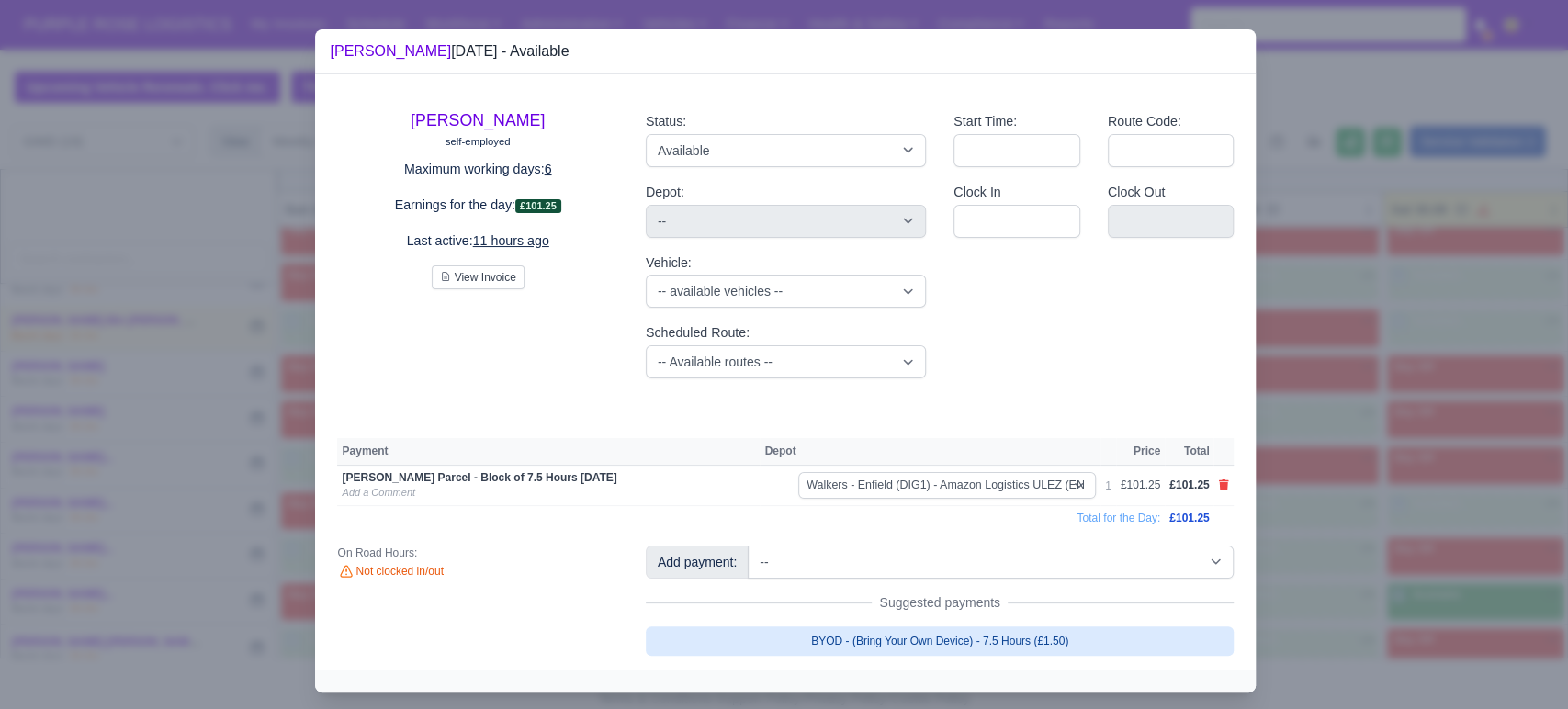
click at [1027, 633] on link "BYOD - (Bring Your Own Device) - 7.5 Hours (£1.50)" at bounding box center [940, 640] width 588 height 30
select select "5"
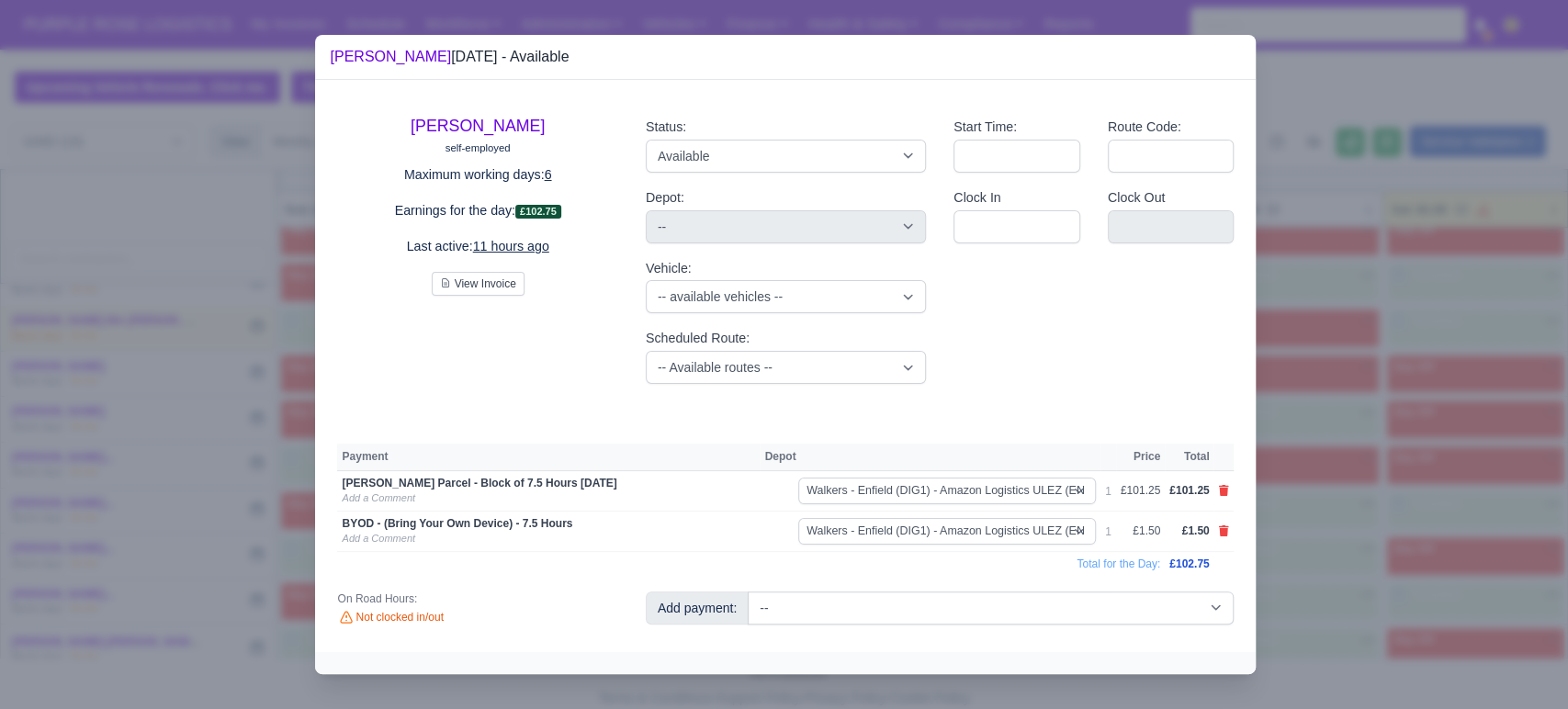
click at [1074, 647] on div "[PERSON_NAME] self-employed Maximum working days: 6 Earnings for the day: £102.…" at bounding box center [785, 365] width 940 height 572
click at [1329, 582] on div at bounding box center [784, 354] width 1568 height 709
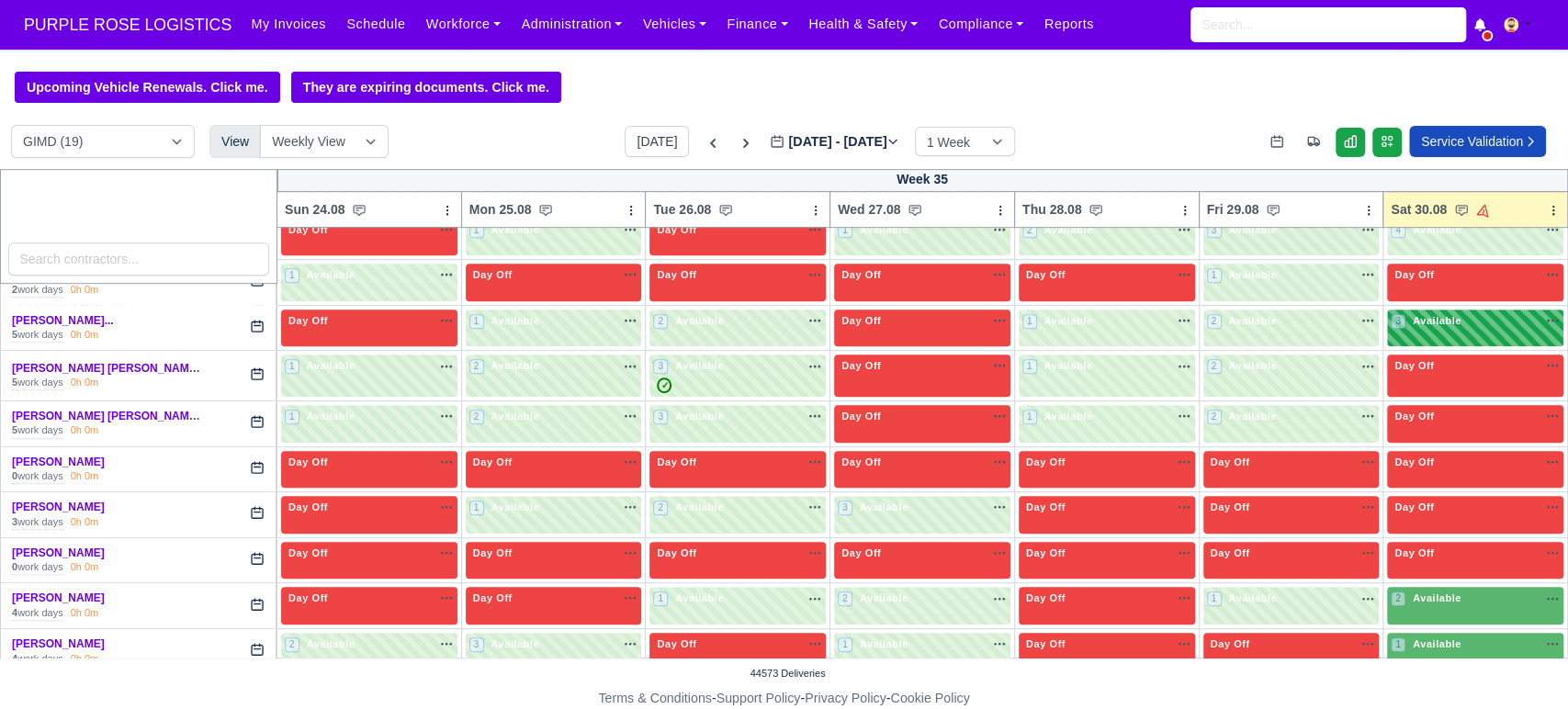
scroll to position [675, 0]
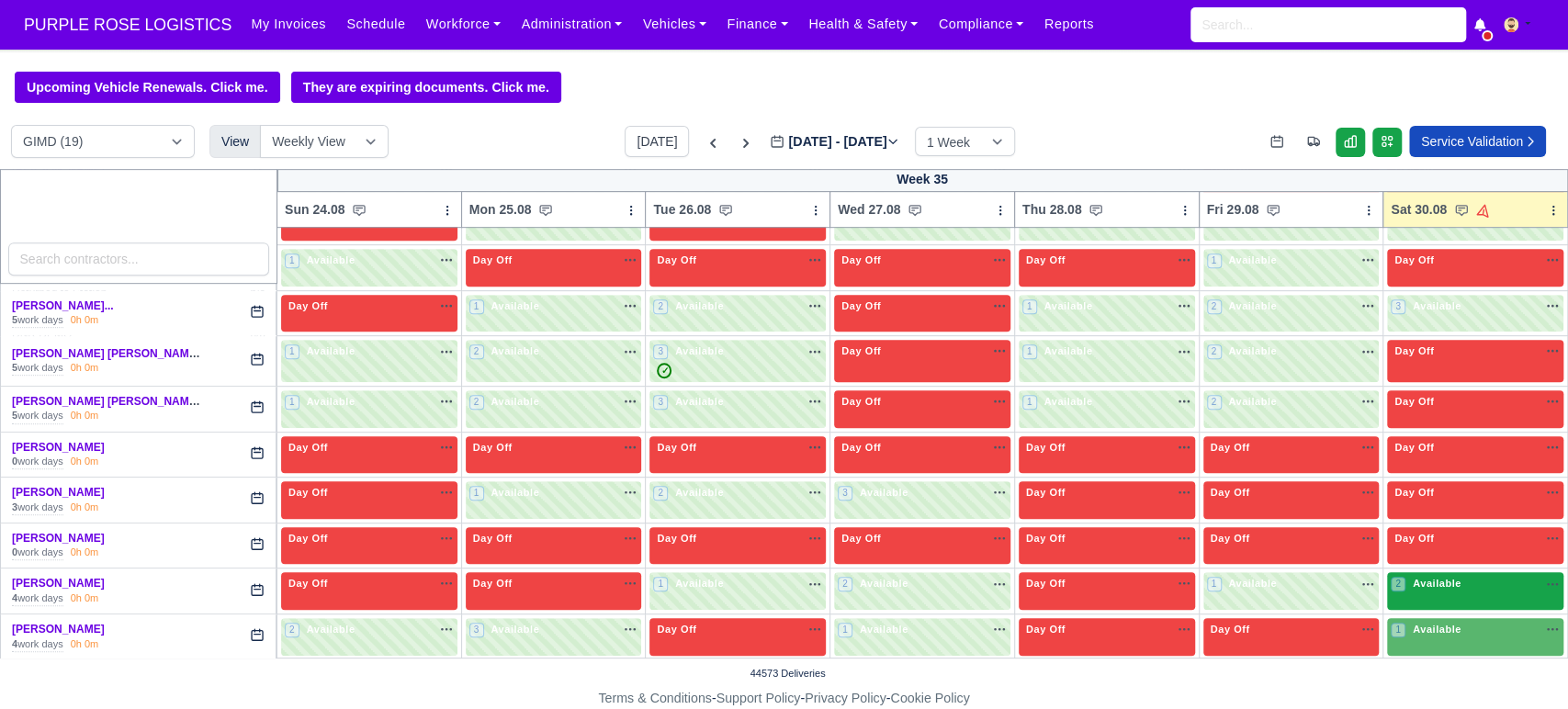
click at [1442, 598] on div "2 Available" at bounding box center [1475, 590] width 176 height 37
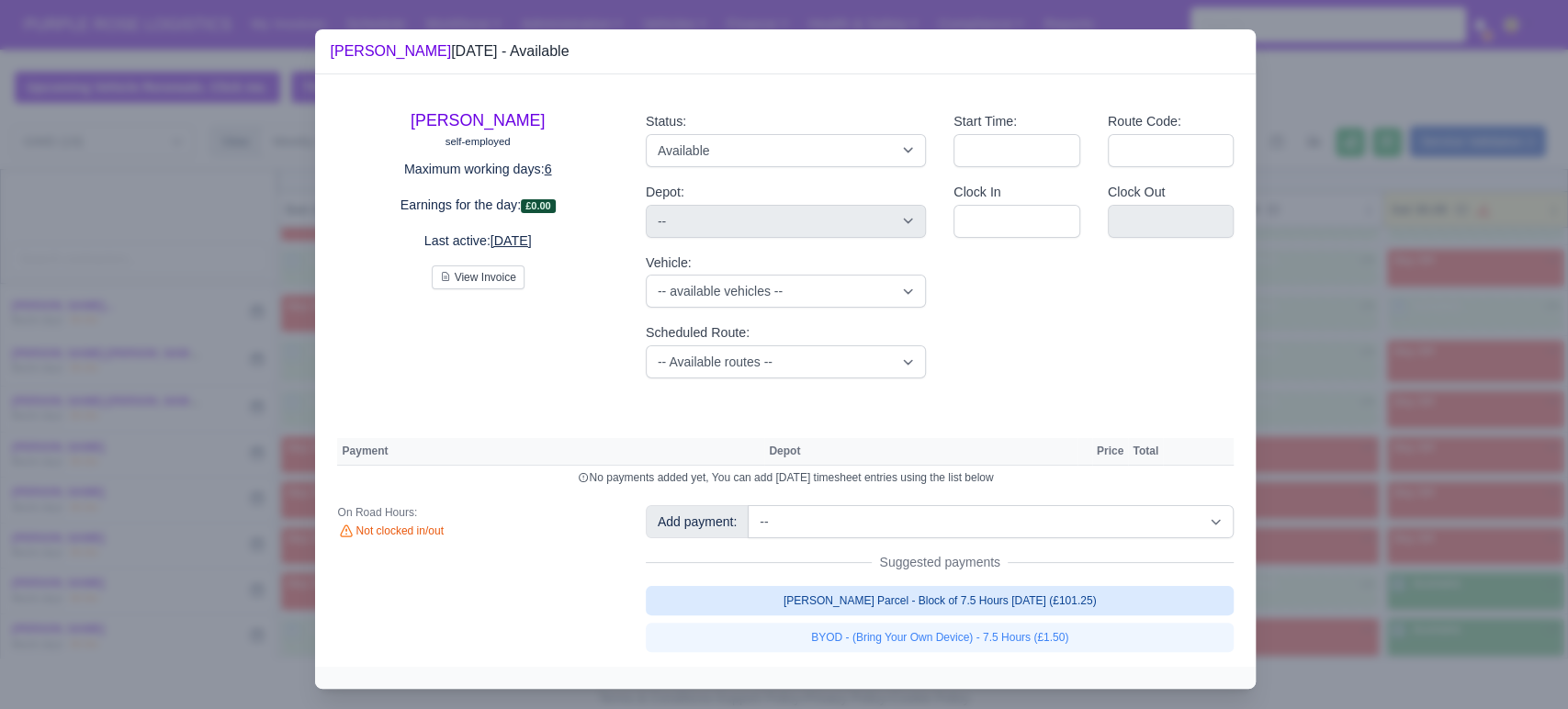
click at [1031, 593] on link "[PERSON_NAME] Parcel - Block of 7.5 Hours [DATE] (£101.25)" at bounding box center [940, 600] width 588 height 30
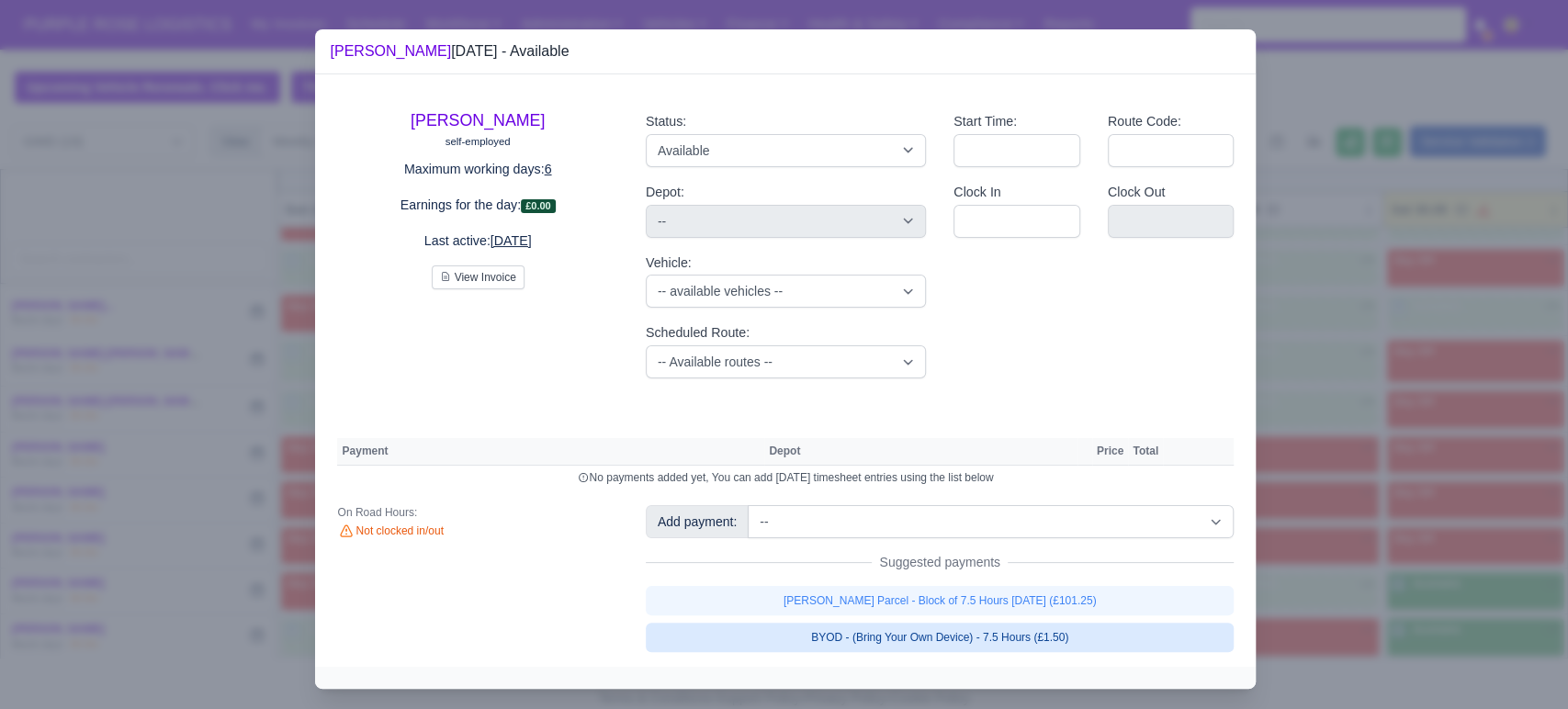
select select "5"
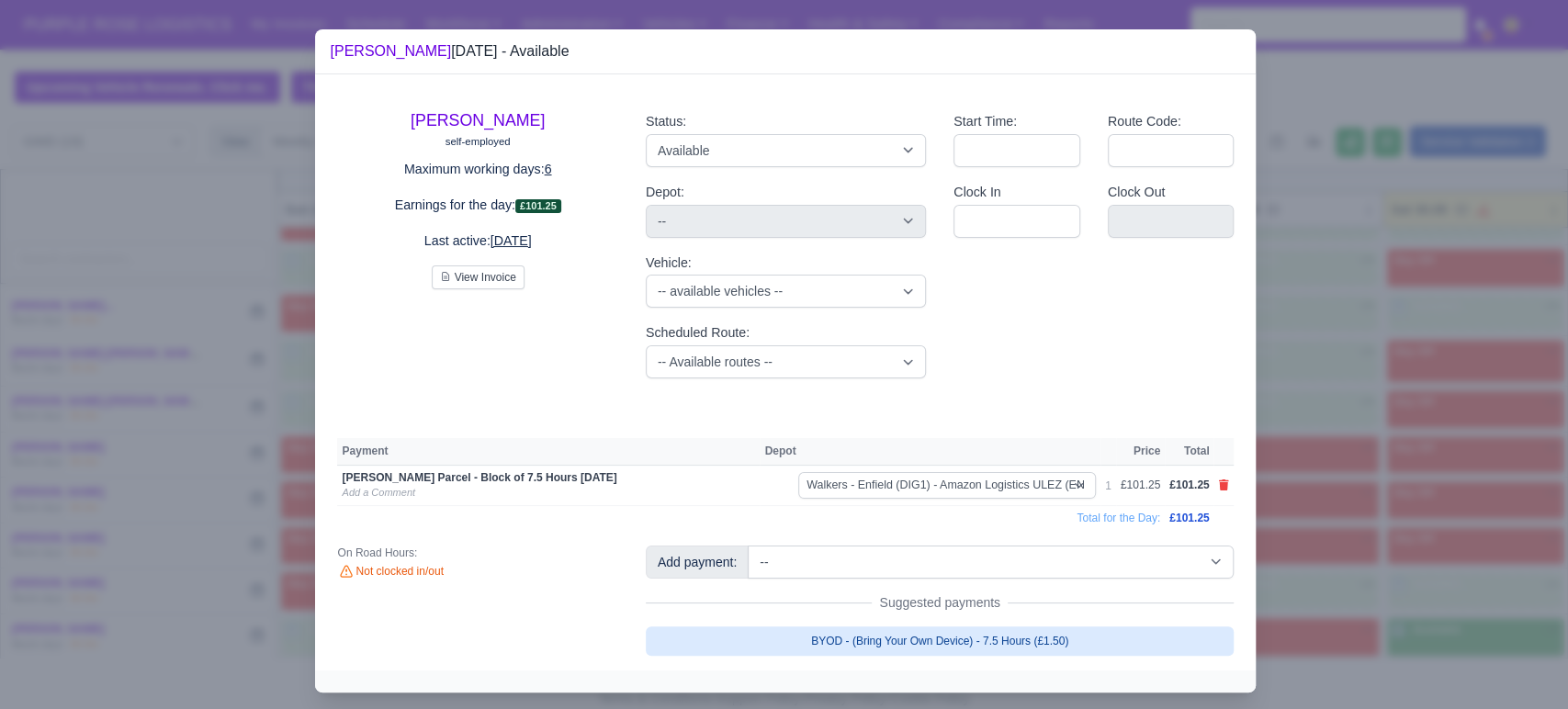
click at [1159, 636] on link "BYOD - (Bring Your Own Device) - 7.5 Hours (£1.50)" at bounding box center [940, 640] width 588 height 30
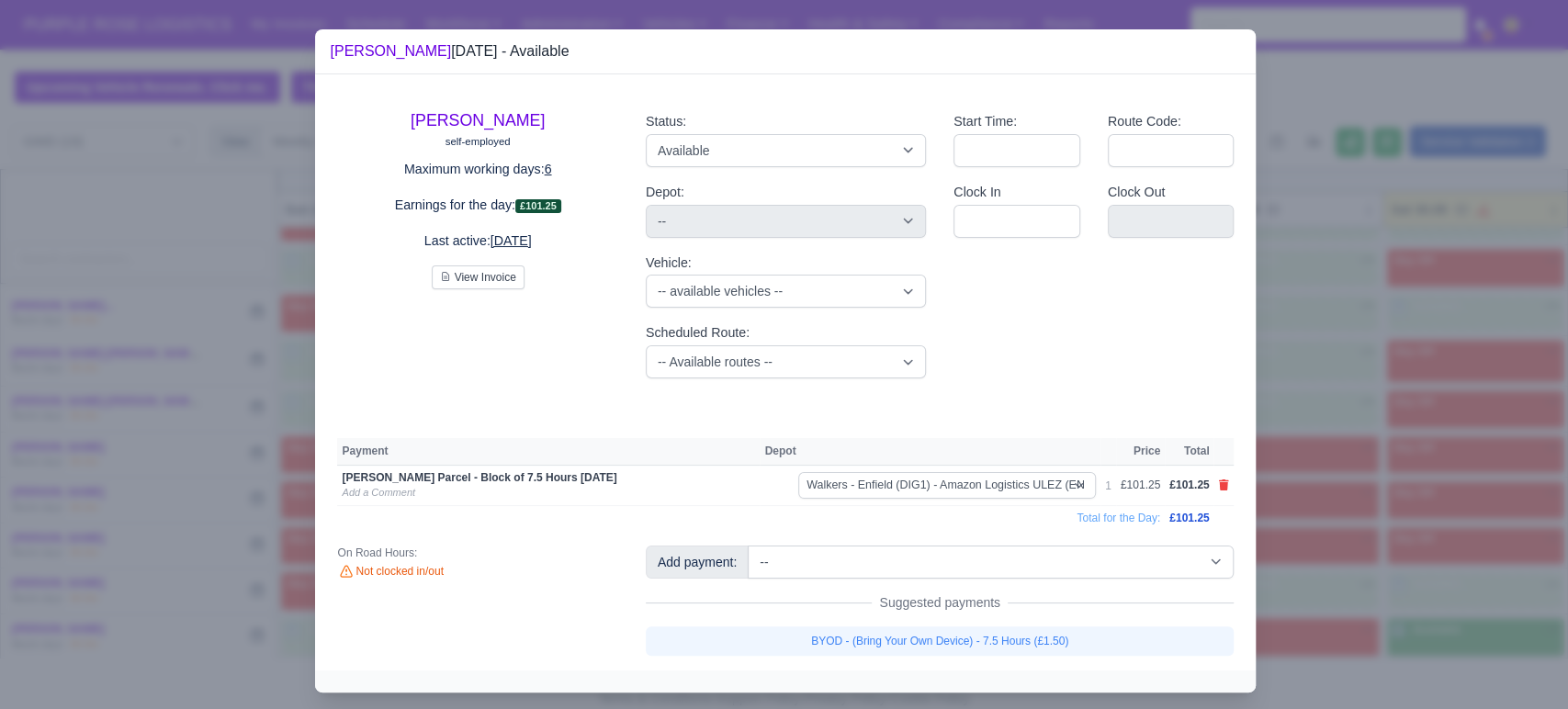
select select "5"
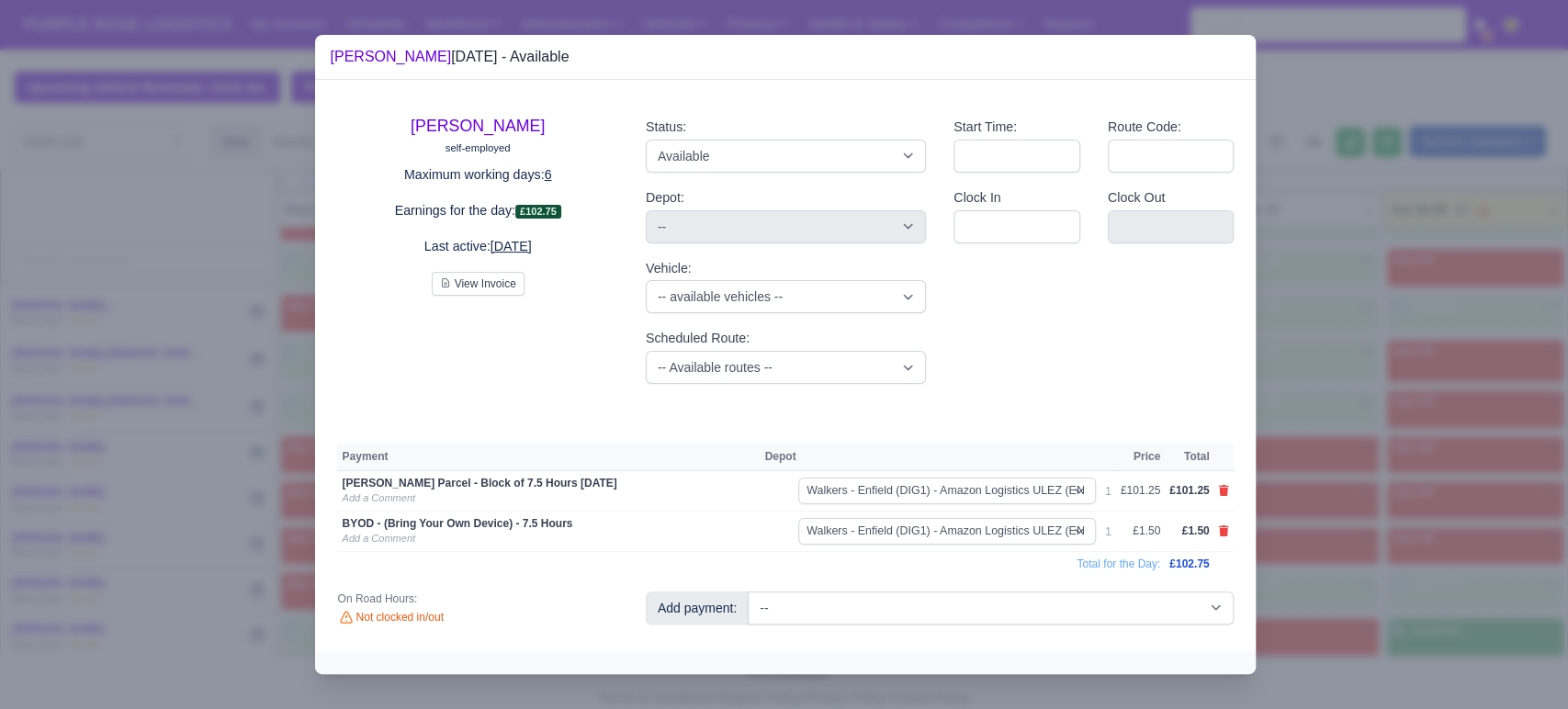
click at [1451, 626] on div at bounding box center [784, 354] width 1568 height 709
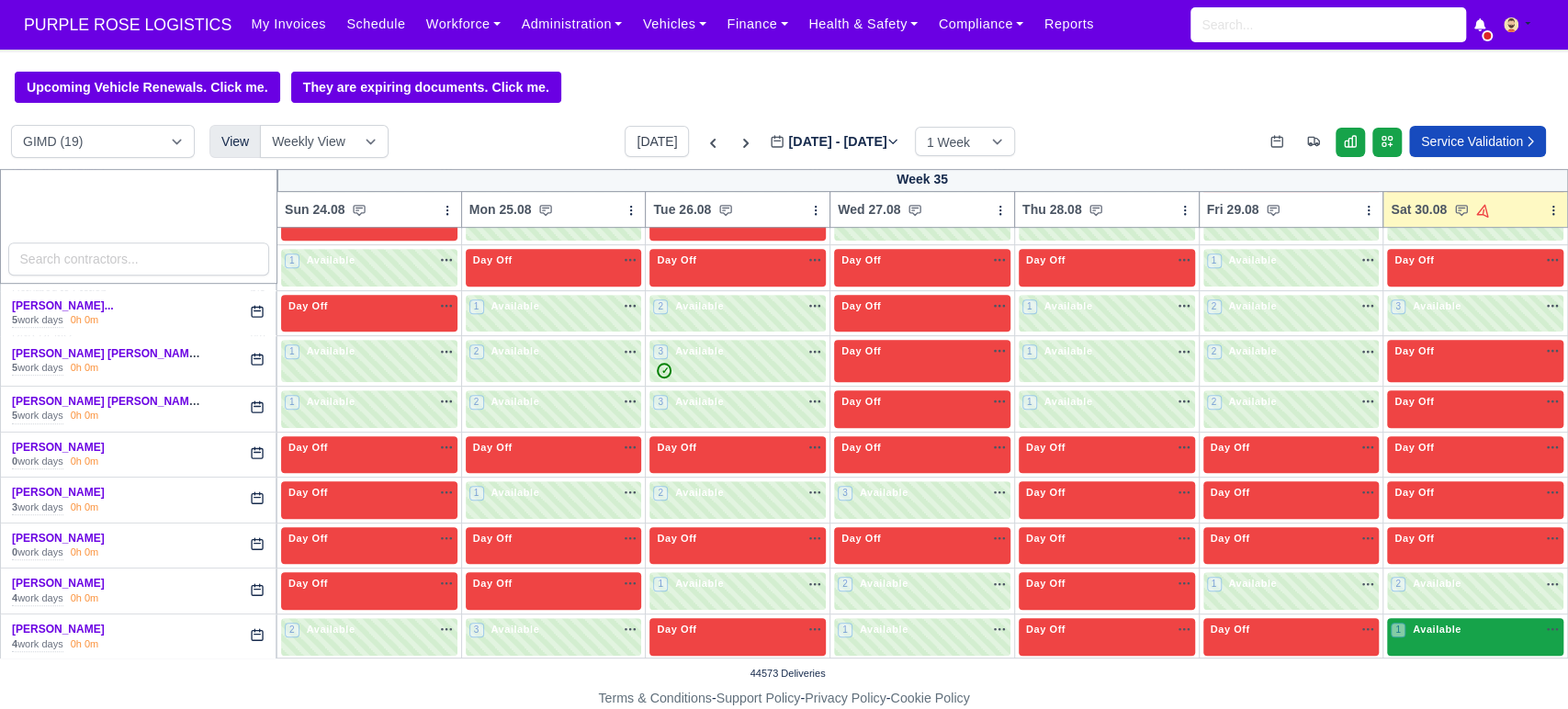
click at [1403, 638] on div "1 Available na" at bounding box center [1475, 631] width 169 height 19
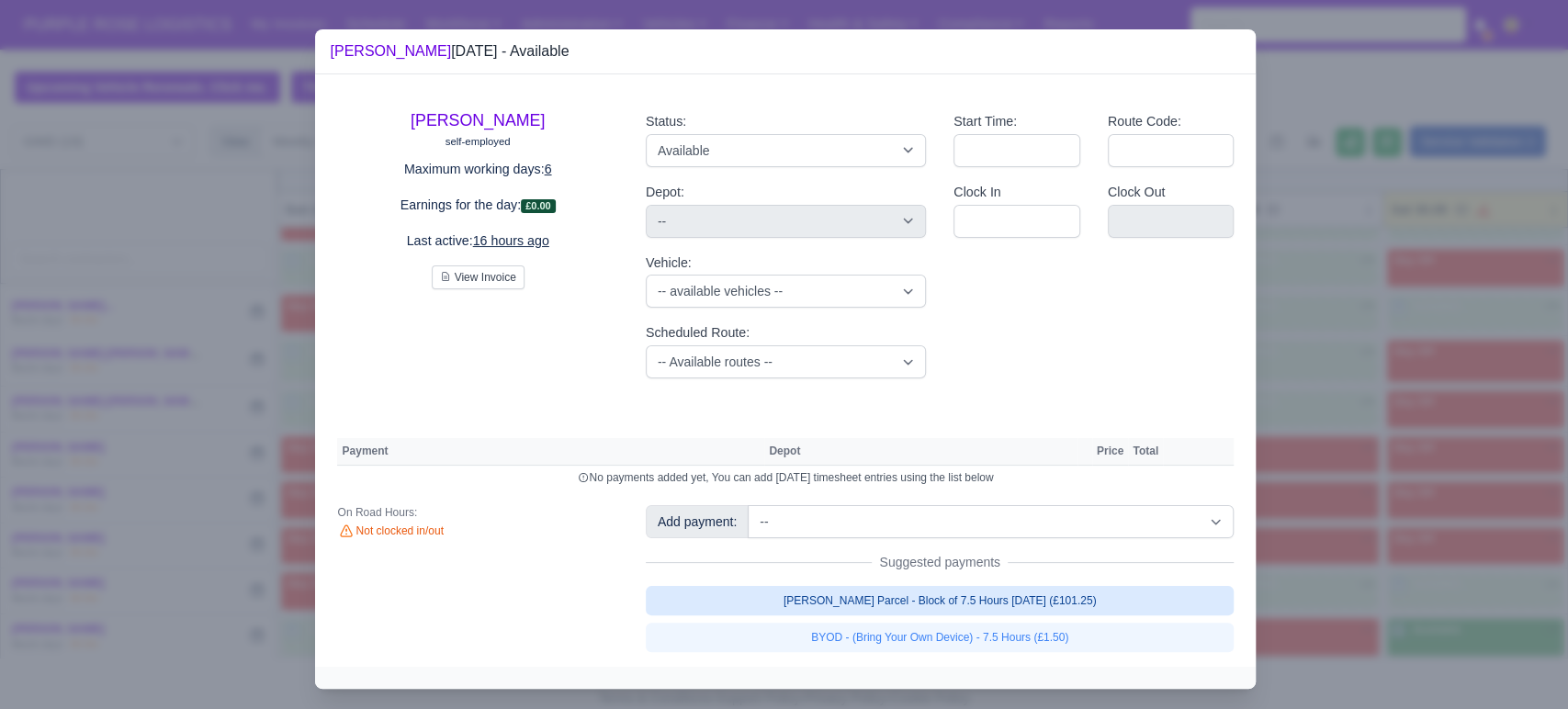
click at [1056, 605] on link "[PERSON_NAME] Parcel - Block of 7.5 Hours [DATE] (£101.25)" at bounding box center [940, 600] width 588 height 30
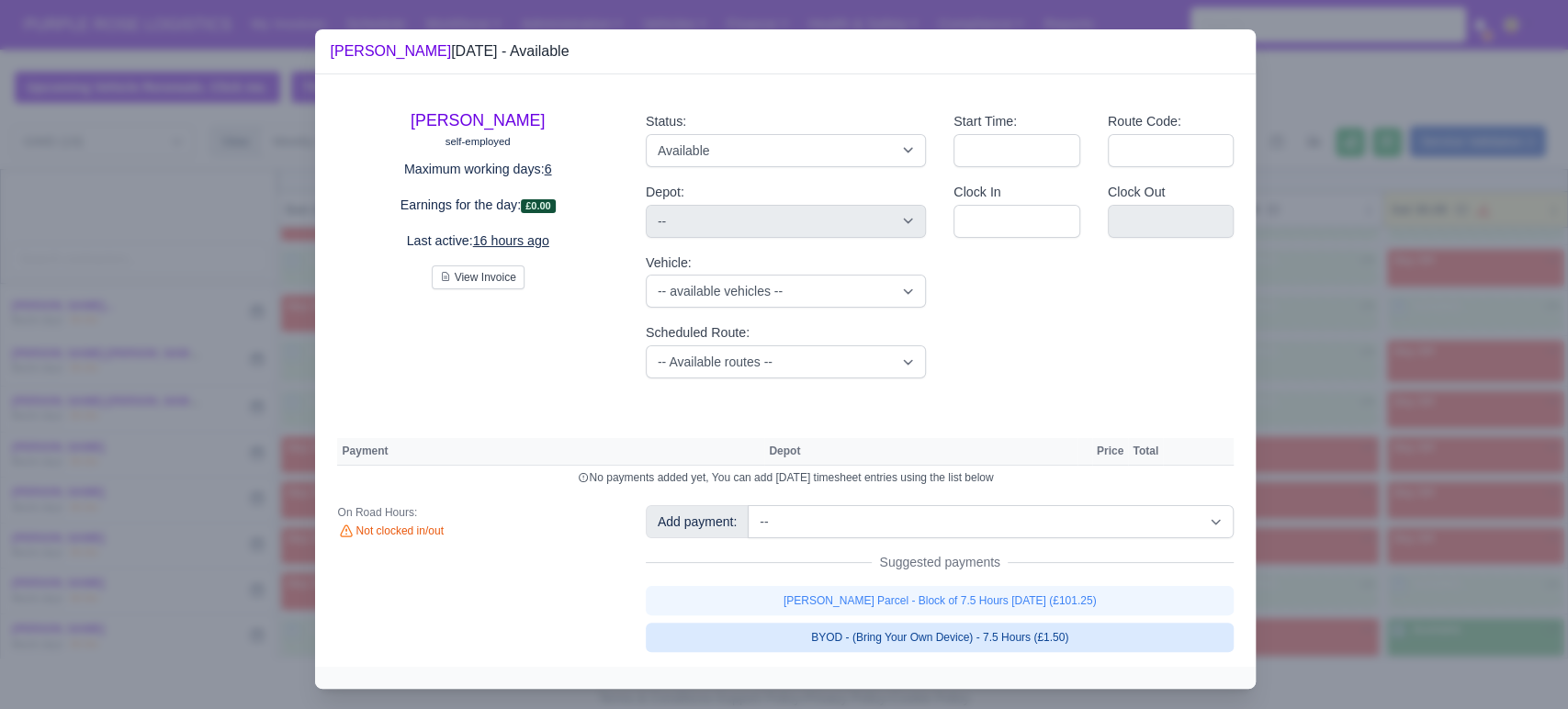
select select "5"
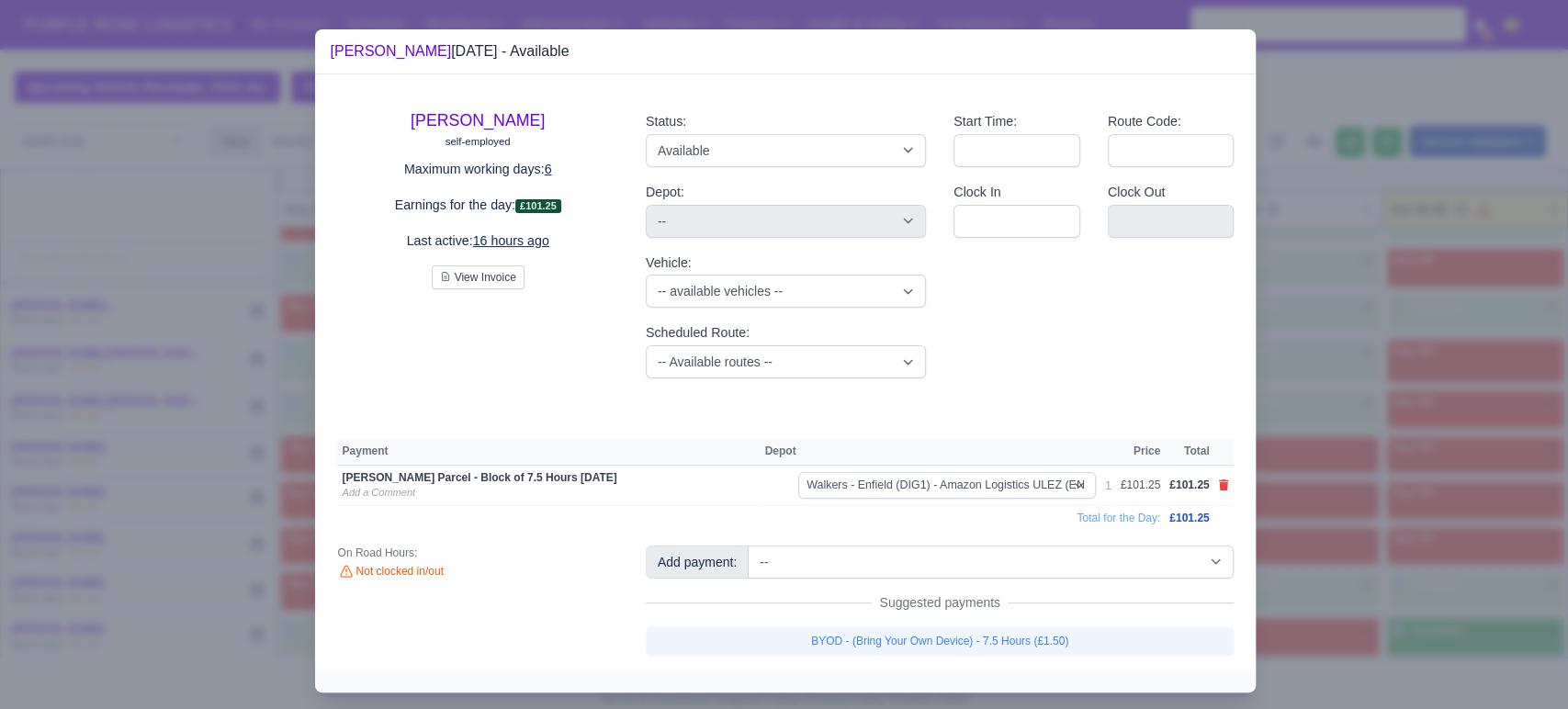
click at [1038, 630] on link "BYOD - (Bring Your Own Device) - 7.5 Hours (£1.50)" at bounding box center [940, 640] width 588 height 30
select select "5"
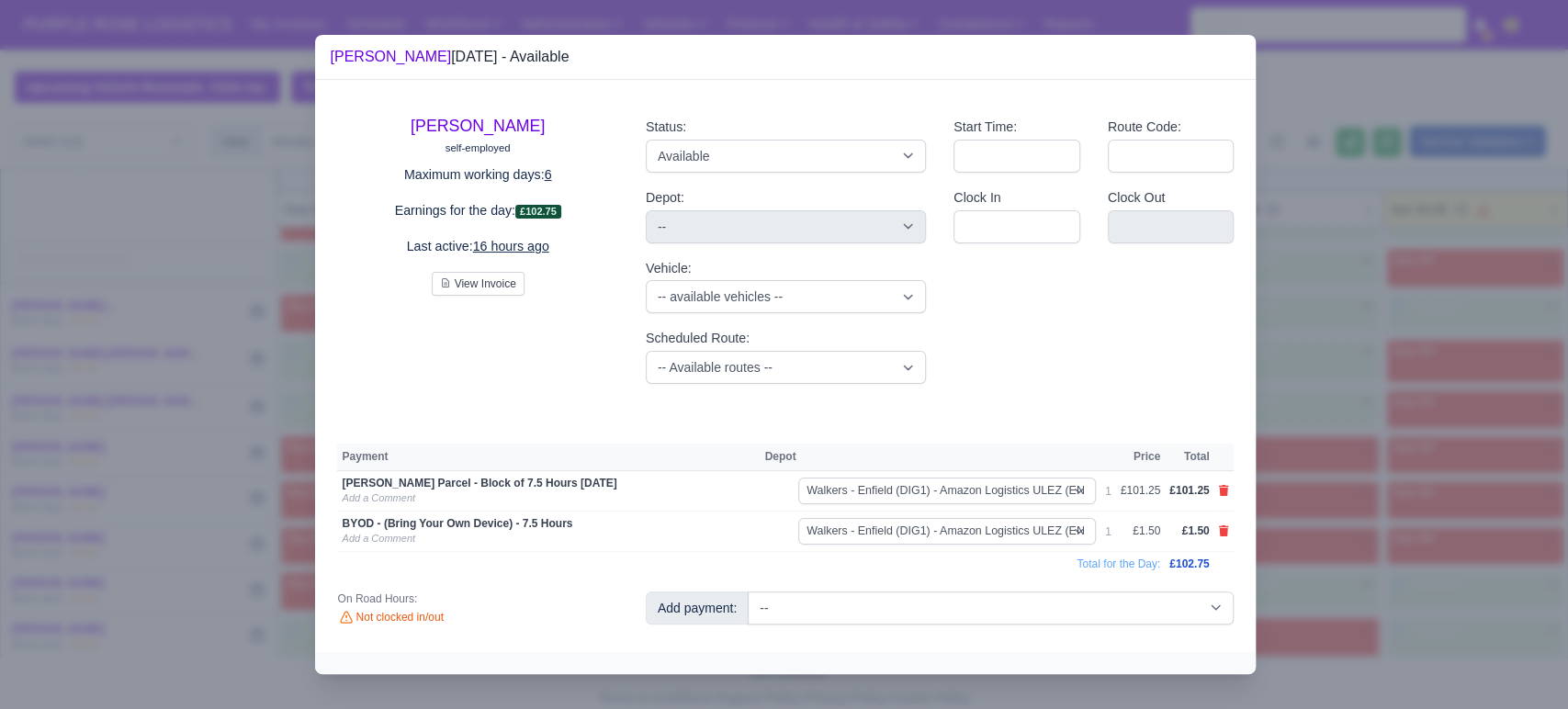
click at [1471, 524] on div at bounding box center [784, 354] width 1568 height 709
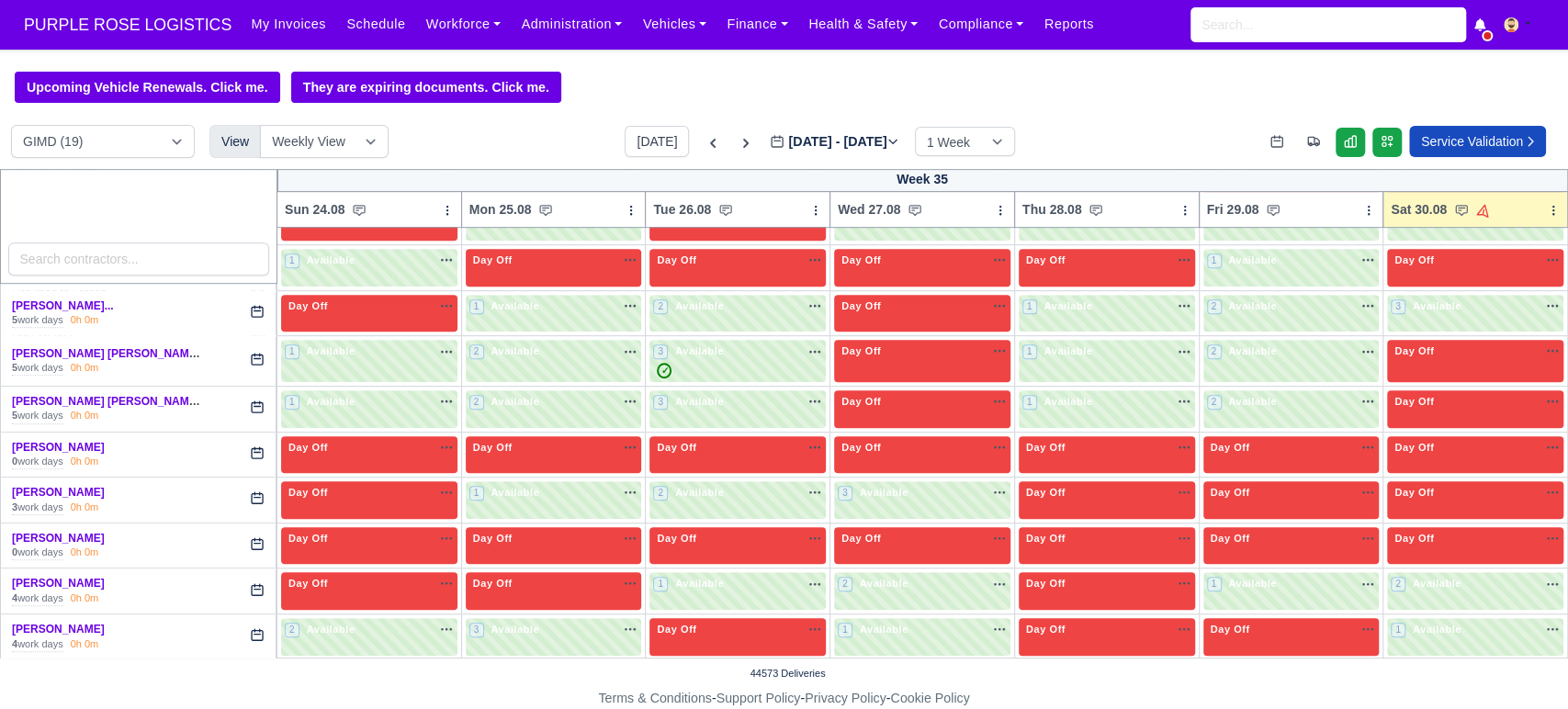
scroll to position [0, 0]
